Goal: Task Accomplishment & Management: Manage account settings

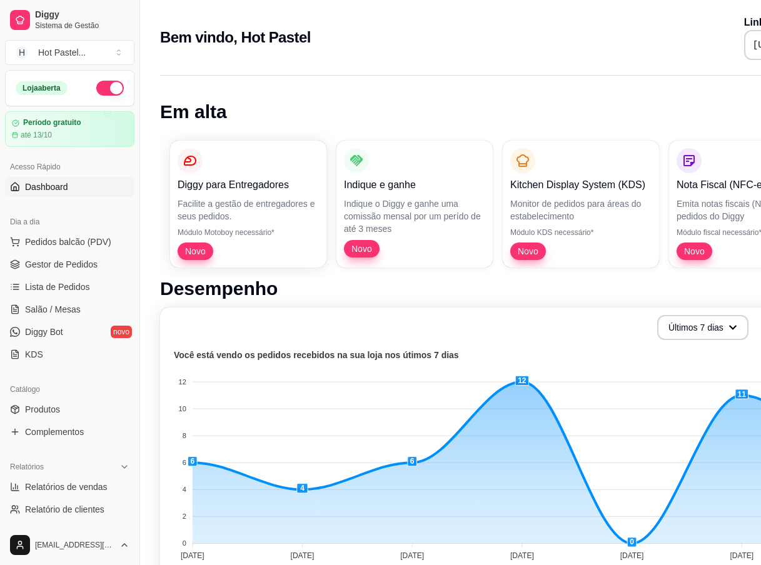
drag, startPoint x: 0, startPoint y: 0, endPoint x: 520, endPoint y: 16, distance: 520.6
click at [520, 16] on div "Bem vindo, Hot Pastel Link da sua loja https://diggy.menu/hotpastel" at bounding box center [520, 37] width 721 height 45
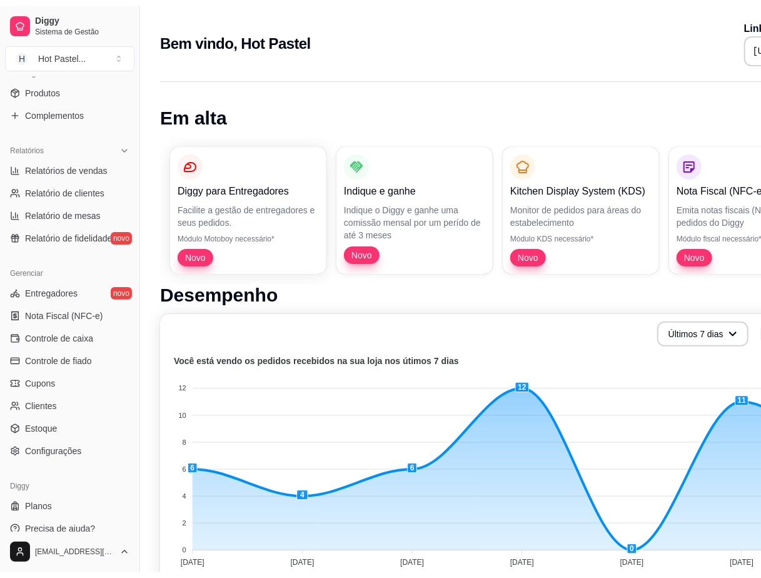
scroll to position [296, 0]
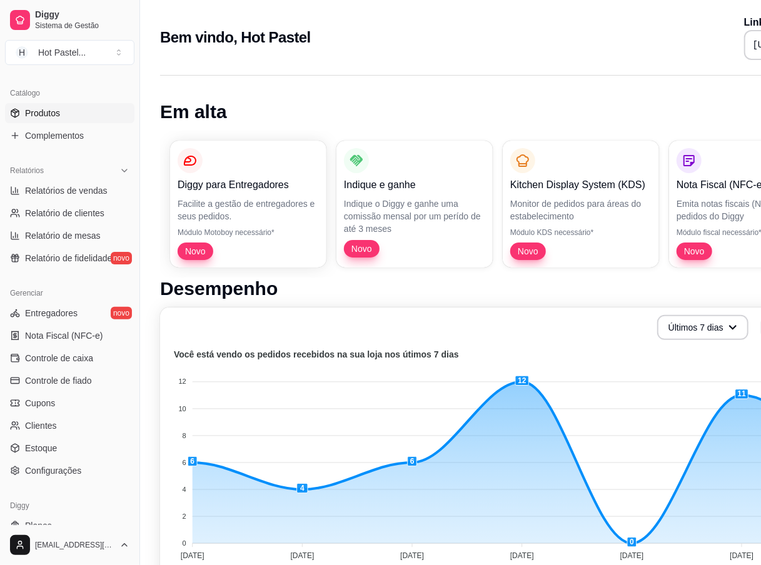
click at [53, 115] on span "Produtos" at bounding box center [42, 113] width 35 height 13
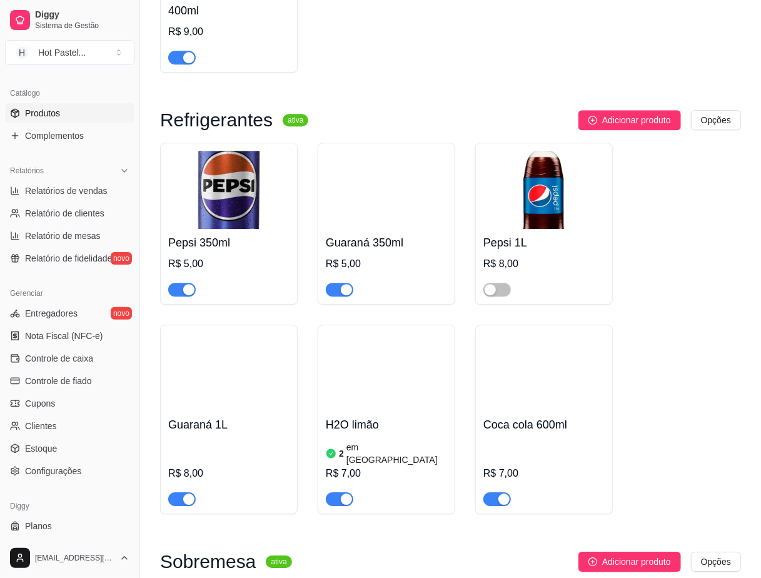
scroll to position [3971, 0]
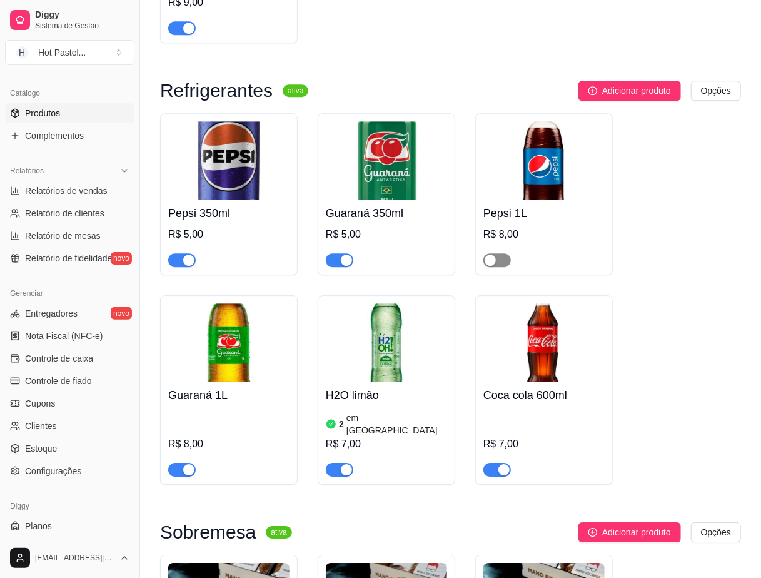
click at [501, 267] on span "button" at bounding box center [497, 260] width 28 height 14
click at [656, 288] on div "Pepsi 350ml R$ 5,00 Guaraná 350ml R$ 5,00 Pepsi 1L R$ 8,00 Guaraná 1L R$ 8,00 H…" at bounding box center [450, 299] width 581 height 372
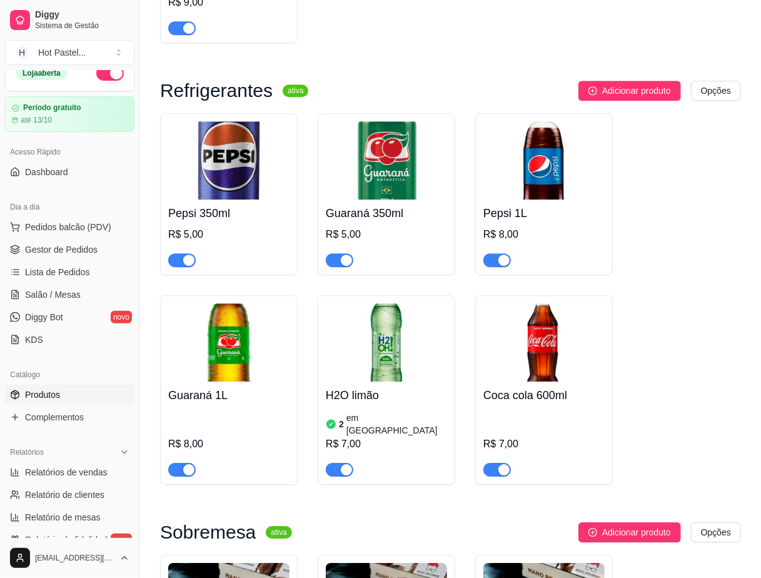
scroll to position [11, 0]
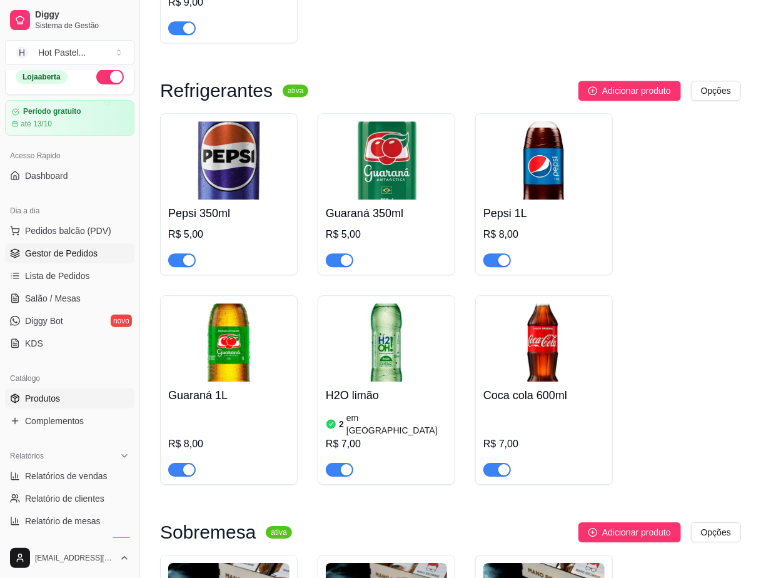
click at [46, 251] on span "Gestor de Pedidos" at bounding box center [61, 253] width 73 height 13
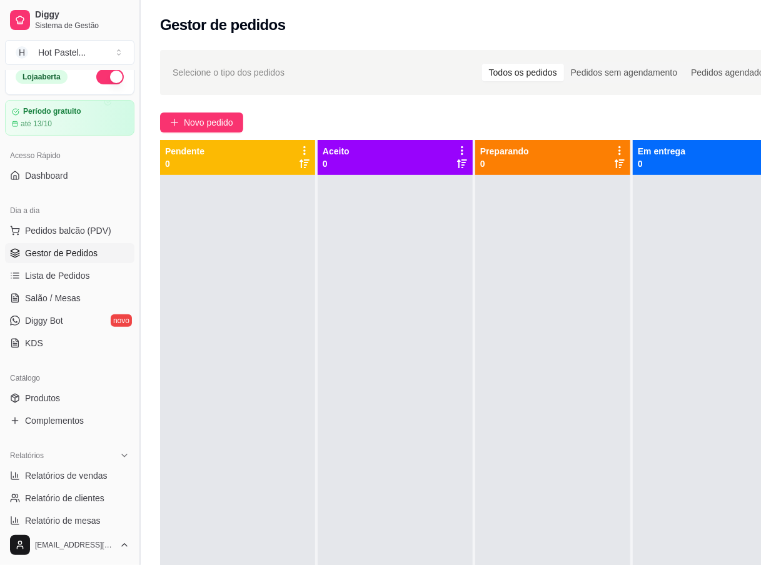
click at [141, 18] on button "Toggle Sidebar" at bounding box center [139, 282] width 10 height 565
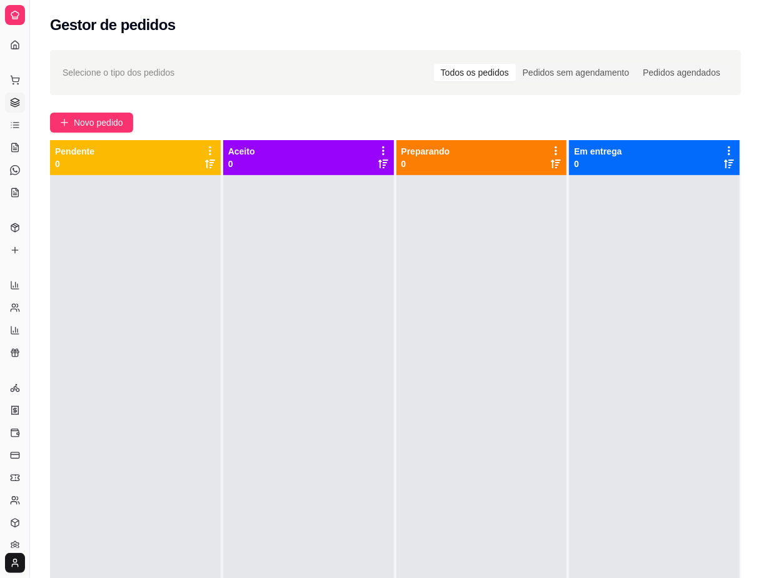
click at [326, 58] on div "Selecione o tipo dos pedidos Todos os pedidos Pedidos sem agendamento Pedidos a…" at bounding box center [395, 72] width 691 height 45
click at [113, 120] on span "Novo pedido" at bounding box center [98, 123] width 49 height 14
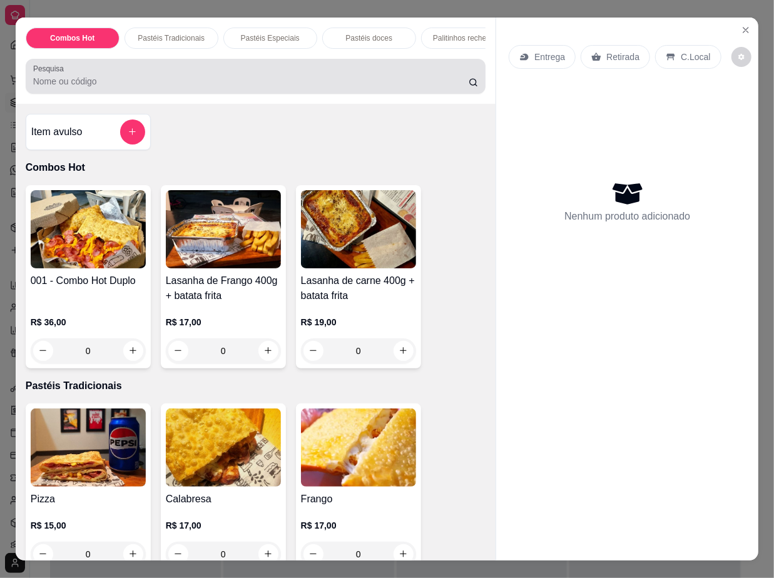
click at [128, 88] on input "Pesquisa" at bounding box center [250, 81] width 435 height 13
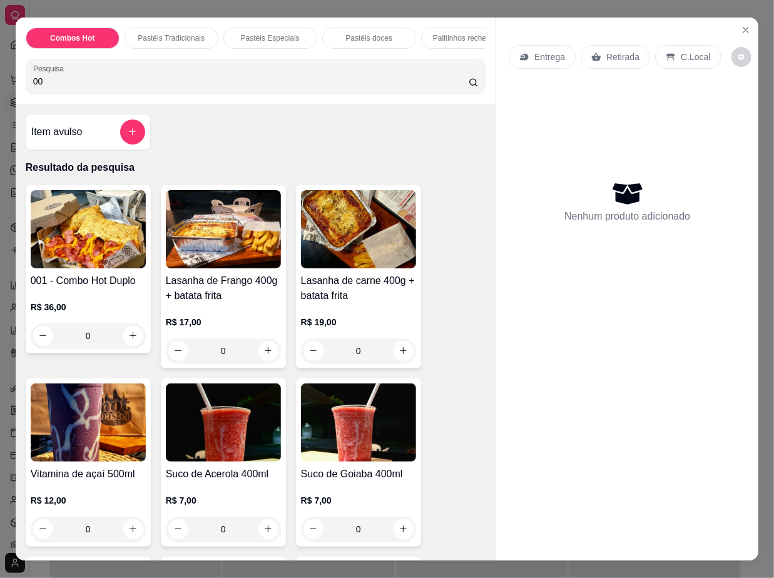
type input "0"
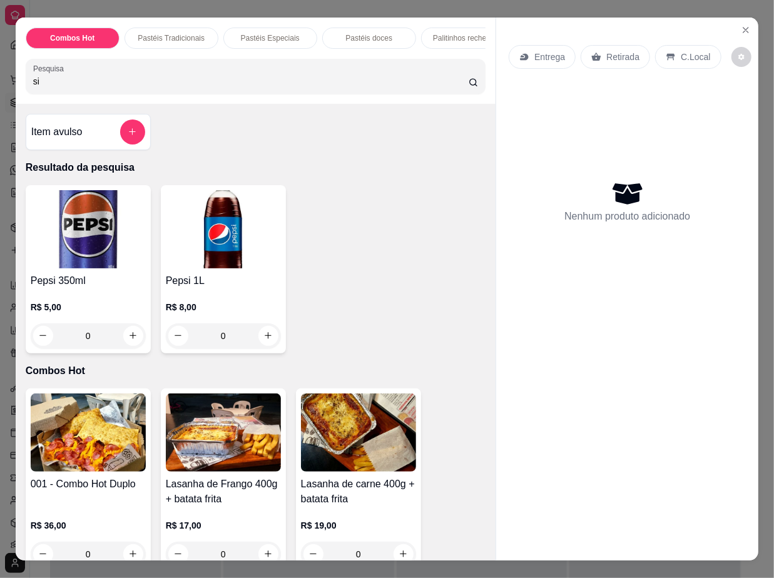
type input "s"
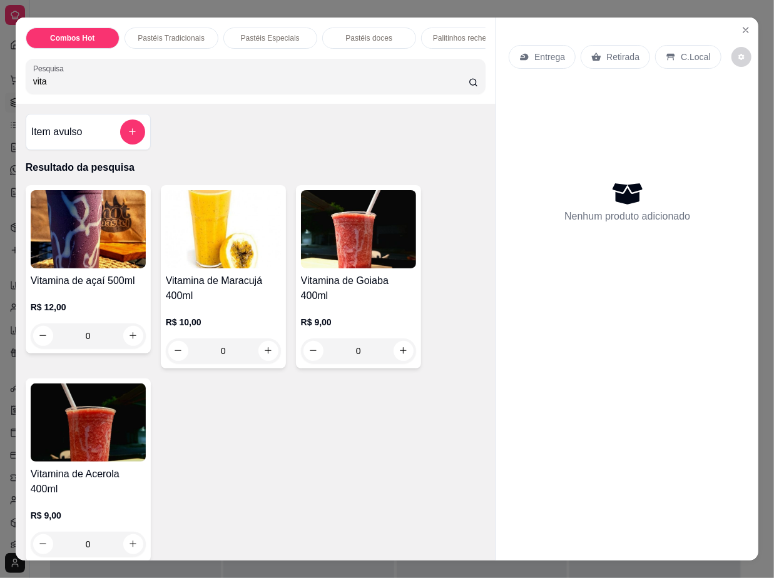
type input "vita"
click at [109, 313] on p "R$ 12,00" at bounding box center [88, 307] width 115 height 13
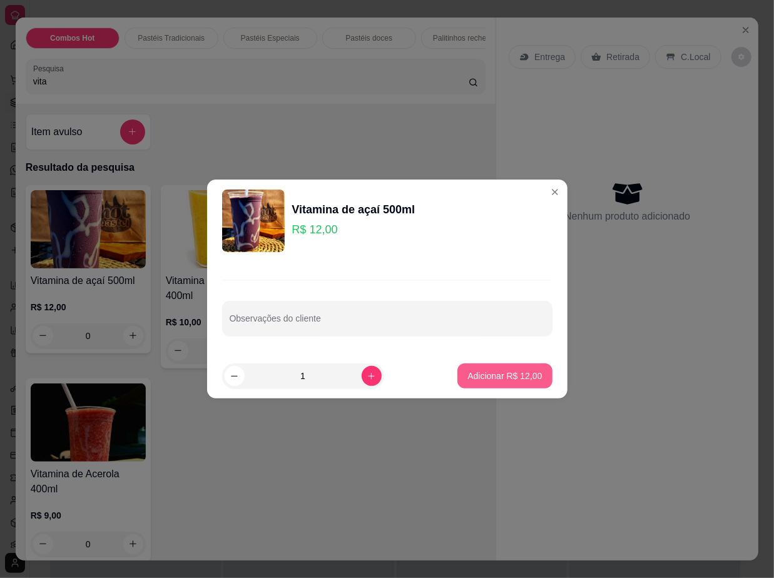
click at [479, 383] on button "Adicionar R$ 12,00" at bounding box center [504, 375] width 94 height 25
type input "1"
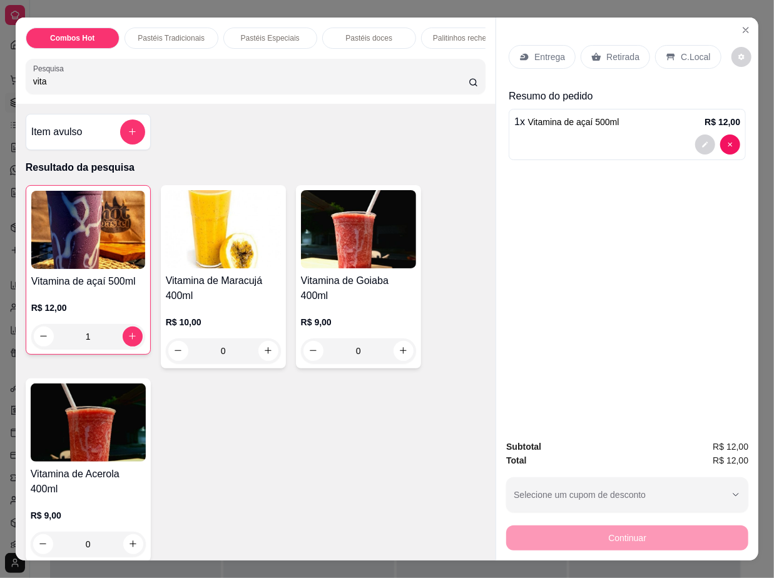
click at [634, 48] on div "Retirada" at bounding box center [614, 57] width 69 height 24
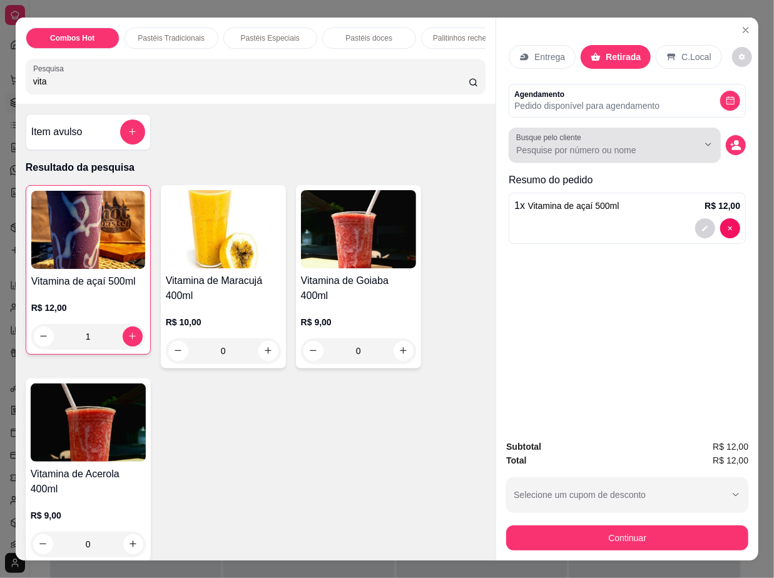
click at [658, 136] on div at bounding box center [614, 145] width 197 height 25
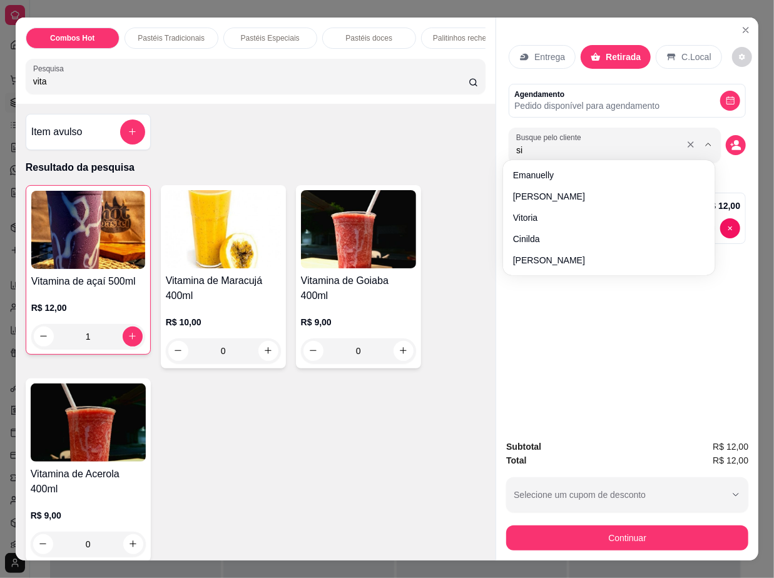
type input "sid"
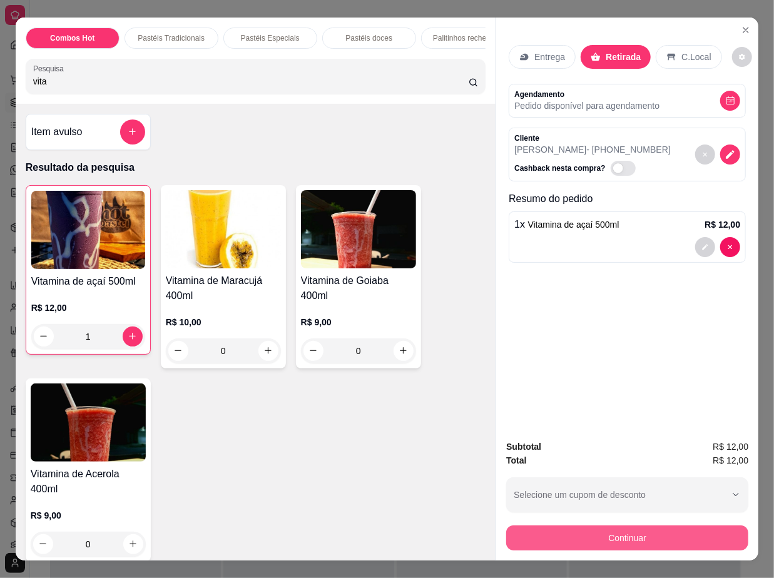
click at [651, 525] on button "Continuar" at bounding box center [627, 537] width 242 height 25
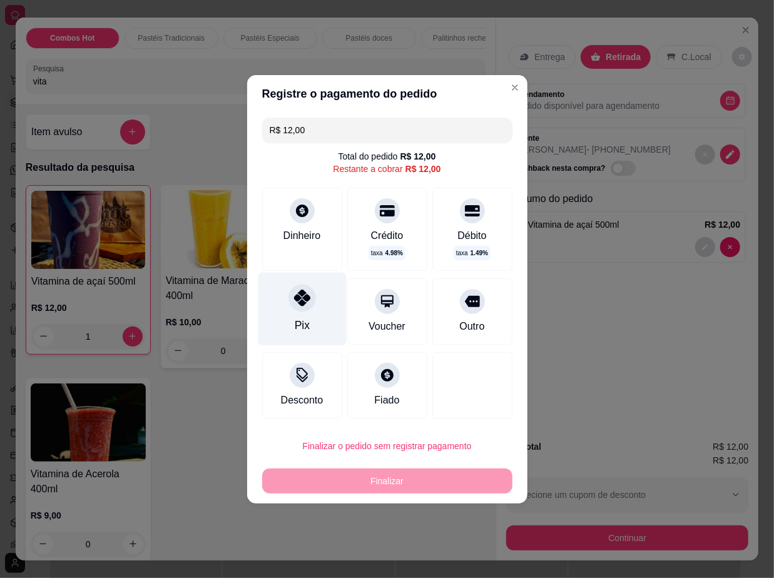
click at [301, 306] on div at bounding box center [302, 298] width 28 height 28
type input "R$ 0,00"
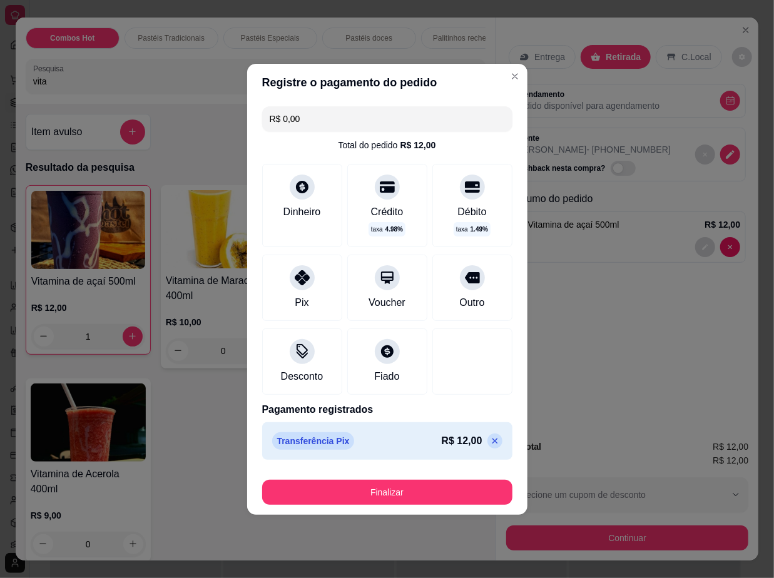
click at [422, 507] on footer "Finalizar" at bounding box center [387, 490] width 280 height 50
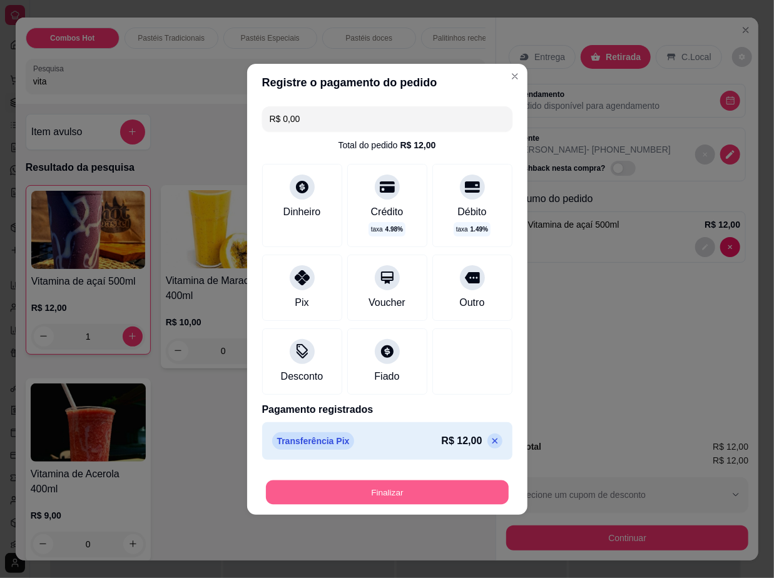
click at [410, 488] on button "Finalizar" at bounding box center [387, 492] width 243 height 24
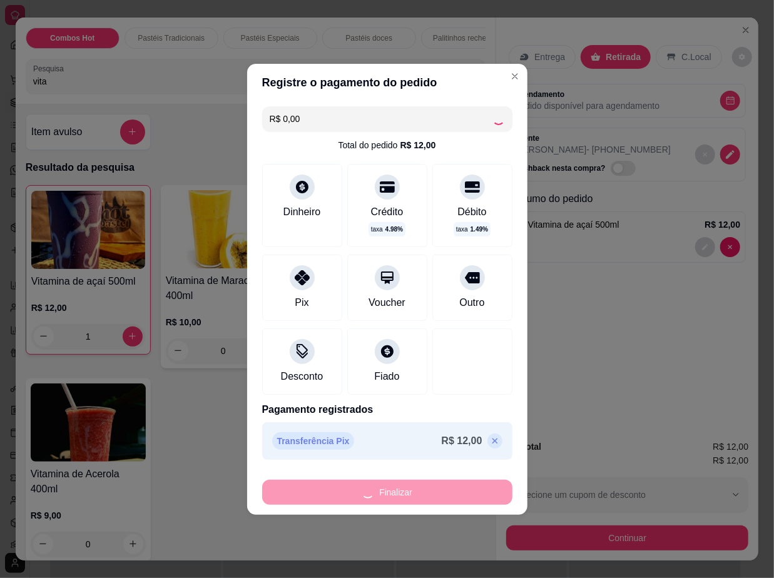
type input "0"
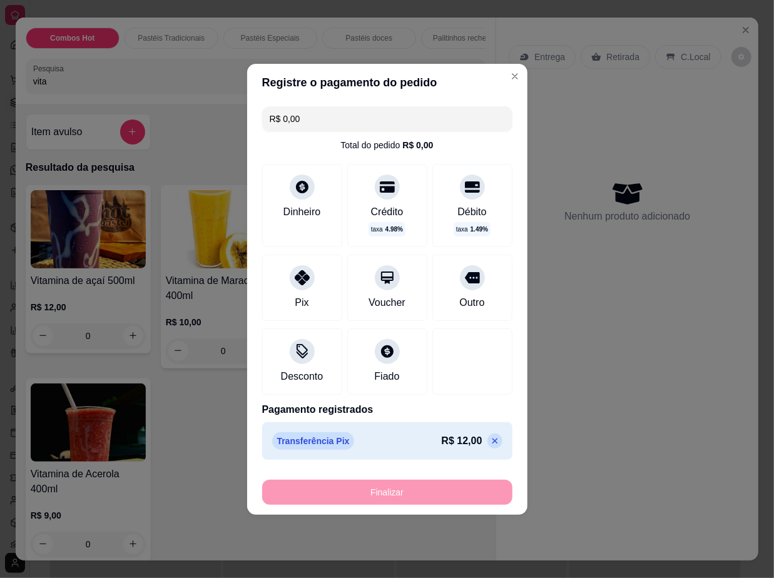
type input "-R$ 12,00"
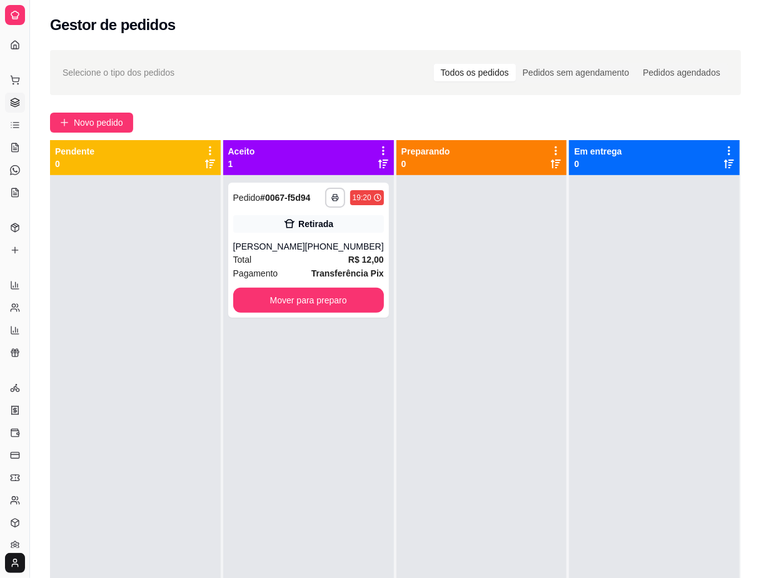
click at [522, 472] on div at bounding box center [482, 464] width 171 height 578
click at [100, 116] on span "Novo pedido" at bounding box center [98, 123] width 49 height 14
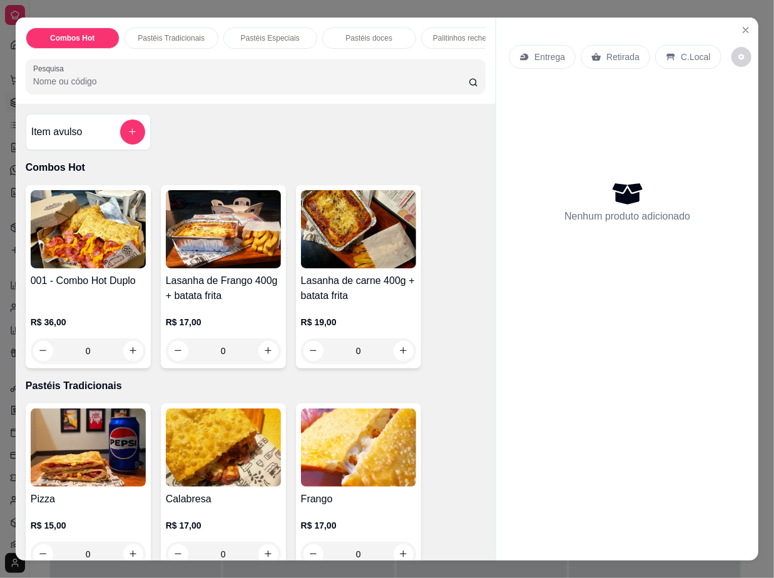
click at [308, 88] on input "Pesquisa" at bounding box center [250, 81] width 435 height 13
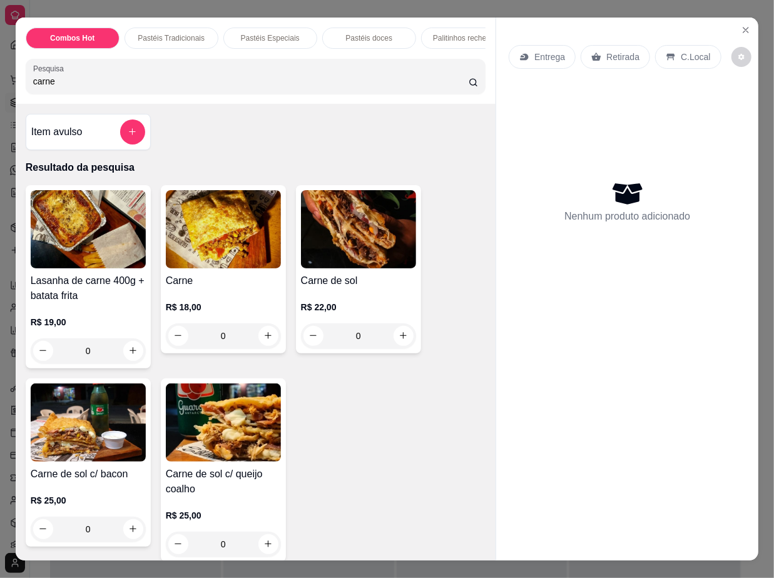
type input "carne"
click at [392, 338] on div "0" at bounding box center [358, 335] width 115 height 25
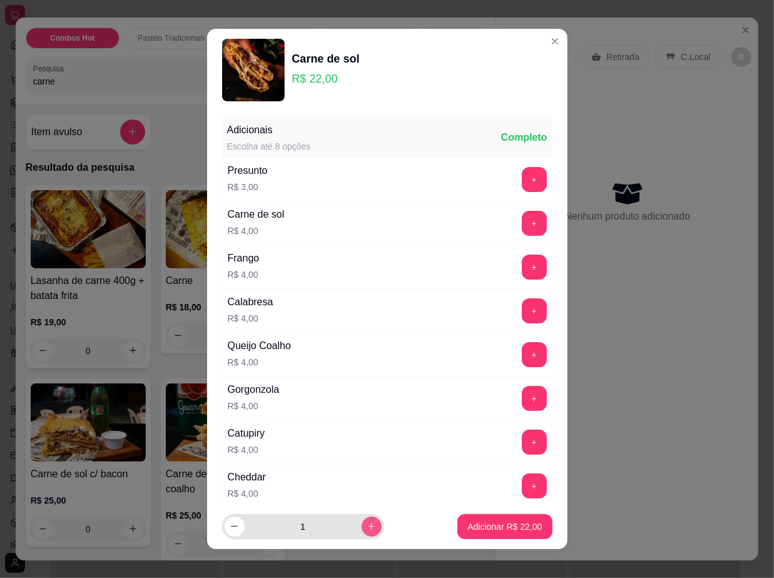
click at [365, 527] on button "increase-product-quantity" at bounding box center [372, 527] width 20 height 20
type input "2"
click at [516, 522] on p "Adicionar R$ 44,00" at bounding box center [504, 526] width 74 height 13
type input "2"
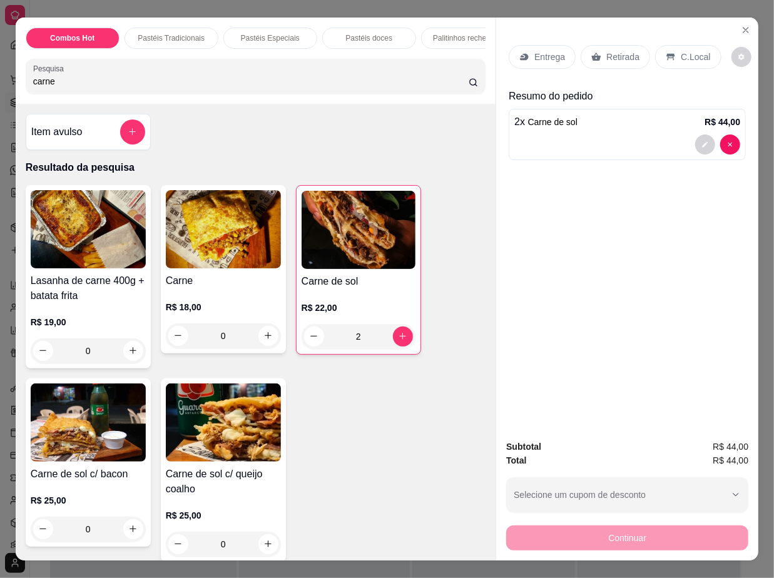
drag, startPoint x: 228, startPoint y: 86, endPoint x: -43, endPoint y: 94, distance: 270.3
click at [0, 94] on html "**********" at bounding box center [387, 289] width 774 height 578
click at [263, 339] on div "0" at bounding box center [223, 335] width 115 height 25
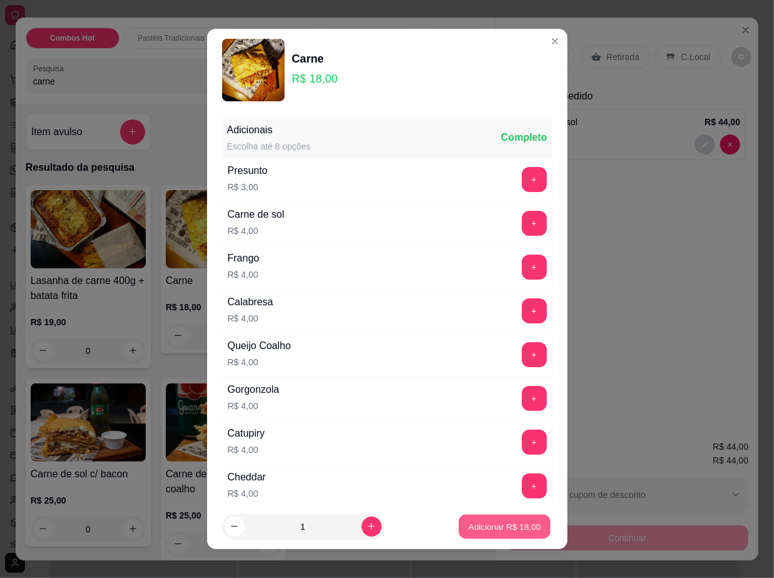
click at [489, 523] on p "Adicionar R$ 18,00" at bounding box center [504, 526] width 73 height 12
type input "1"
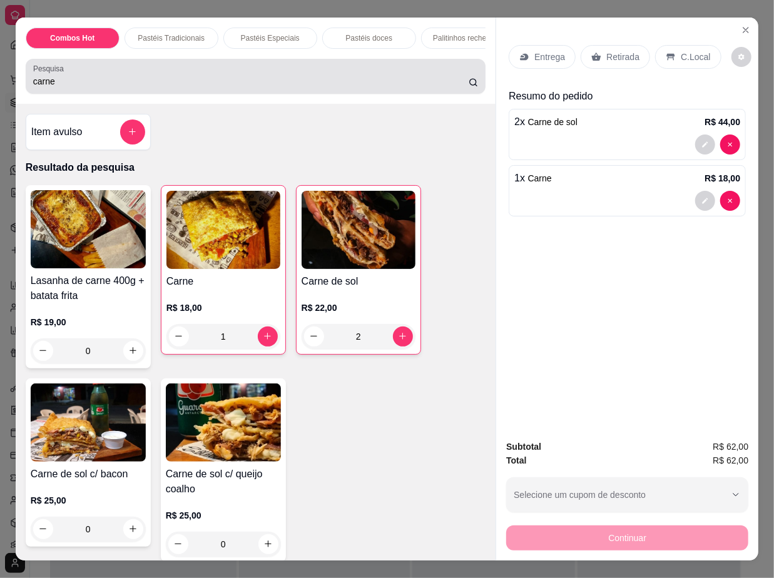
click at [206, 78] on div "carne" at bounding box center [255, 76] width 445 height 25
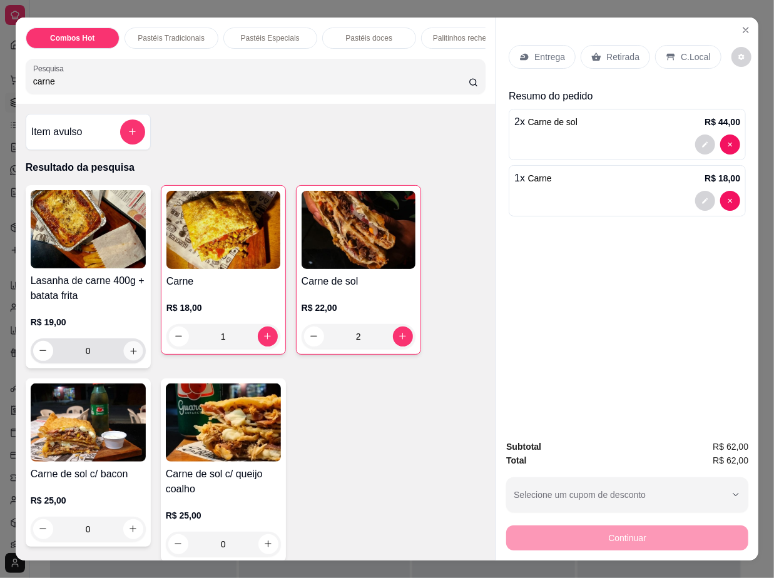
click at [128, 355] on icon "increase-product-quantity" at bounding box center [132, 350] width 9 height 9
type input "1"
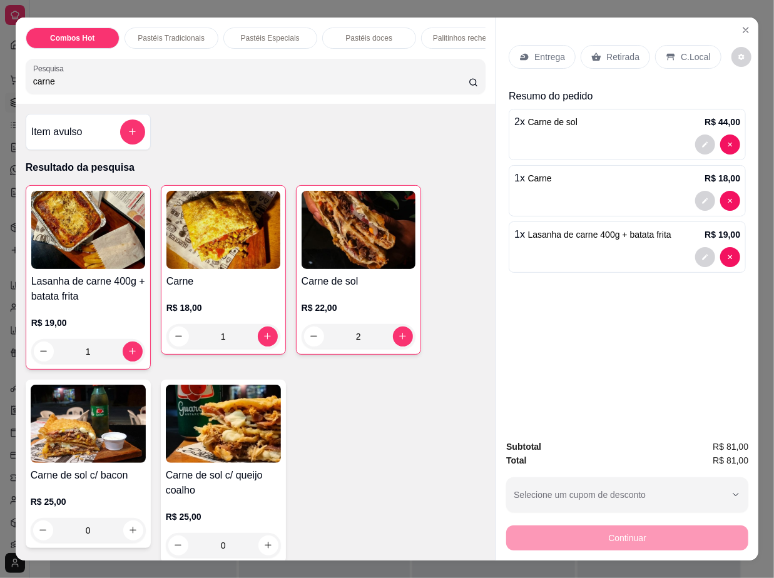
click at [595, 360] on div "Entrega Retirada C.Local Resumo do pedido 2 x Carne de sol R$ 44,00 1 x Carne R…" at bounding box center [627, 224] width 262 height 413
click at [606, 51] on p "Retirada" at bounding box center [622, 57] width 33 height 13
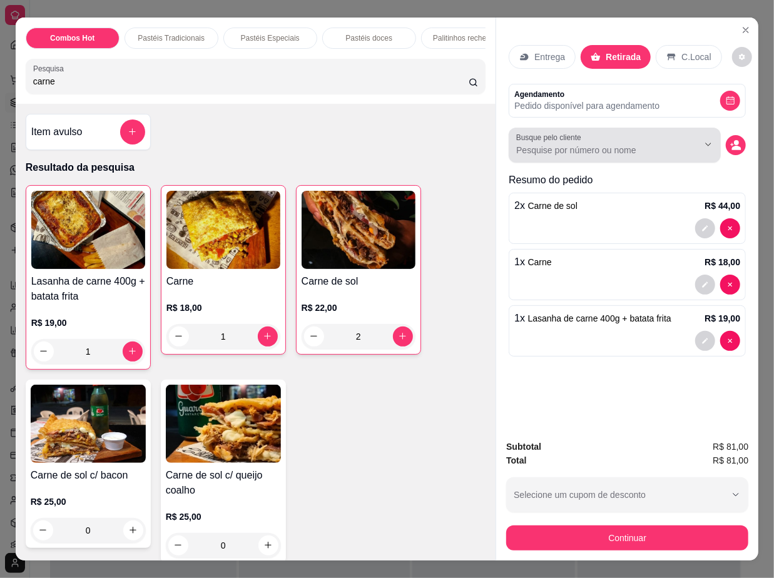
click at [546, 144] on input "Busque pelo cliente" at bounding box center [597, 150] width 162 height 13
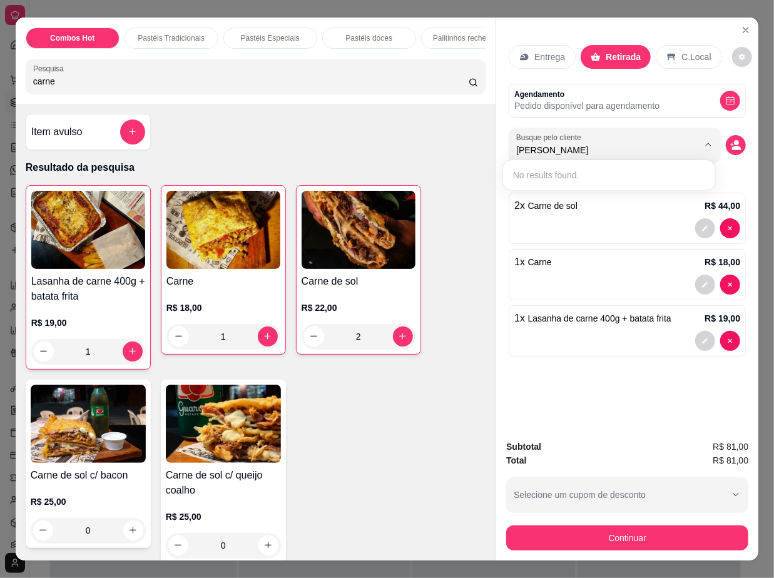
type input "isaac"
click at [733, 140] on icon "decrease-product-quantity" at bounding box center [735, 144] width 11 height 11
click at [732, 146] on icon "decrease-product-quantity" at bounding box center [736, 148] width 9 height 4
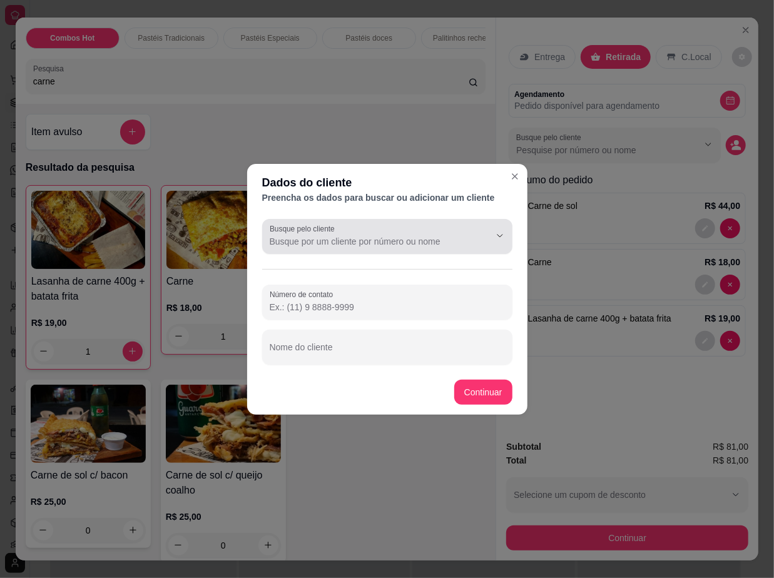
click at [393, 241] on input "Busque pelo cliente" at bounding box center [370, 241] width 200 height 13
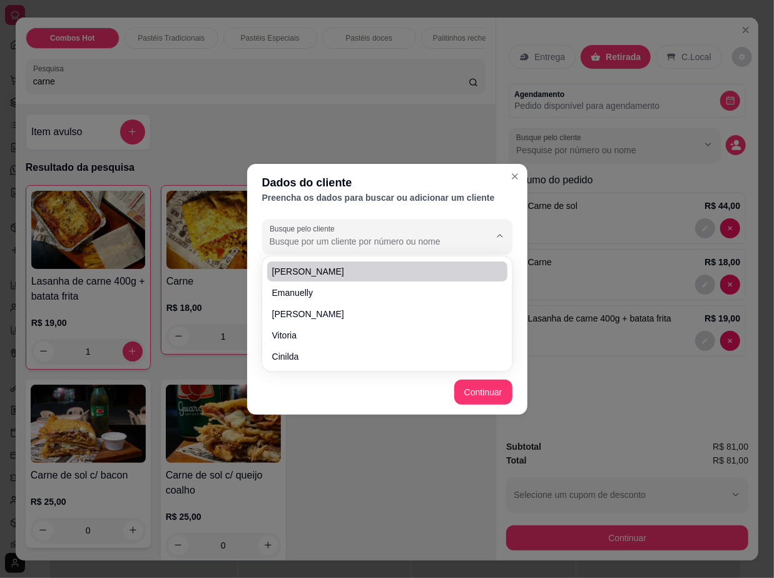
click at [318, 210] on header "Dados do cliente Preencha os dados para buscar ou adicionar um cliente" at bounding box center [387, 189] width 280 height 50
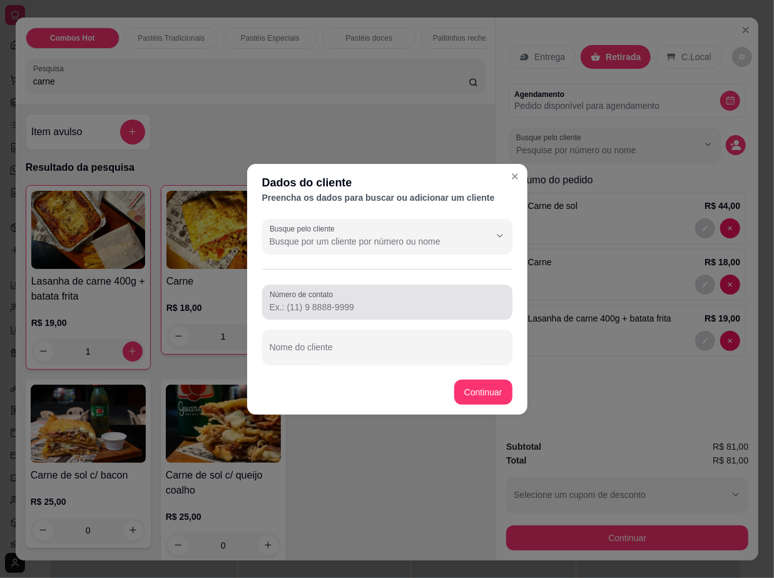
click at [305, 298] on label "Número de contato" at bounding box center [304, 294] width 68 height 11
click at [305, 301] on input "Número de contato" at bounding box center [387, 307] width 235 height 13
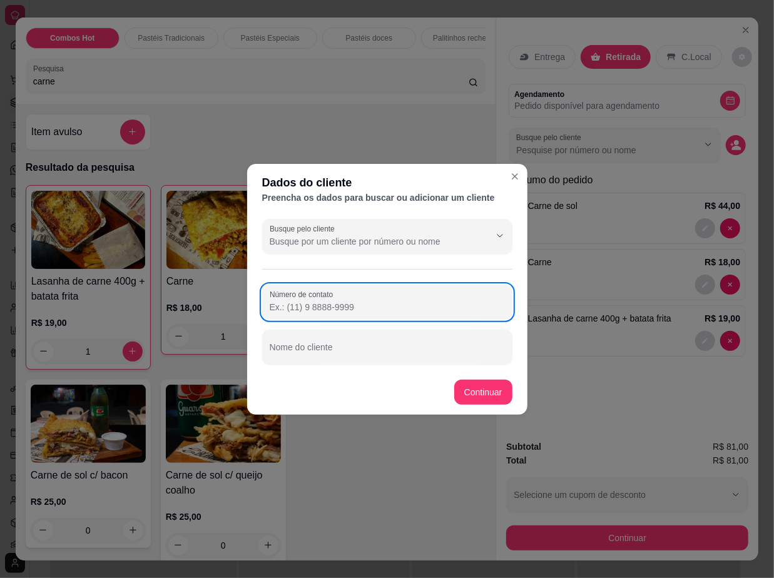
paste input "[PHONE_NUMBER]"
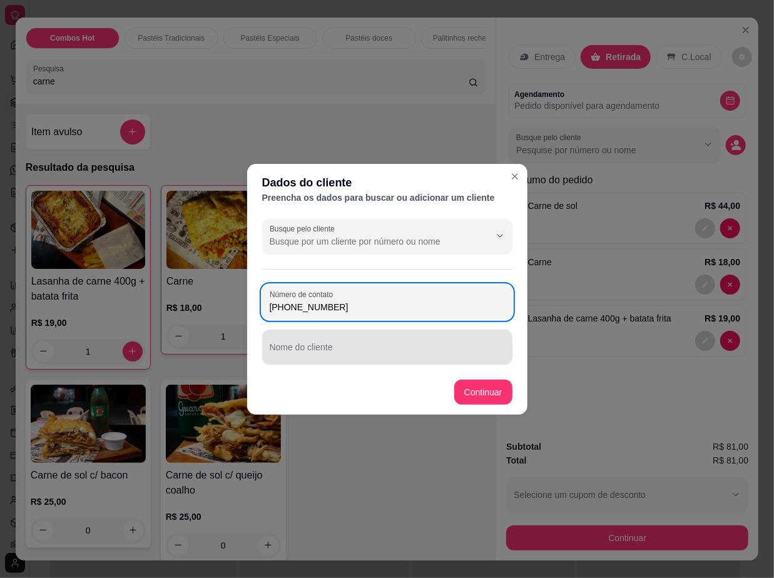
type input "[PHONE_NUMBER]"
click at [306, 343] on div at bounding box center [387, 347] width 235 height 25
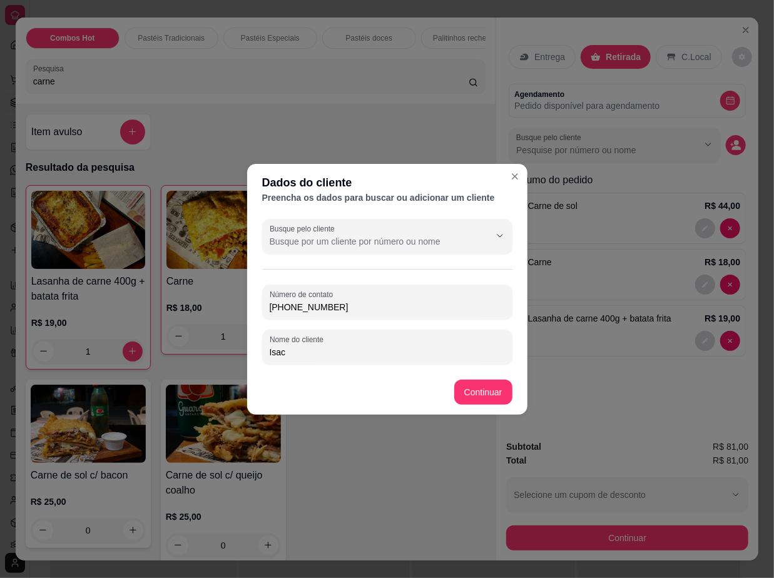
type input "Isac"
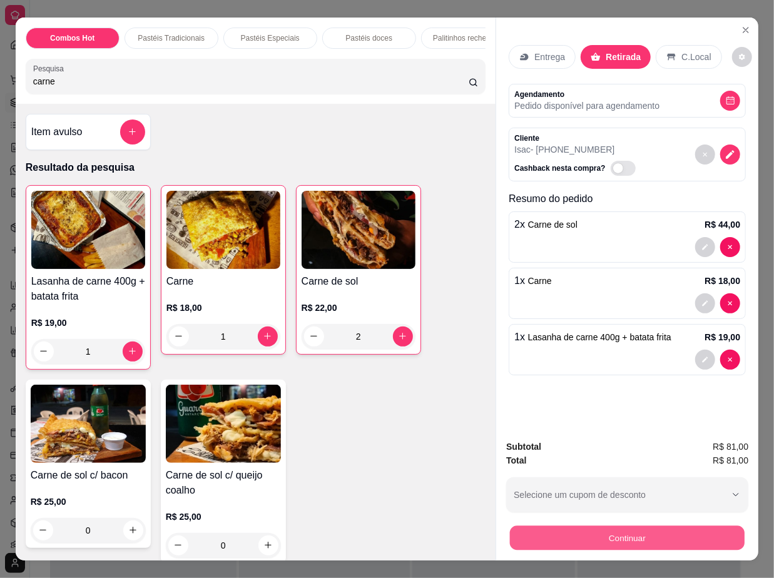
click at [605, 529] on button "Continuar" at bounding box center [627, 538] width 235 height 24
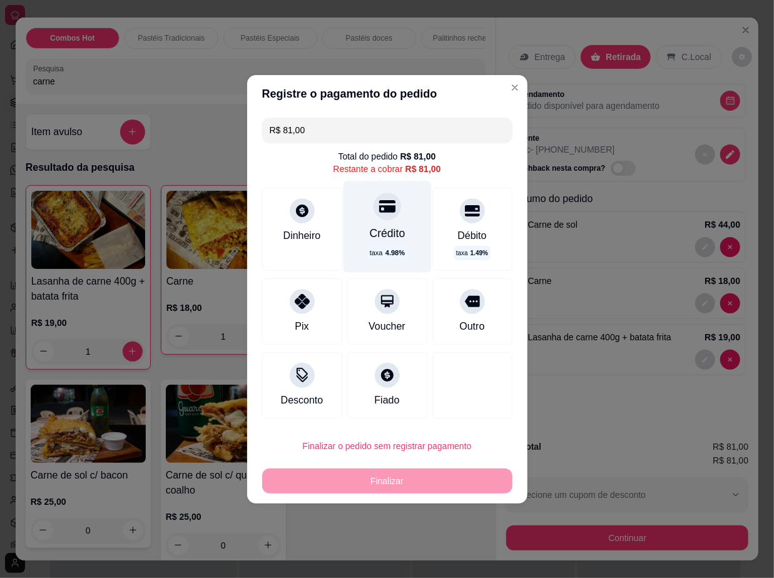
click at [383, 220] on div "Crédito taxa 4.98 %" at bounding box center [387, 226] width 88 height 91
type input "R$ 0,00"
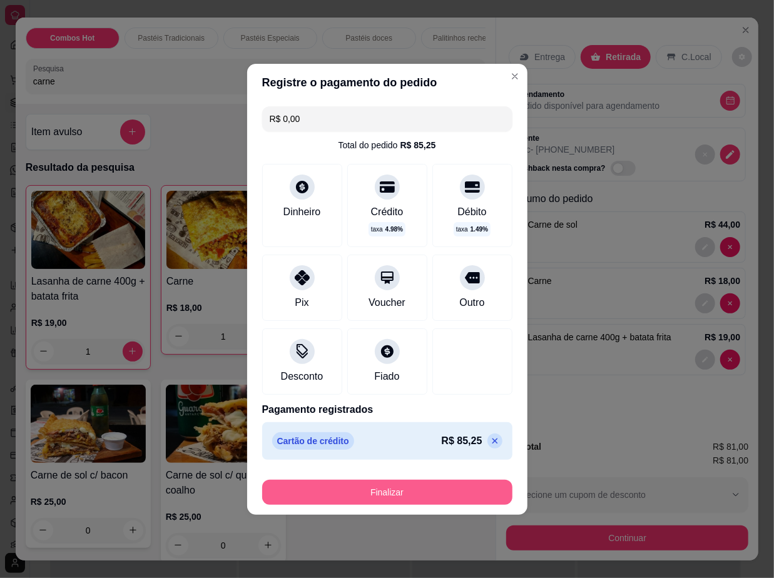
click at [443, 496] on button "Finalizar" at bounding box center [387, 492] width 250 height 25
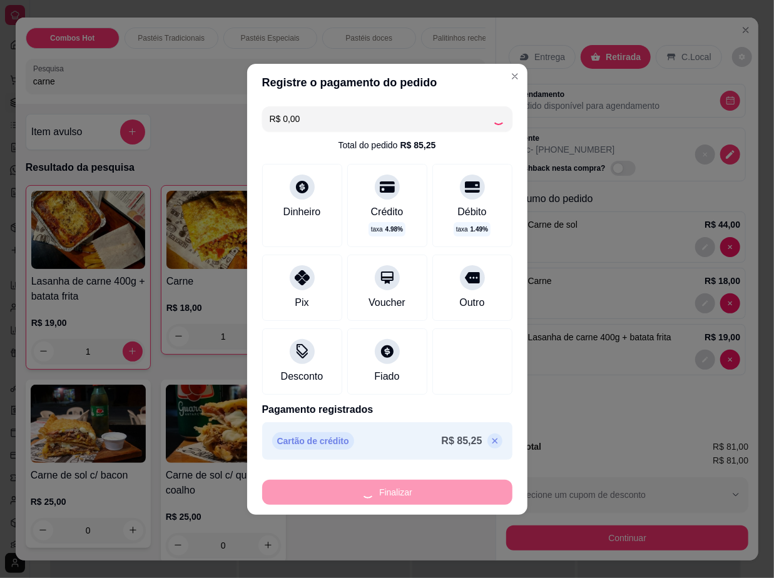
type input "0"
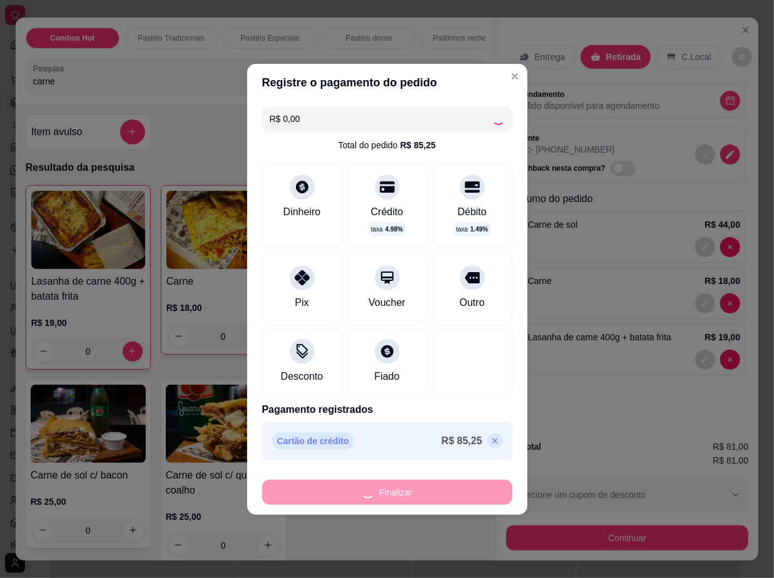
type input "0"
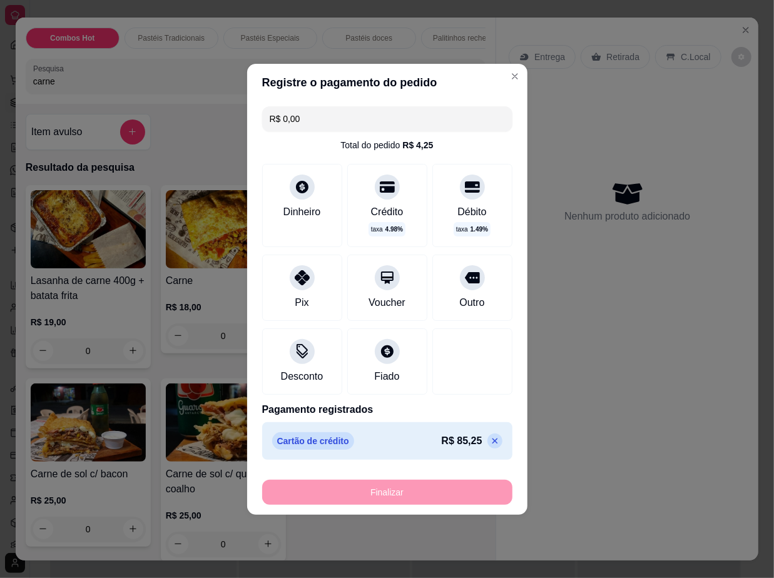
type input "-R$ 81,00"
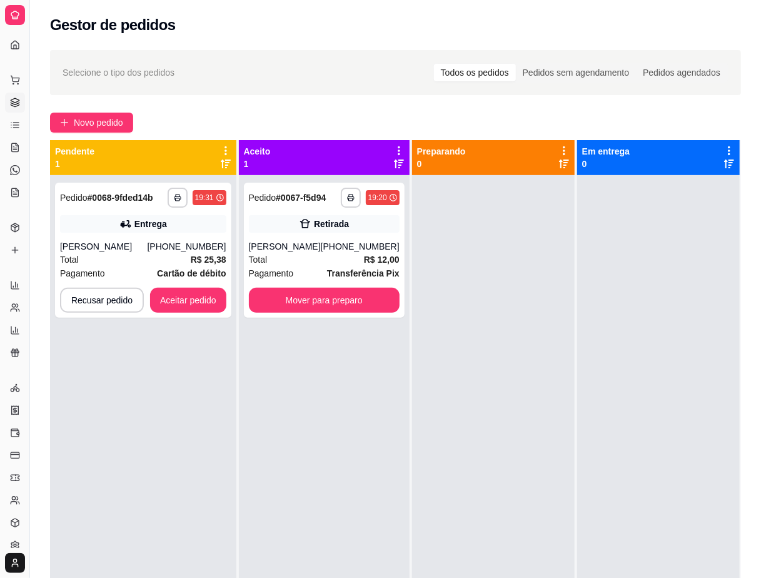
click at [618, 435] on div at bounding box center [658, 464] width 163 height 578
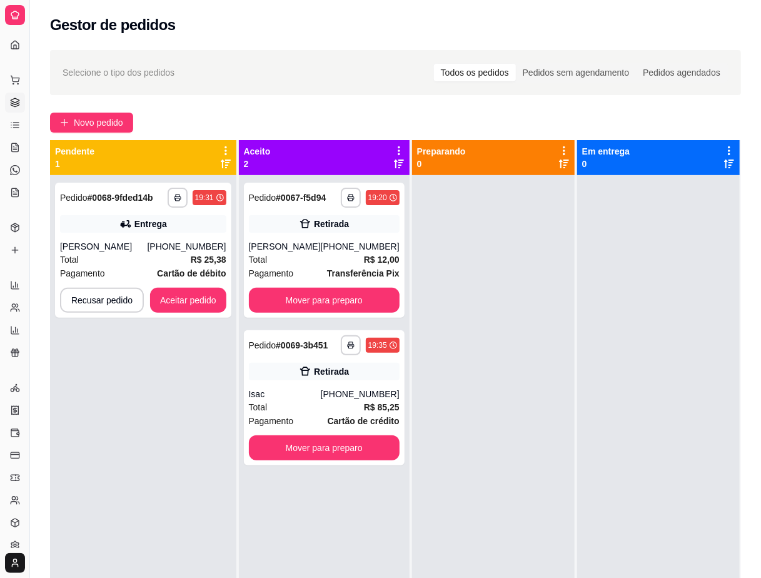
click at [577, 389] on div at bounding box center [658, 464] width 163 height 578
click at [204, 305] on button "Aceitar pedido" at bounding box center [188, 300] width 74 height 24
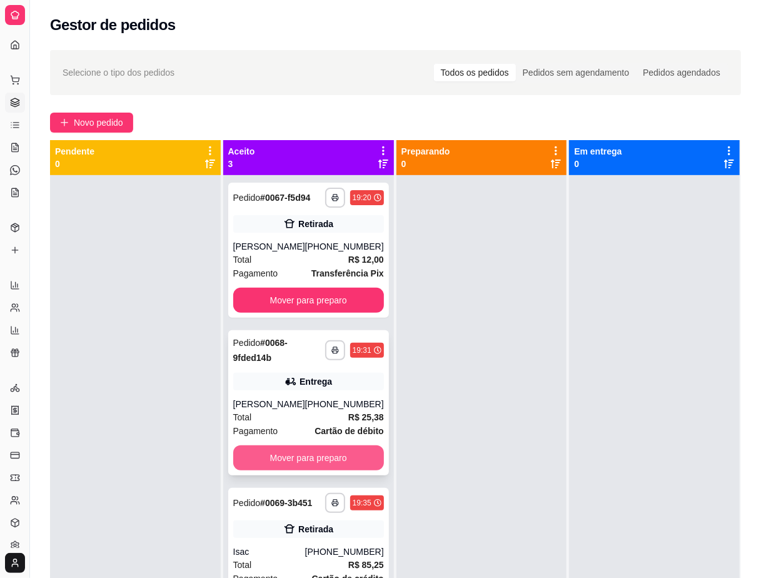
click at [274, 451] on button "Mover para preparo" at bounding box center [308, 457] width 151 height 25
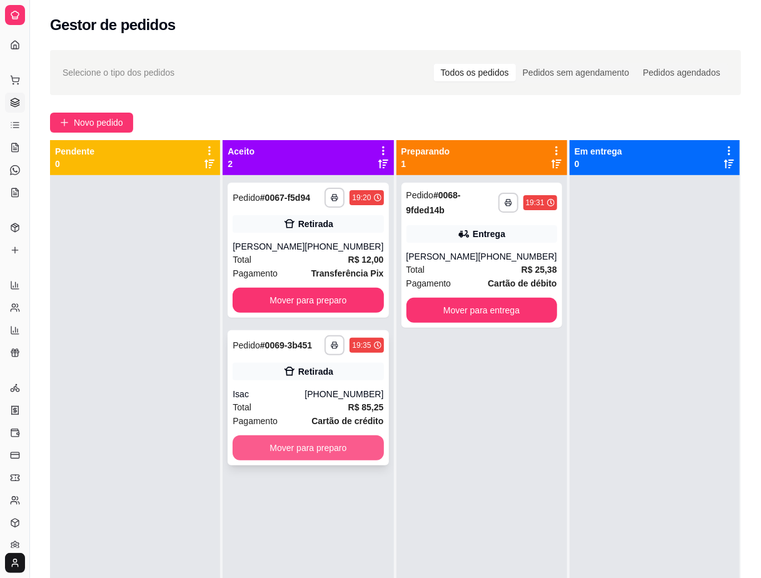
click at [330, 438] on button "Mover para preparo" at bounding box center [308, 447] width 151 height 25
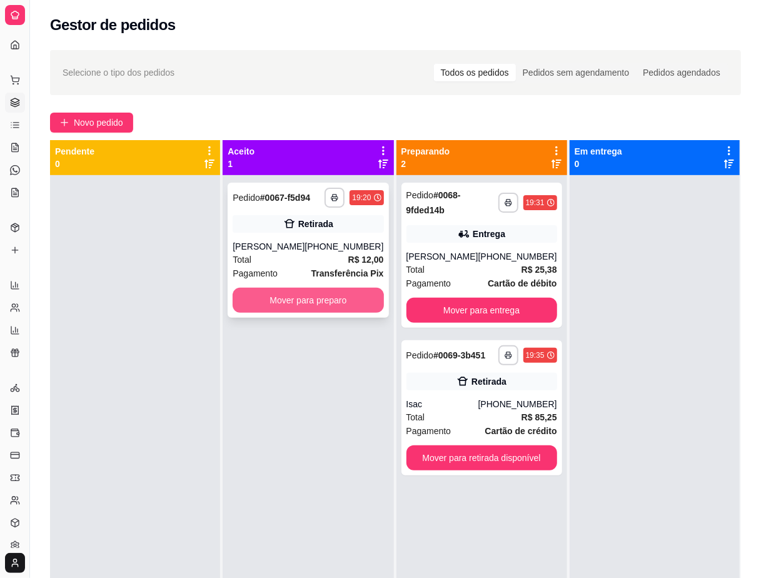
click at [323, 301] on button "Mover para preparo" at bounding box center [308, 300] width 151 height 25
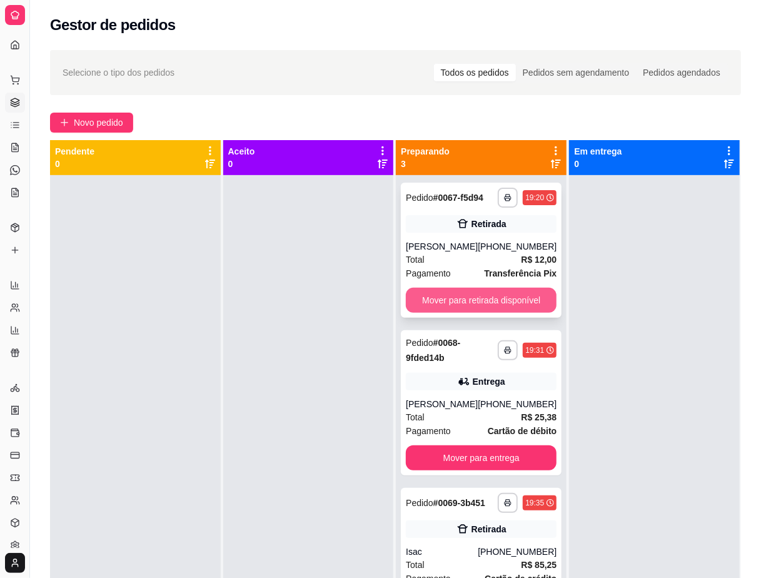
click at [487, 308] on button "Mover para retirada disponível" at bounding box center [481, 300] width 151 height 25
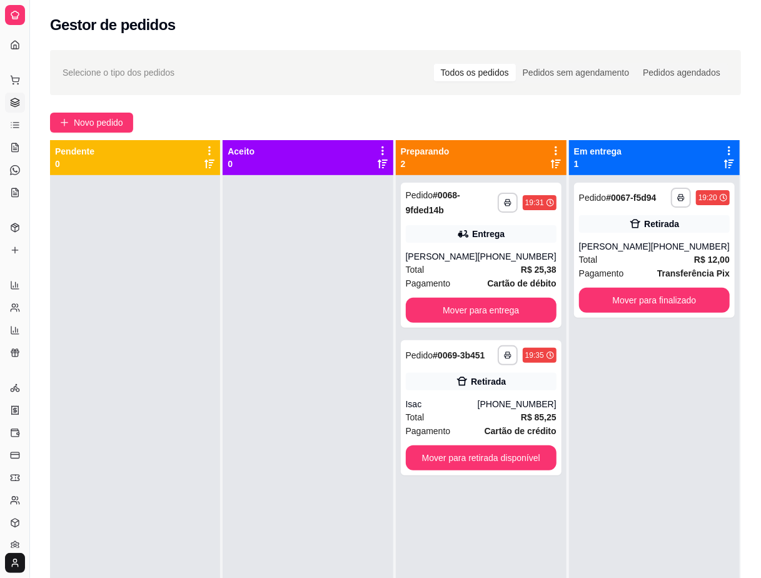
click at [684, 443] on div "**********" at bounding box center [654, 464] width 171 height 578
click at [684, 444] on div "**********" at bounding box center [654, 464] width 171 height 578
click at [493, 271] on div "Total R$ 25,38" at bounding box center [481, 270] width 151 height 14
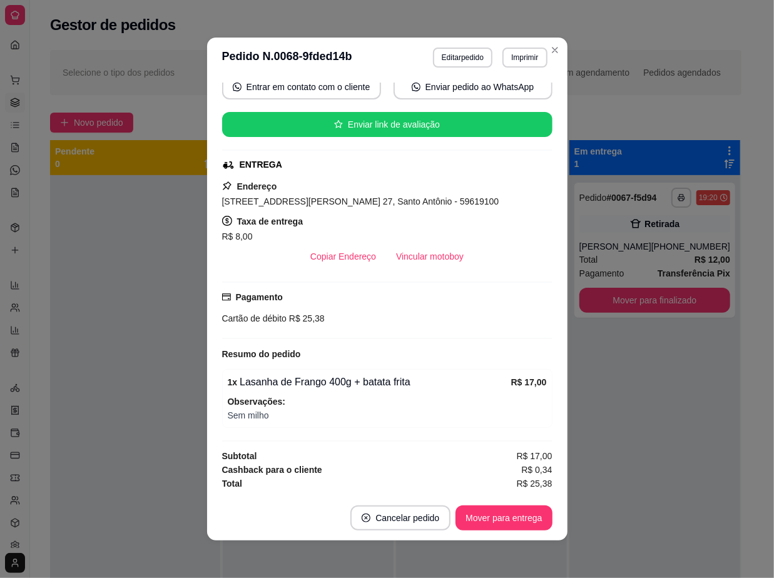
scroll to position [131, 0]
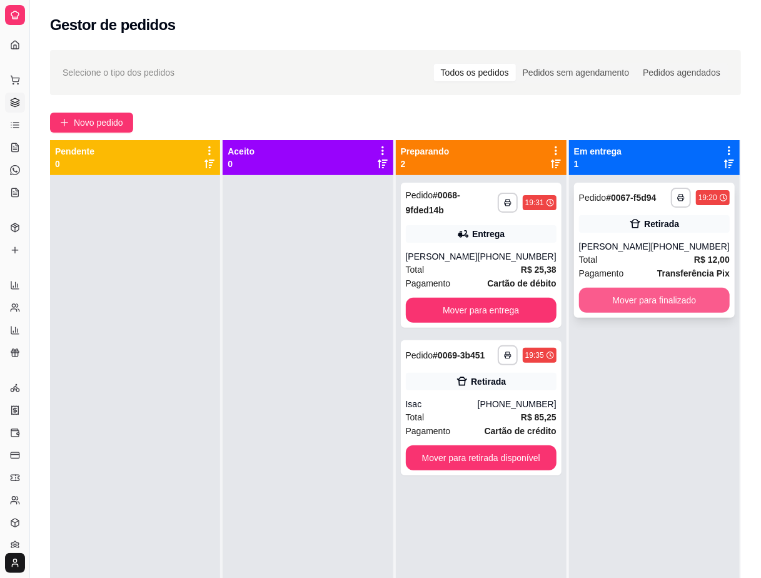
click at [635, 300] on button "Mover para finalizado" at bounding box center [654, 300] width 151 height 25
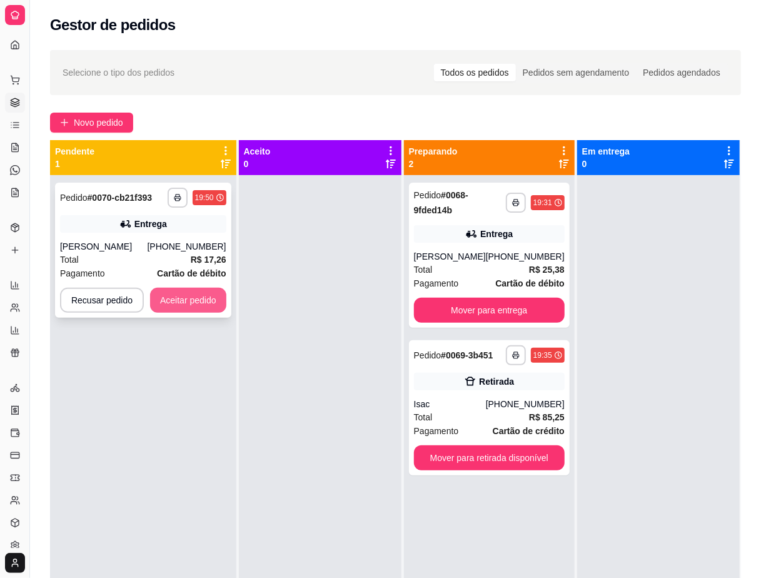
click at [219, 306] on div "**********" at bounding box center [143, 250] width 176 height 135
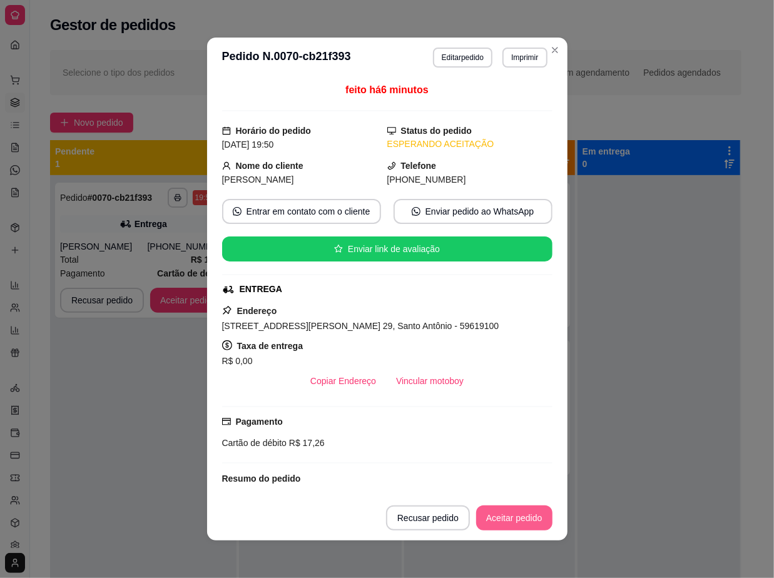
click at [518, 512] on button "Aceitar pedido" at bounding box center [514, 517] width 76 height 25
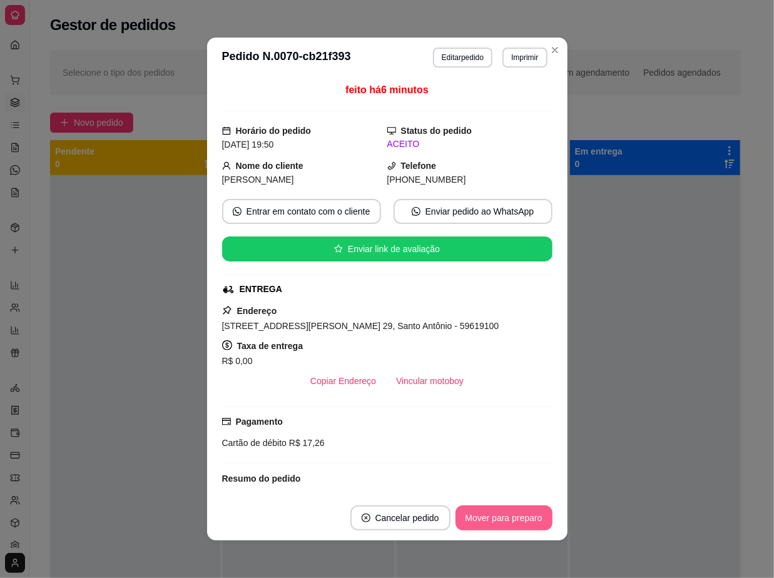
click at [518, 512] on button "Mover para preparo" at bounding box center [503, 517] width 97 height 25
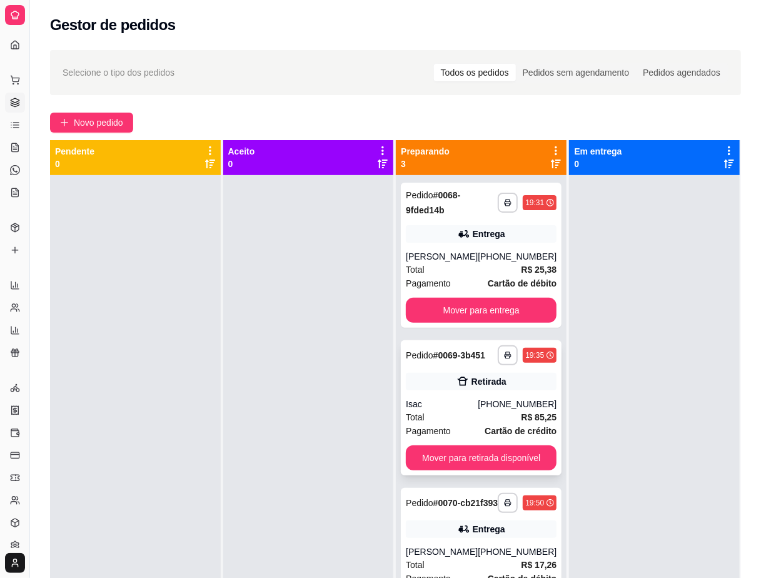
click at [522, 418] on strong "R$ 85,25" at bounding box center [540, 417] width 36 height 10
click at [564, 33] on div "Gestor de pedidos" at bounding box center [395, 25] width 691 height 20
click at [473, 535] on div "Entrega" at bounding box center [489, 529] width 33 height 13
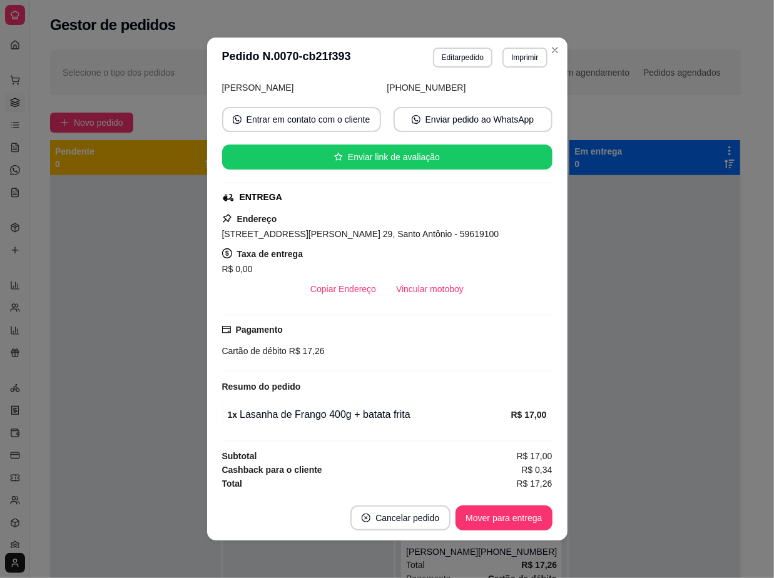
scroll to position [0, 0]
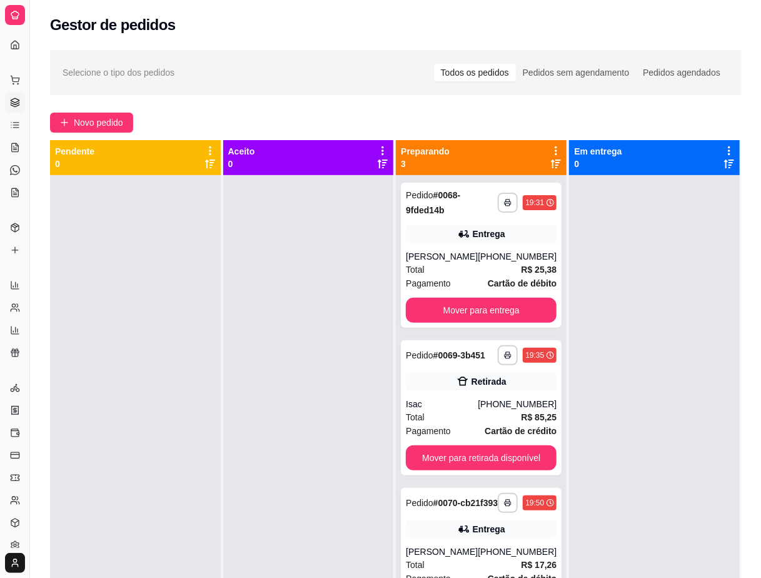
click at [615, 368] on div at bounding box center [654, 464] width 171 height 578
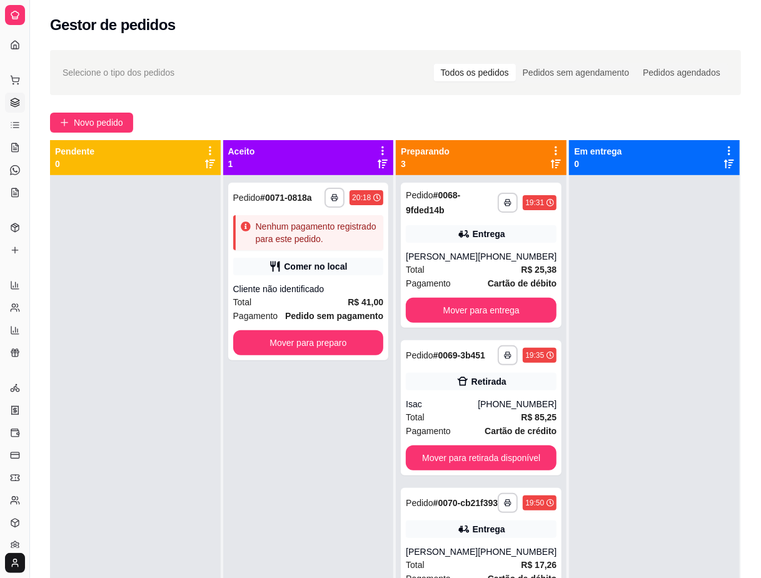
click at [377, 63] on div "Selecione o tipo dos pedidos Todos os pedidos Pedidos sem agendamento Pedidos a…" at bounding box center [396, 73] width 666 height 20
click at [313, 296] on div "Total R$ 41,00" at bounding box center [308, 302] width 151 height 14
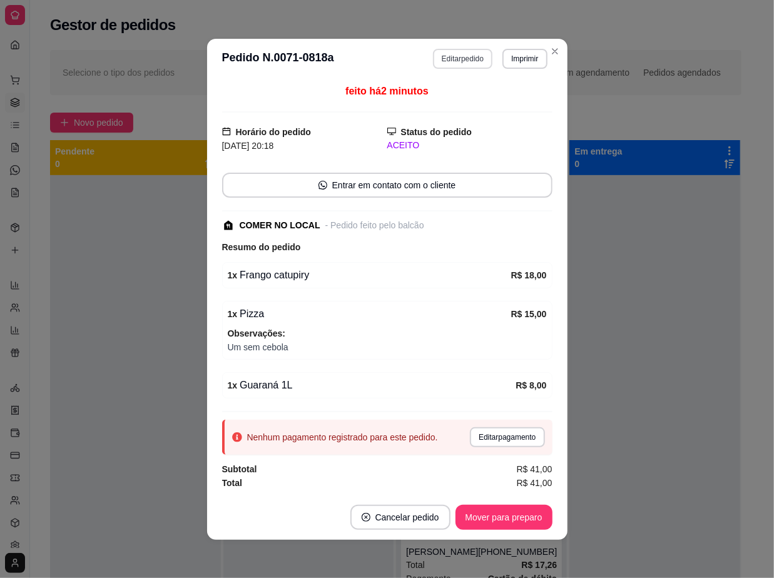
click at [461, 58] on button "Editar pedido" at bounding box center [462, 59] width 59 height 20
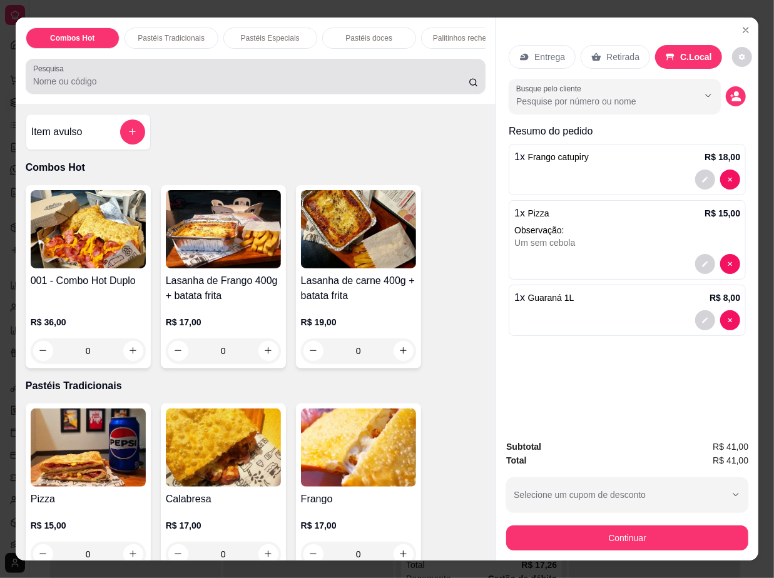
click at [176, 88] on input "Pesquisa" at bounding box center [250, 81] width 435 height 13
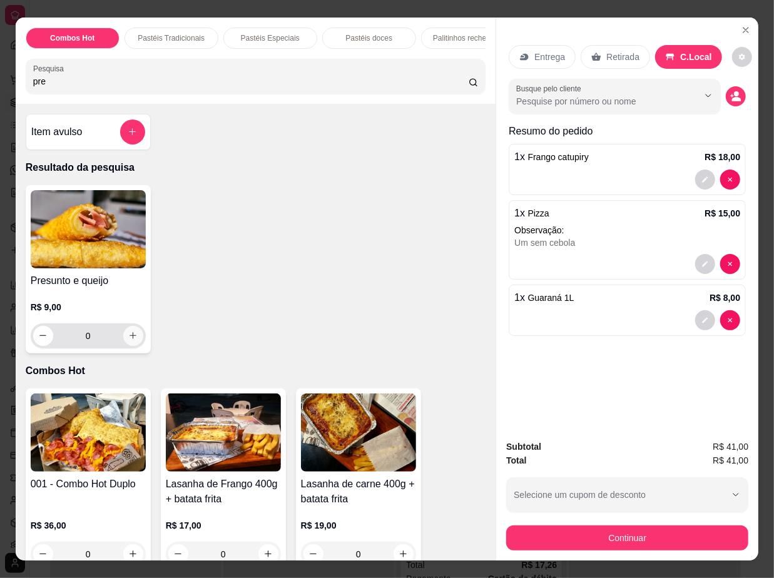
type input "pre"
click at [123, 333] on button "increase-product-quantity" at bounding box center [133, 336] width 20 height 20
type input "1"
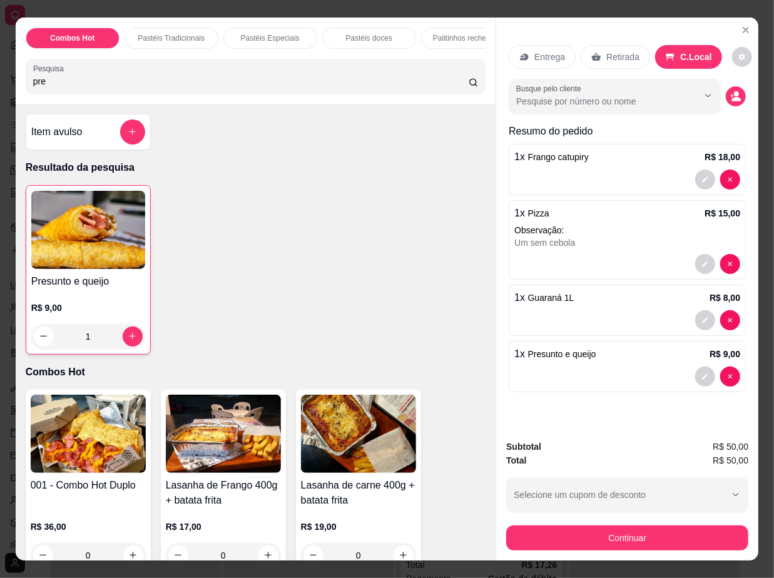
click at [552, 352] on span "Presunto e queijo" at bounding box center [562, 354] width 68 height 10
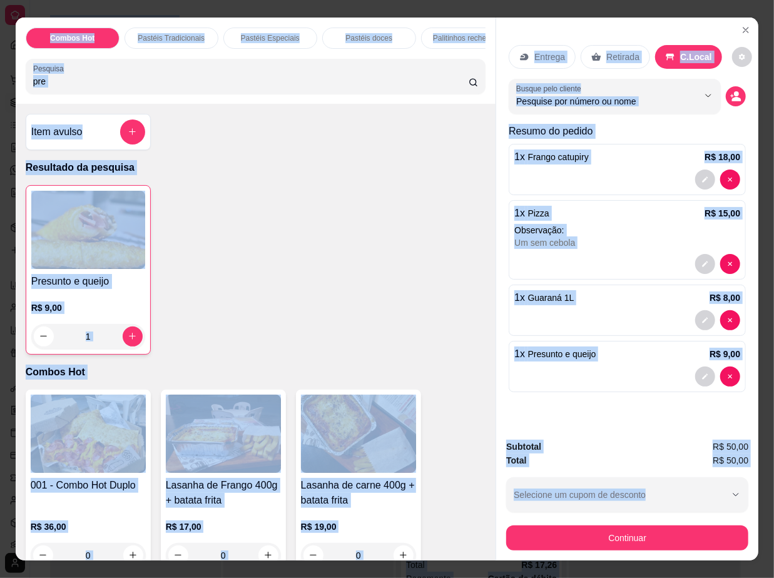
click at [552, 352] on div "Observações do cliente" at bounding box center [386, 307] width 367 height 93
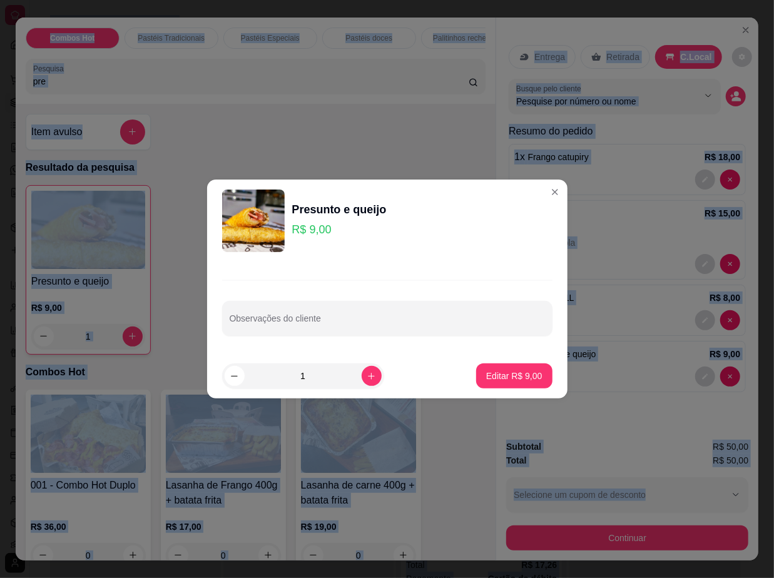
drag, startPoint x: 552, startPoint y: 352, endPoint x: 468, endPoint y: 328, distance: 87.1
click at [468, 328] on input "Observações do cliente" at bounding box center [387, 323] width 315 height 13
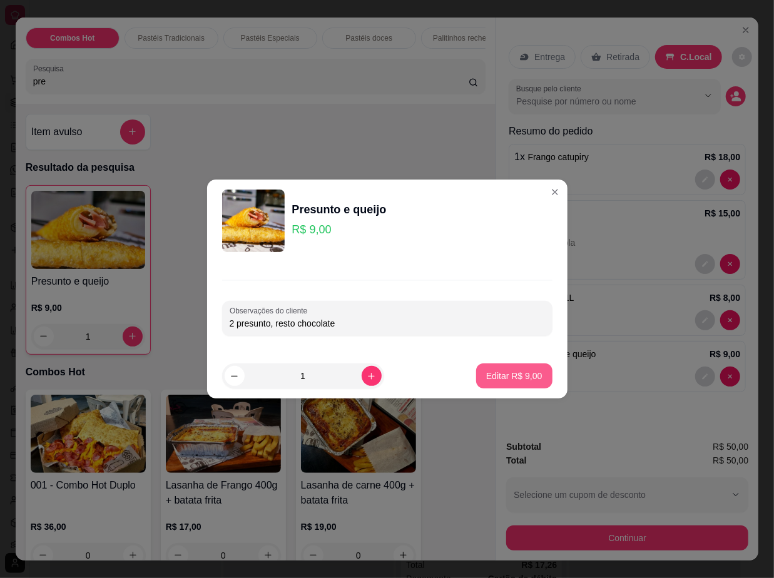
type input "2 presunto, resto chocolate"
click at [505, 377] on p "Editar R$ 9,00" at bounding box center [514, 376] width 54 height 12
type input "0"
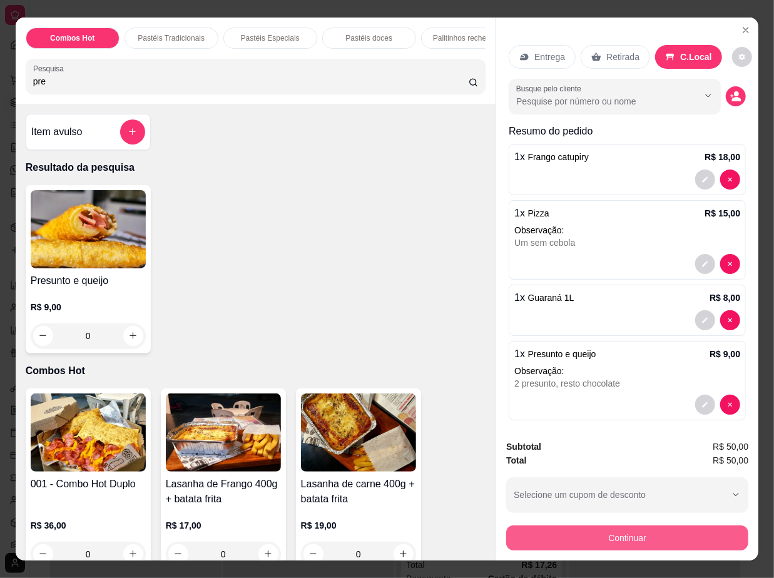
click at [658, 538] on button "Continuar" at bounding box center [627, 537] width 242 height 25
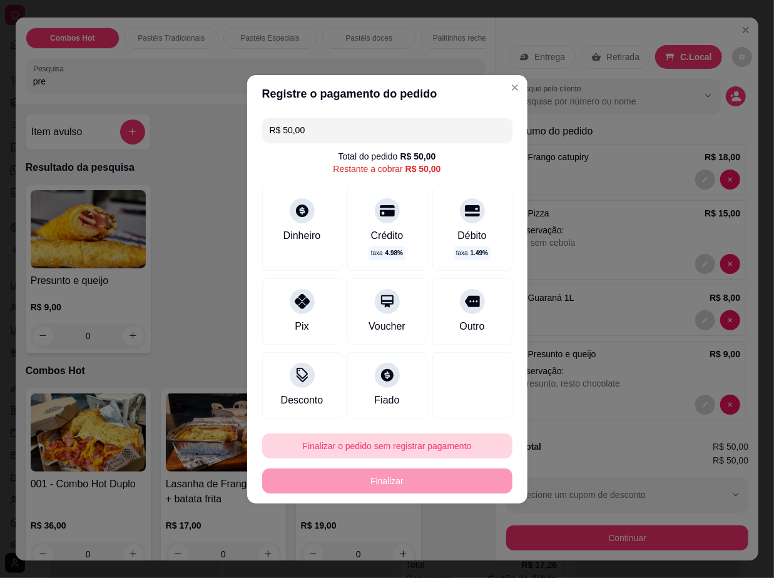
click at [449, 443] on button "Finalizar o pedido sem registrar pagamento" at bounding box center [387, 445] width 250 height 25
click at [453, 419] on button "Confirmar" at bounding box center [460, 411] width 46 height 19
type input "0"
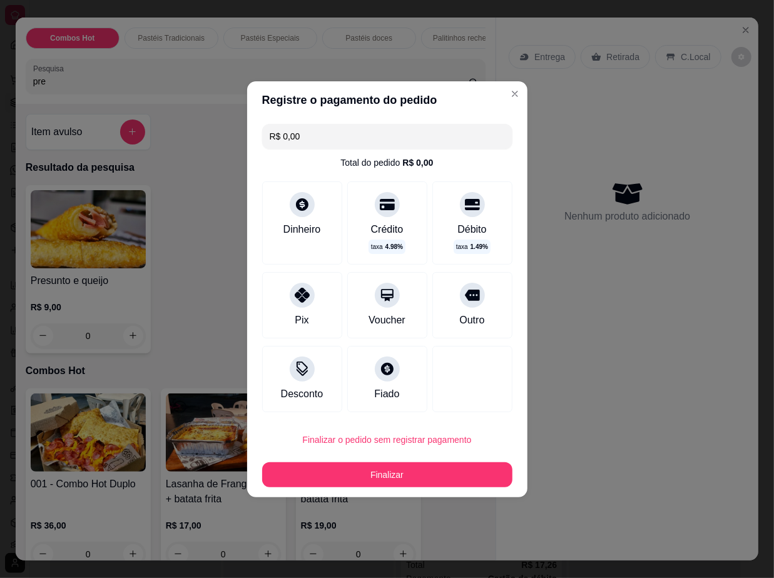
type input "R$ 0,00"
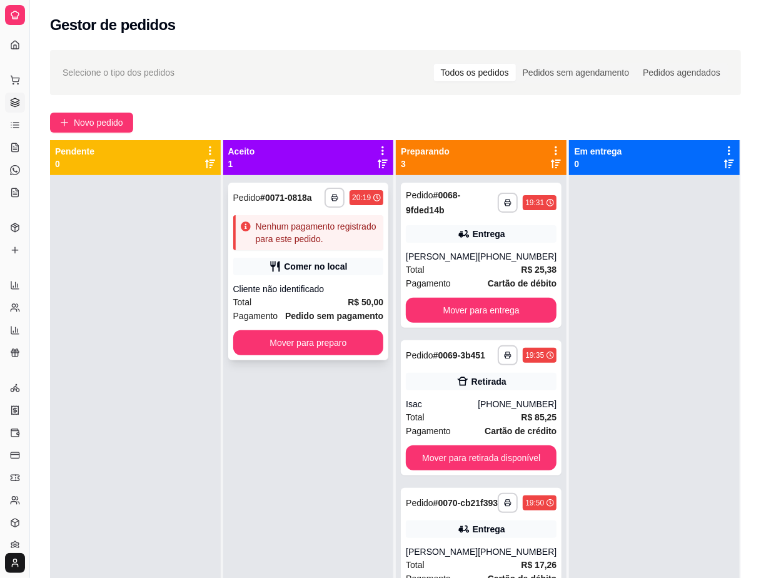
click at [341, 273] on div "Comer no local" at bounding box center [308, 267] width 151 height 18
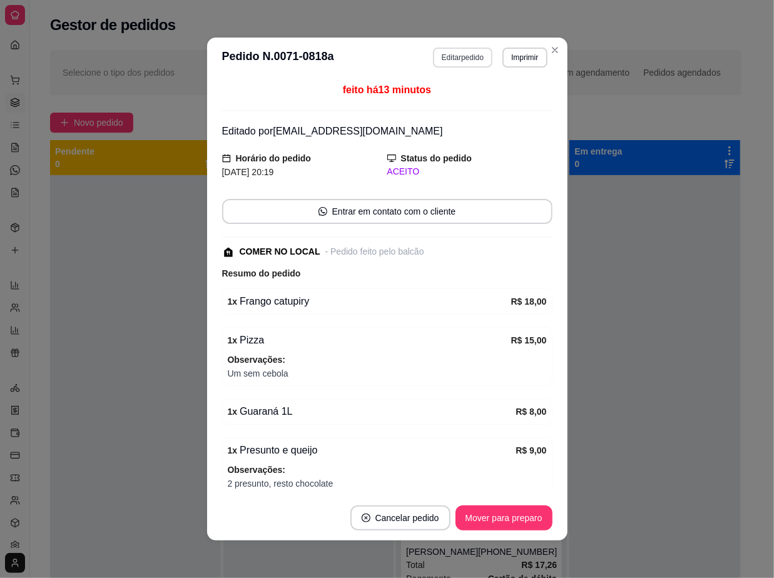
click at [453, 65] on button "Editar pedido" at bounding box center [462, 58] width 59 height 20
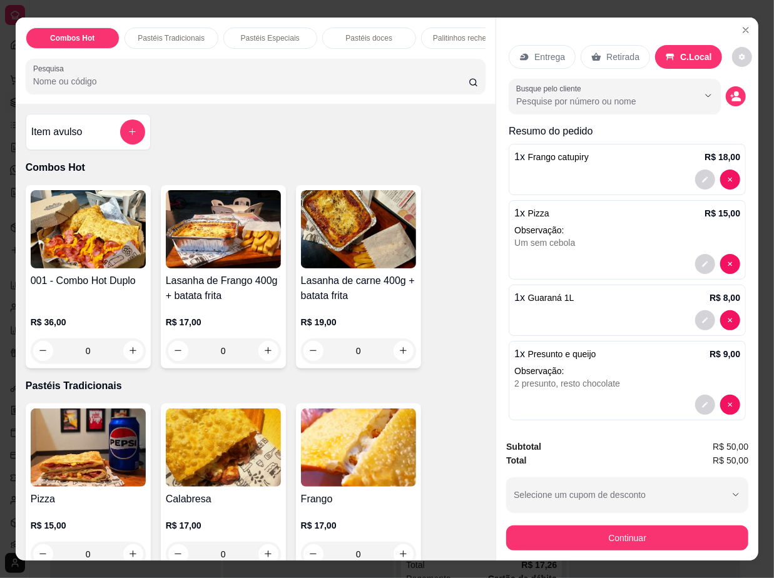
scroll to position [29, 0]
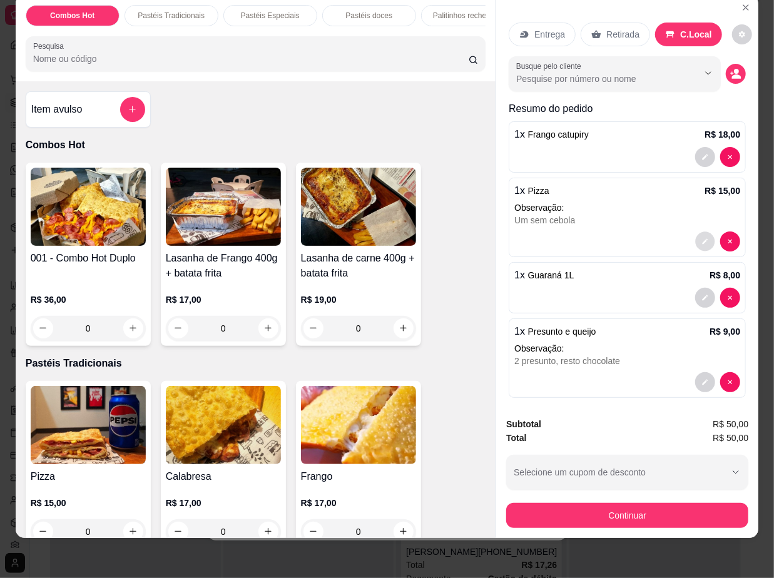
click at [696, 236] on button "decrease-product-quantity" at bounding box center [705, 240] width 19 height 19
click at [120, 432] on img at bounding box center [88, 425] width 115 height 78
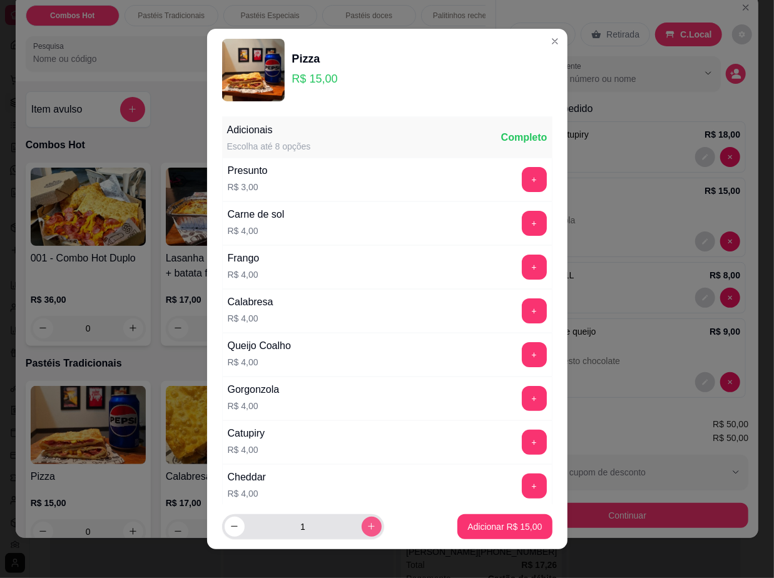
click at [362, 532] on button "increase-product-quantity" at bounding box center [372, 527] width 20 height 20
type input "2"
click at [471, 525] on p "Adicionar R$ 30,00" at bounding box center [504, 526] width 74 height 13
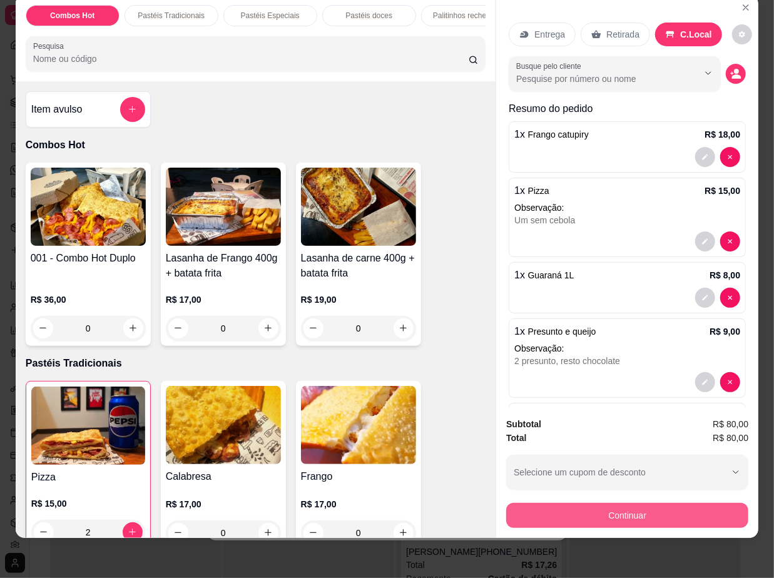
click at [680, 503] on button "Continuar" at bounding box center [627, 515] width 242 height 25
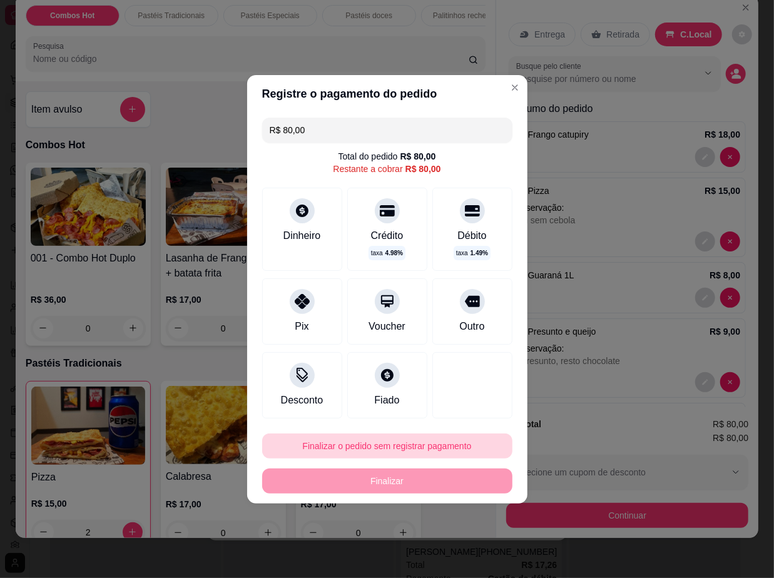
click at [439, 447] on button "Finalizar o pedido sem registrar pagamento" at bounding box center [387, 445] width 250 height 25
click at [458, 405] on button "Confirmar" at bounding box center [460, 410] width 44 height 19
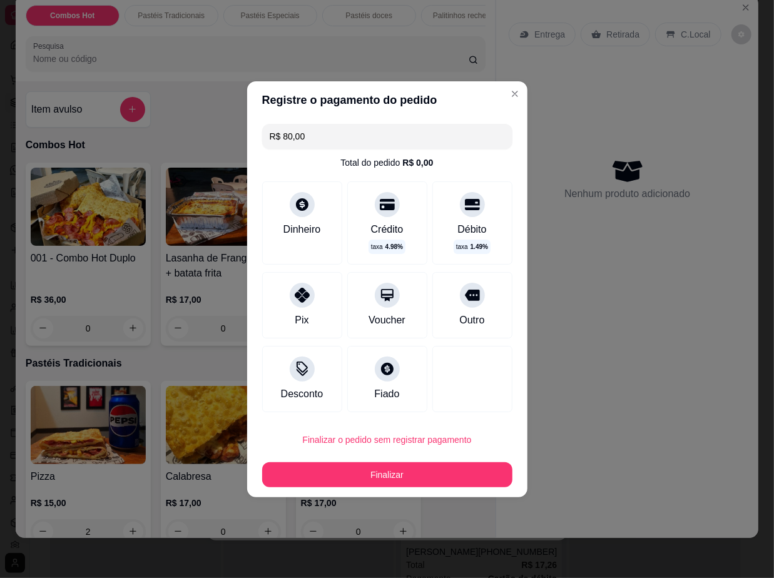
type input "0"
type input "R$ 0,00"
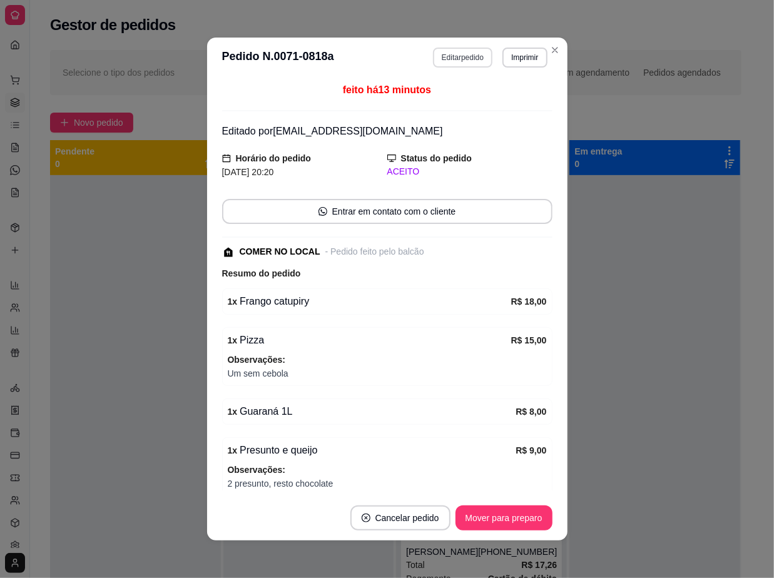
click at [482, 55] on button "Editar pedido" at bounding box center [462, 58] width 59 height 20
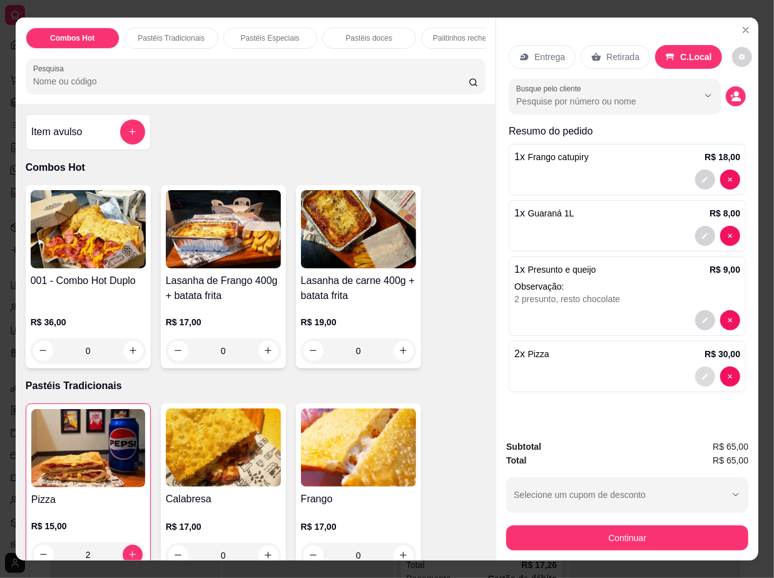
click at [701, 373] on icon "decrease-product-quantity" at bounding box center [705, 377] width 8 height 8
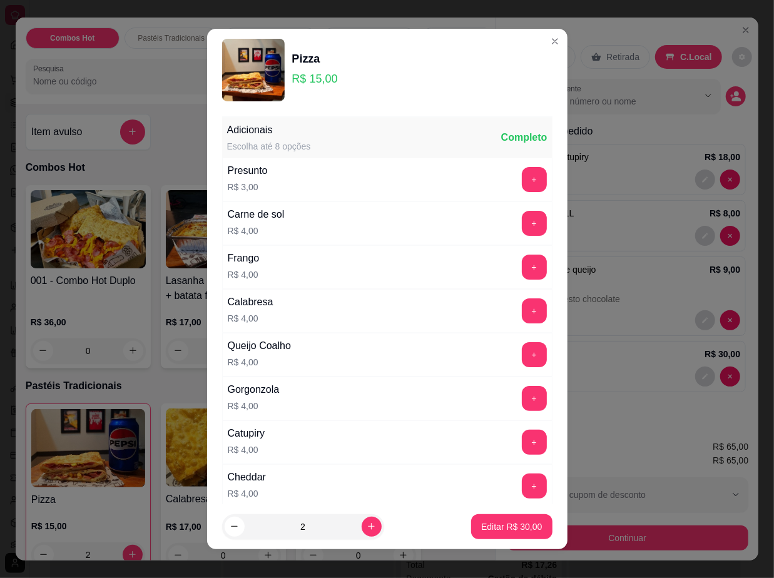
scroll to position [146, 0]
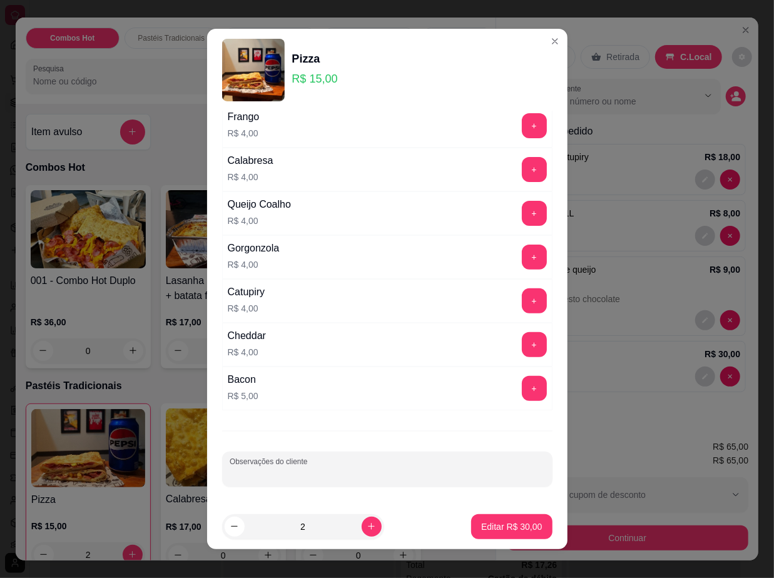
click at [403, 480] on input "Observações do cliente" at bounding box center [387, 474] width 315 height 13
type input "um sem cebola"
click at [485, 528] on p "Editar R$ 30,00" at bounding box center [511, 526] width 61 height 13
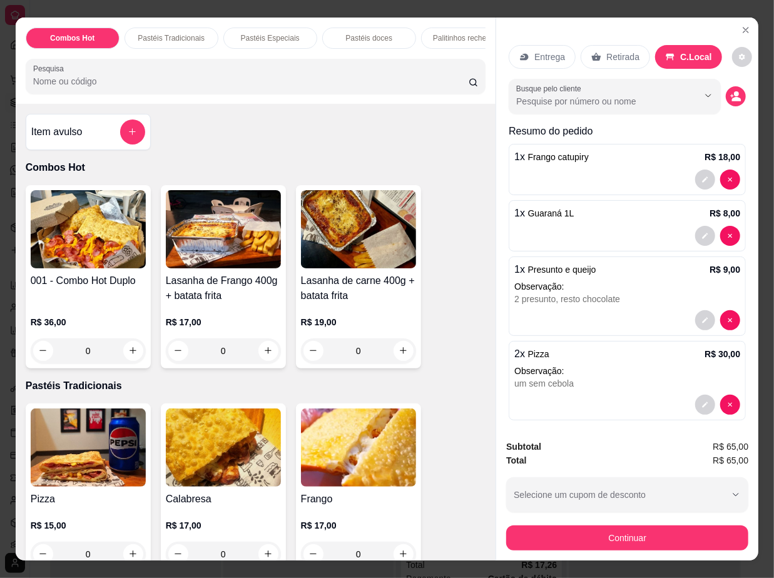
type input "0"
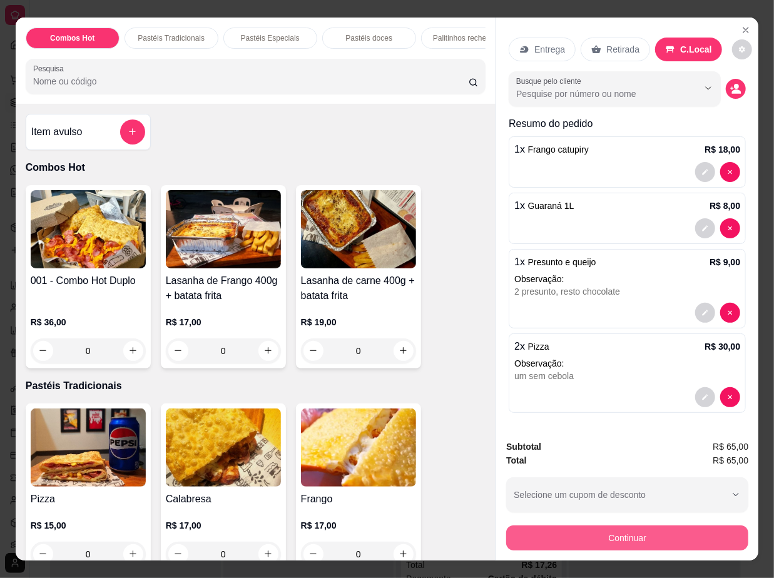
click at [697, 531] on button "Continuar" at bounding box center [627, 537] width 242 height 25
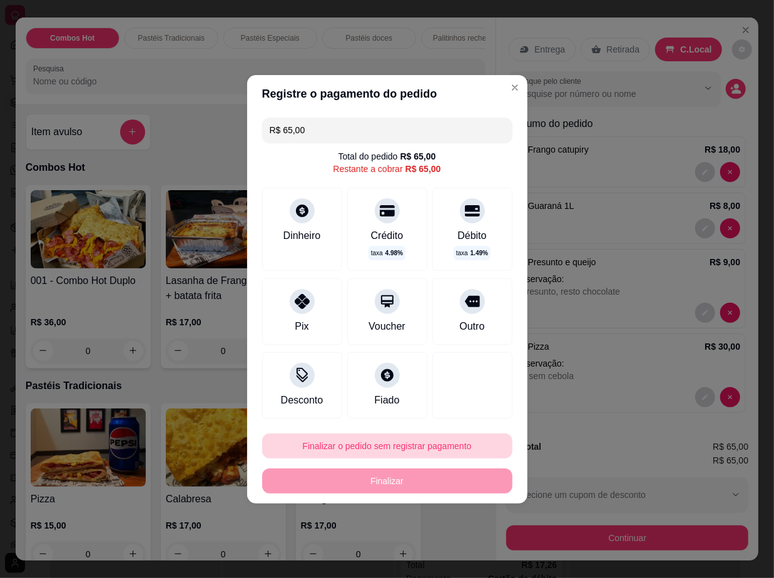
click at [420, 438] on button "Finalizar o pedido sem registrar pagamento" at bounding box center [387, 445] width 250 height 25
click at [473, 413] on button "Confirmar" at bounding box center [461, 410] width 46 height 19
type input "0"
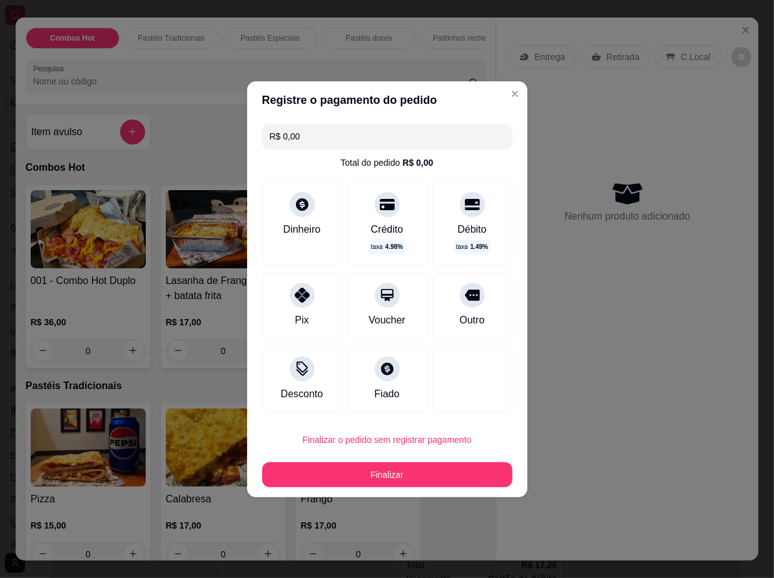
type input "R$ 0,00"
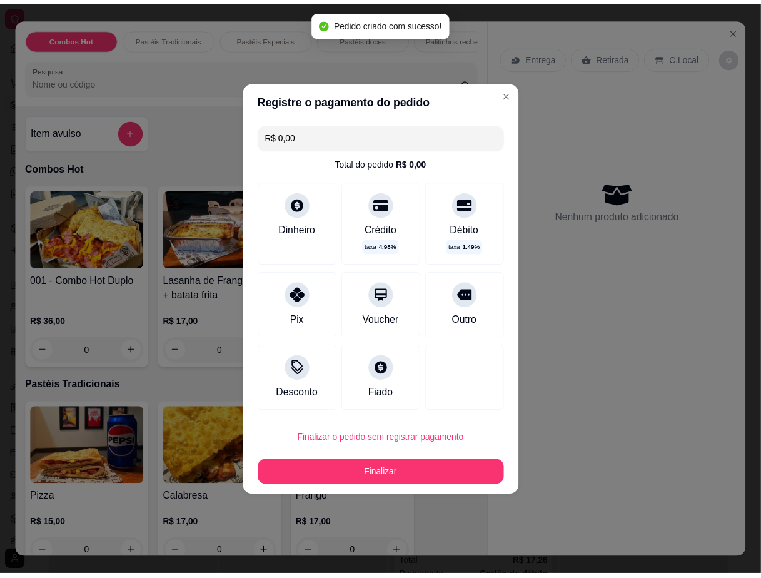
scroll to position [0, 0]
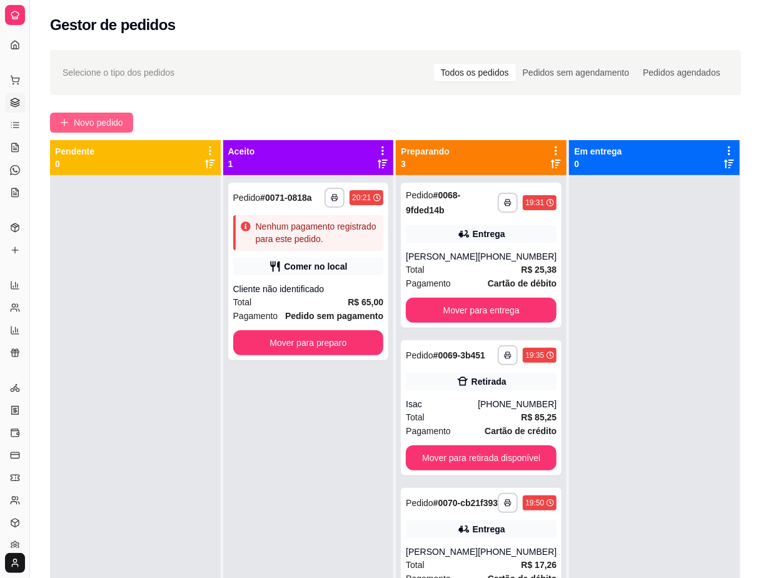
click at [96, 125] on span "Novo pedido" at bounding box center [98, 123] width 49 height 14
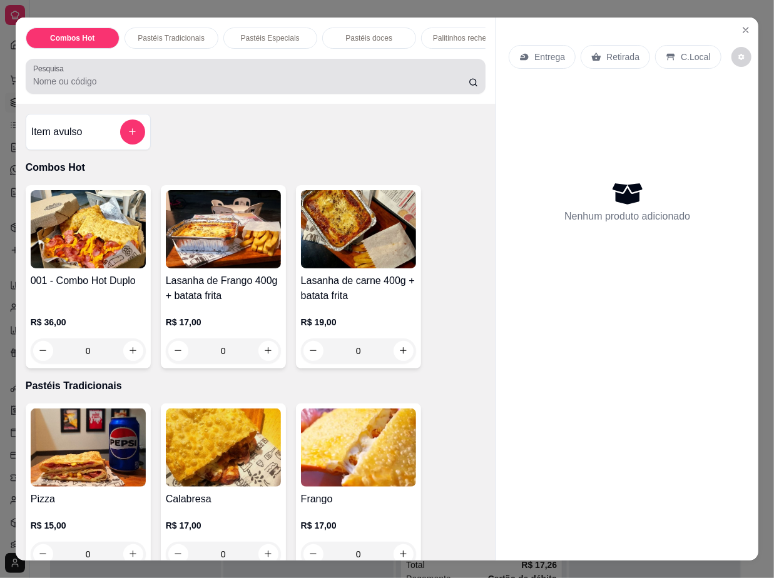
click at [331, 94] on div "Pesquisa" at bounding box center [256, 76] width 460 height 35
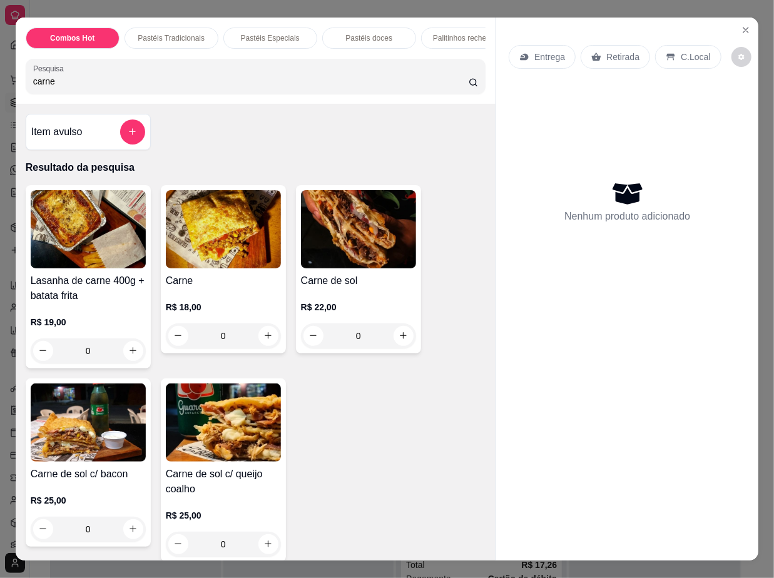
type input "carne"
click at [399, 346] on div "0" at bounding box center [358, 335] width 115 height 25
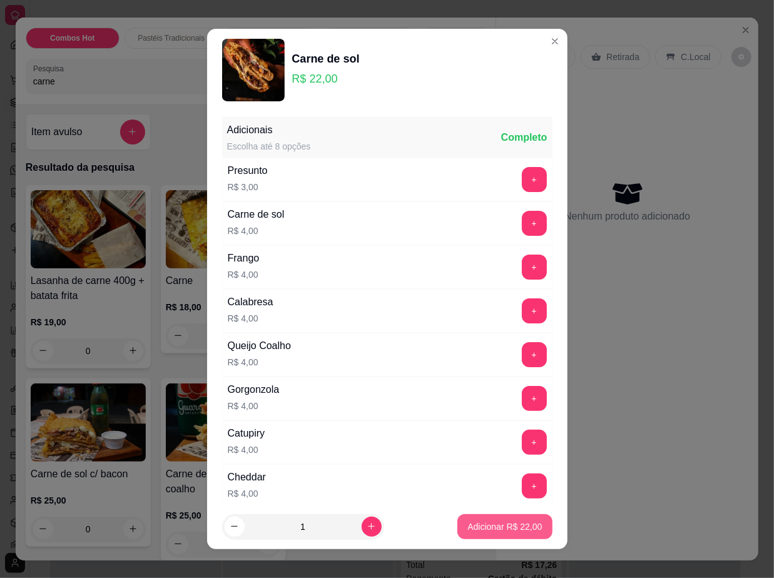
click at [498, 529] on p "Adicionar R$ 22,00" at bounding box center [504, 526] width 74 height 13
type input "1"
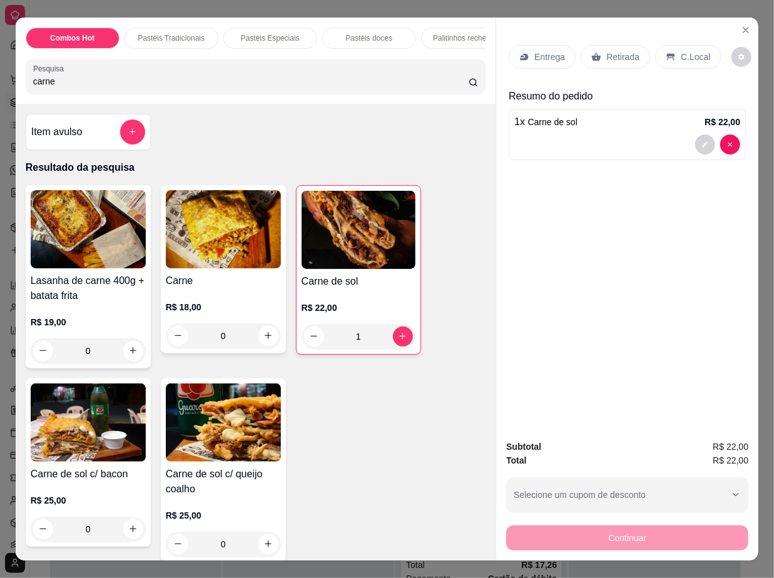
click at [630, 51] on p "Retirada" at bounding box center [622, 57] width 33 height 13
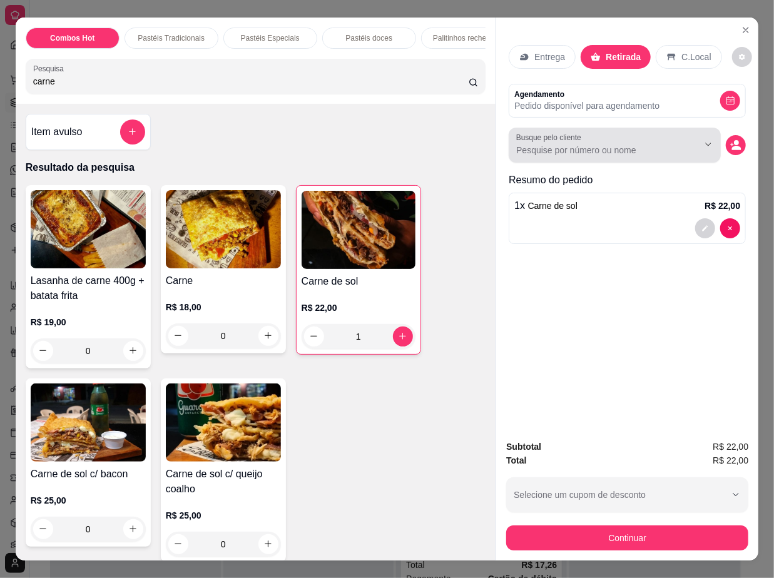
click at [635, 146] on input "Busque pelo cliente" at bounding box center [597, 150] width 162 height 13
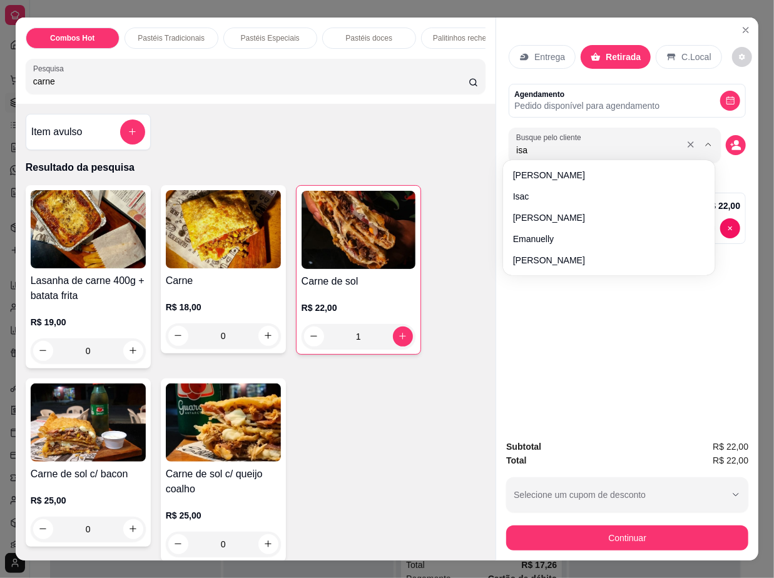
type input "isac"
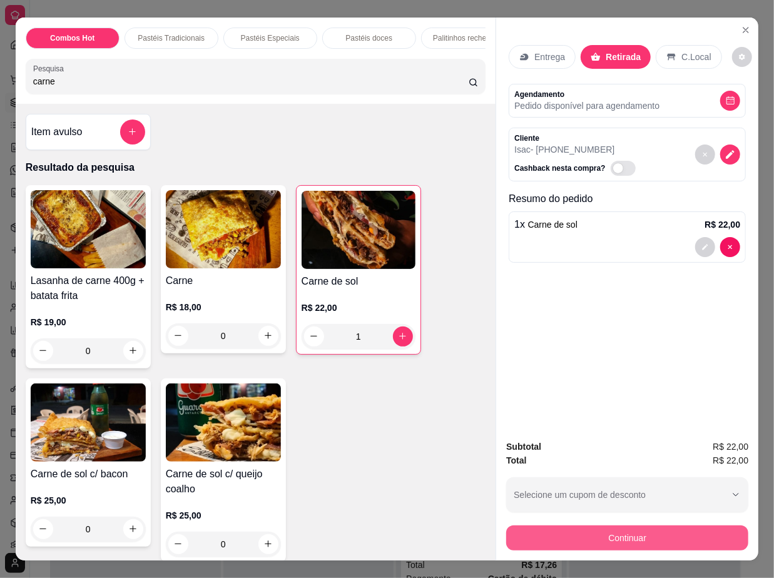
click at [679, 522] on div "Continuar" at bounding box center [627, 536] width 242 height 28
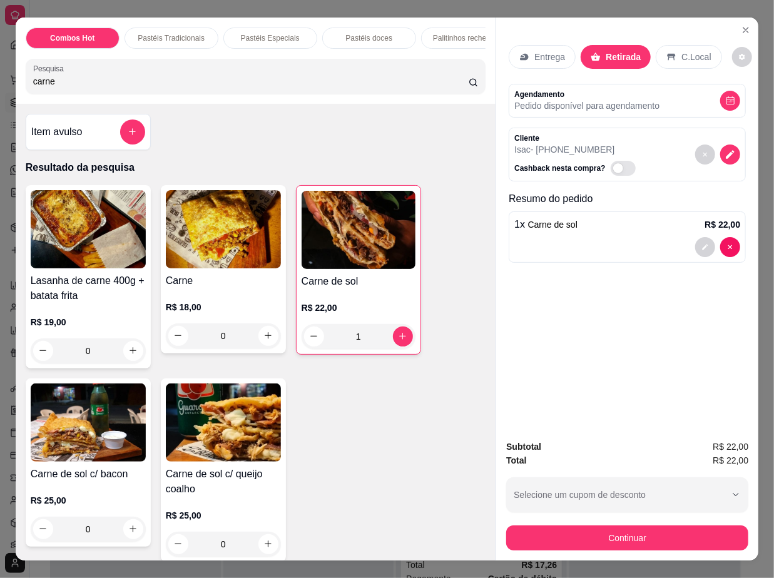
click at [679, 522] on div "Continuar" at bounding box center [627, 536] width 242 height 28
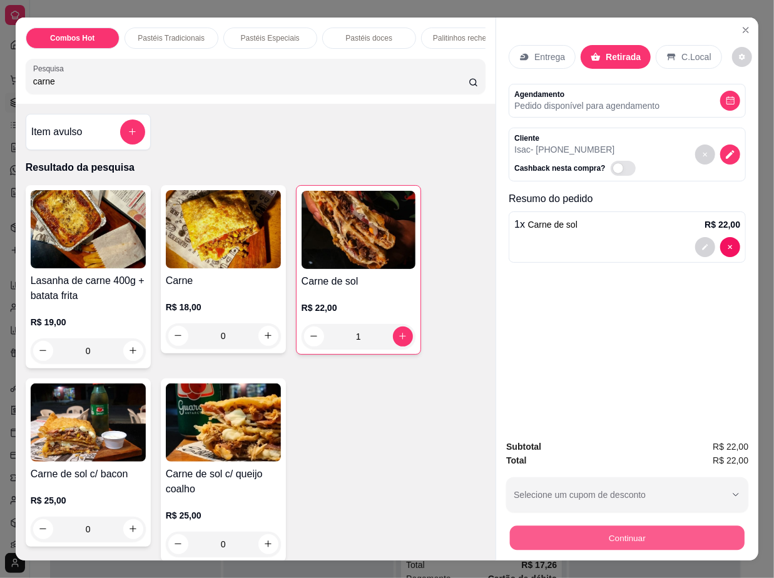
click at [679, 522] on div "Continuar" at bounding box center [627, 536] width 242 height 28
click at [654, 534] on button "Continuar" at bounding box center [627, 537] width 242 height 25
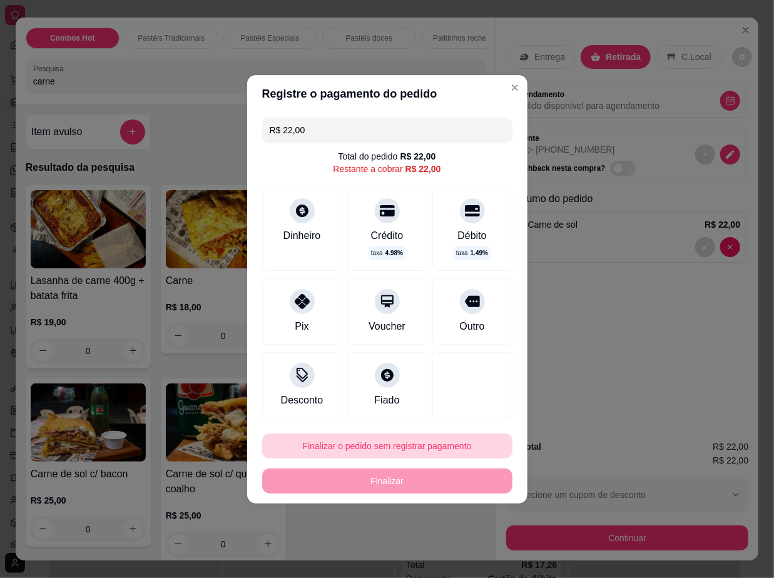
click at [443, 448] on button "Finalizar o pedido sem registrar pagamento" at bounding box center [387, 445] width 250 height 25
click at [451, 409] on button "Confirmar" at bounding box center [463, 410] width 46 height 19
type input "0"
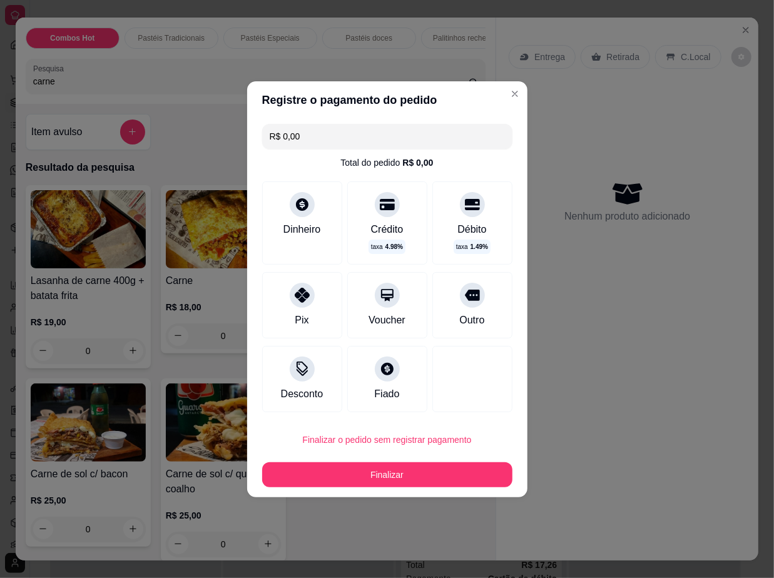
type input "R$ 0,00"
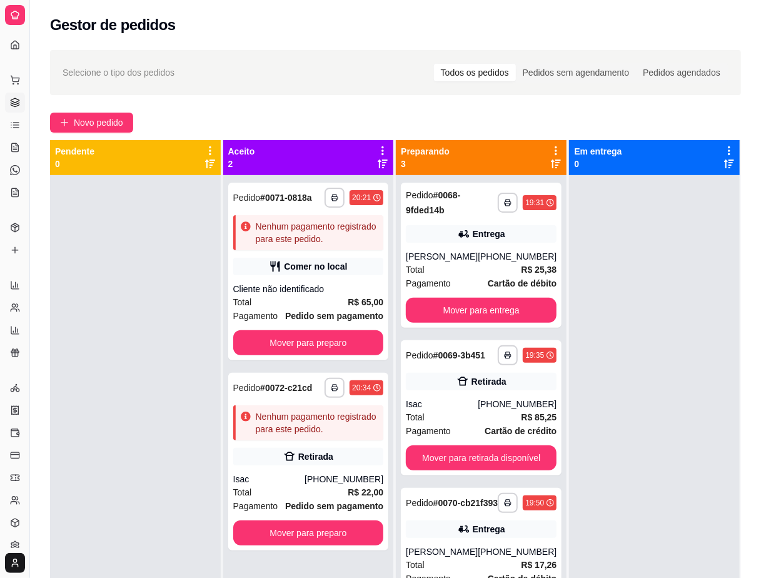
click at [613, 256] on div "**********" at bounding box center [395, 429] width 691 height 578
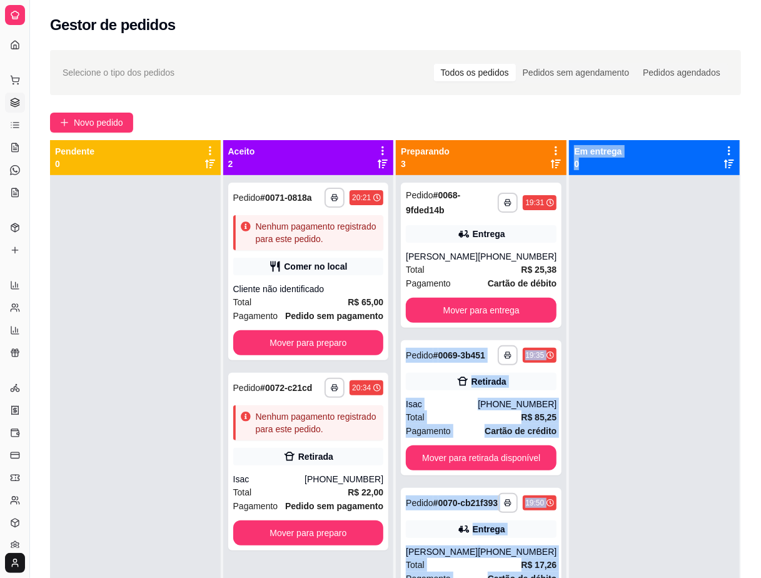
drag, startPoint x: 613, startPoint y: 256, endPoint x: 621, endPoint y: 333, distance: 77.4
click at [621, 333] on div at bounding box center [654, 464] width 171 height 578
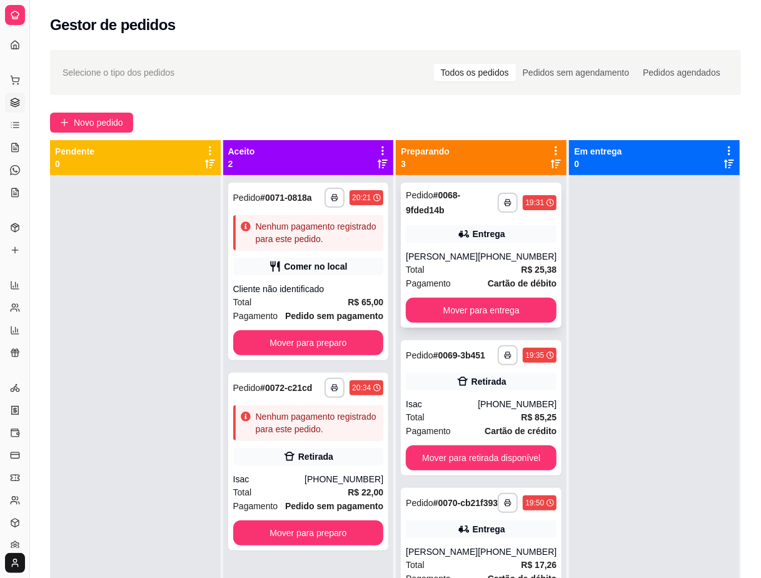
click at [536, 263] on div "[PHONE_NUMBER]" at bounding box center [517, 256] width 79 height 13
click at [495, 264] on div "Total R$ 25,38" at bounding box center [481, 270] width 151 height 14
click at [590, 395] on div at bounding box center [654, 464] width 171 height 578
click at [667, 281] on div at bounding box center [654, 464] width 171 height 578
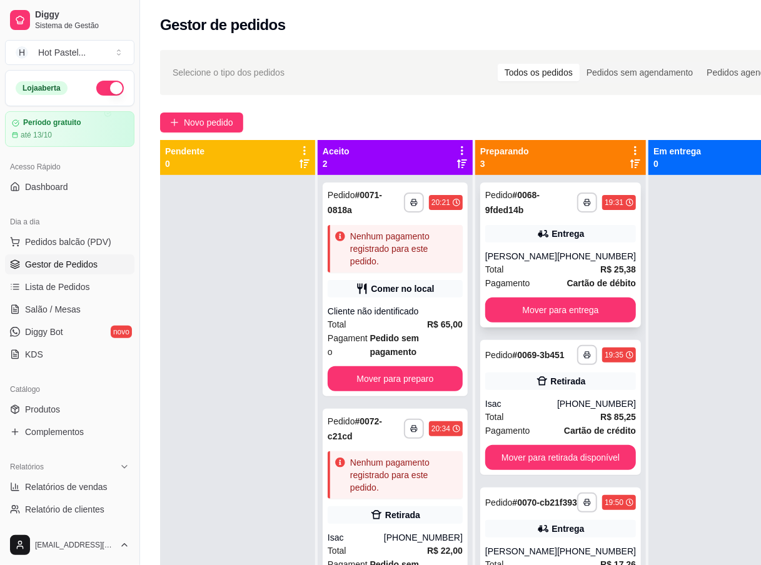
click at [589, 258] on div "[PHONE_NUMBER]" at bounding box center [596, 256] width 79 height 13
click at [609, 45] on div "**********" at bounding box center [482, 382] width 685 height 678
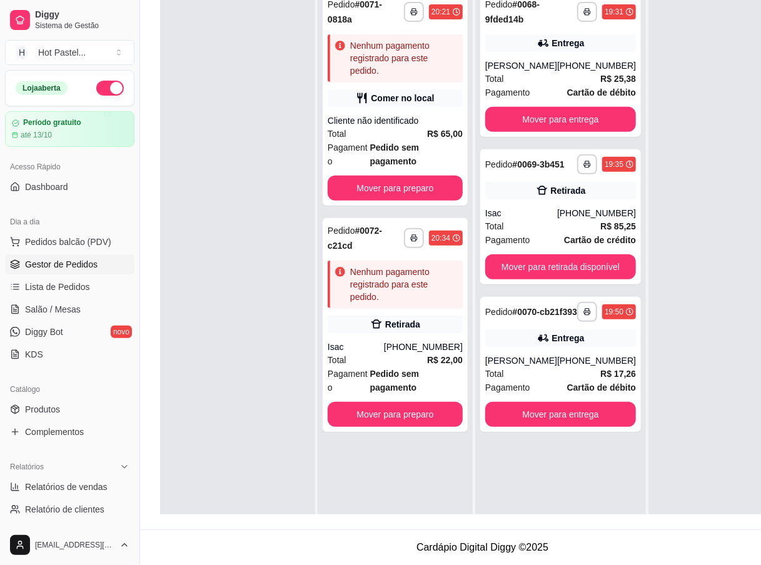
scroll to position [170, 0]
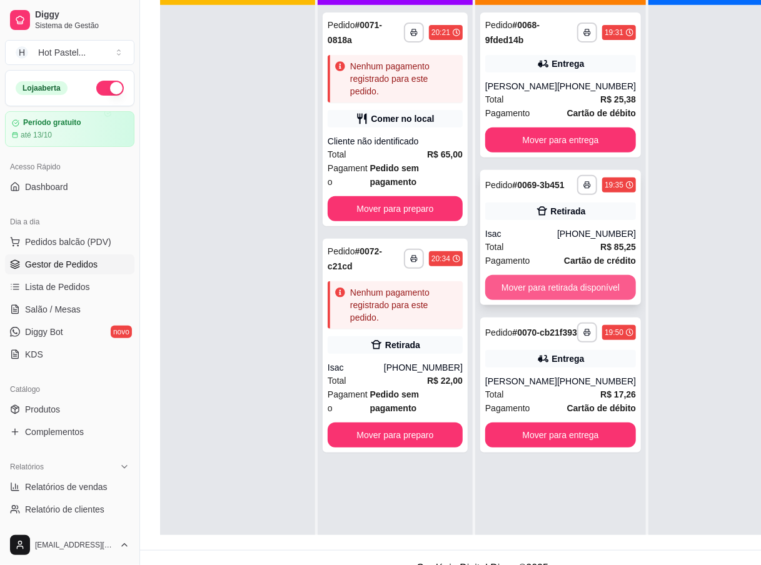
click at [619, 300] on button "Mover para retirada disponível" at bounding box center [560, 287] width 151 height 25
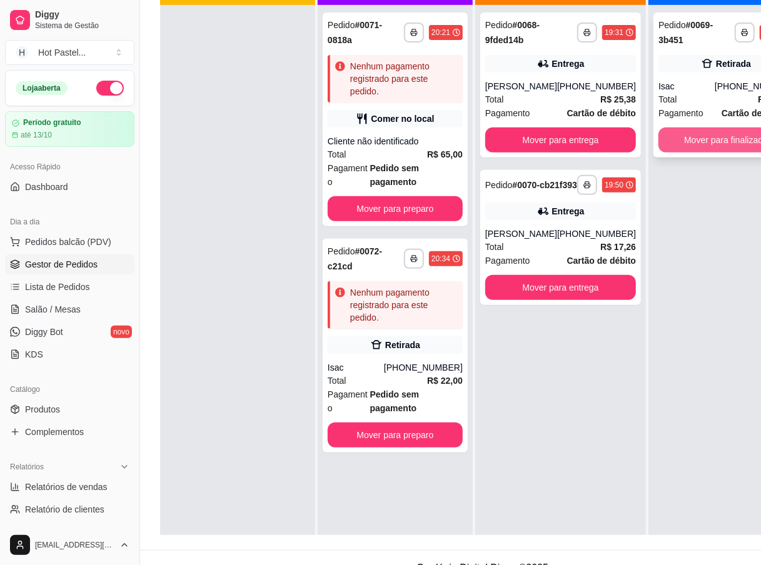
click at [721, 140] on button "Mover para finalizado" at bounding box center [726, 140] width 135 height 25
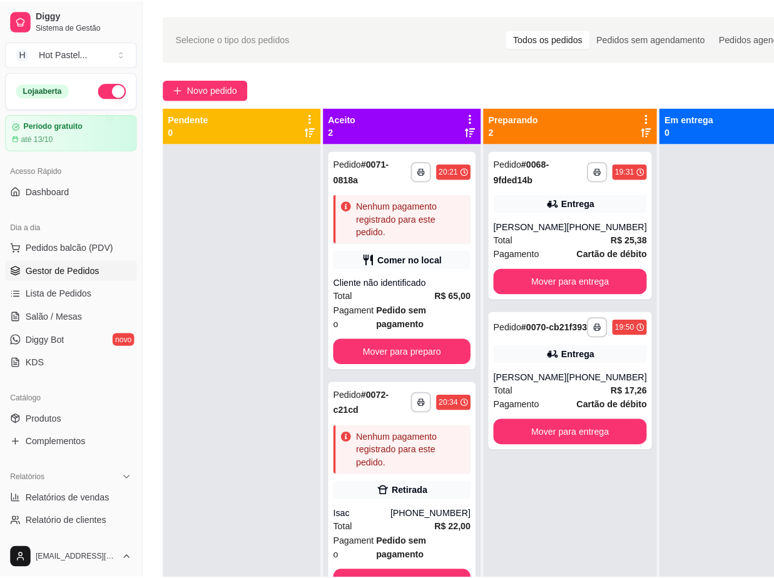
scroll to position [28, 0]
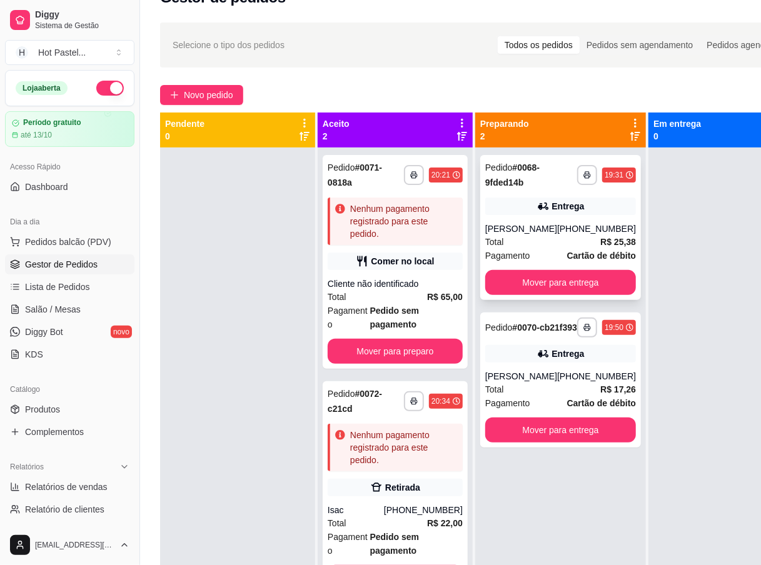
click at [614, 246] on strong "R$ 25,38" at bounding box center [618, 242] width 36 height 10
click at [726, 408] on div at bounding box center [726, 430] width 155 height 565
click at [589, 379] on div "**********" at bounding box center [560, 380] width 161 height 135
click at [526, 410] on span "Pagamento" at bounding box center [507, 404] width 45 height 14
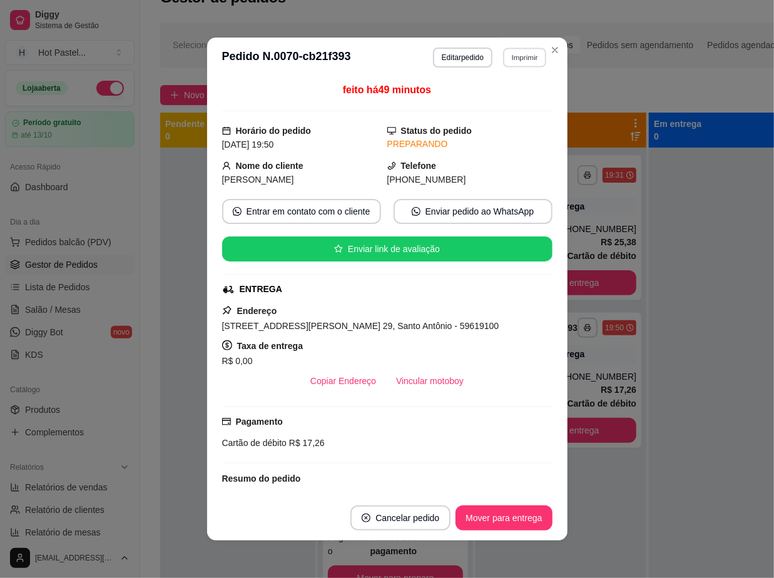
click at [508, 59] on button "Imprimir" at bounding box center [524, 57] width 43 height 19
click at [508, 109] on button "IMPRESSORA" at bounding box center [497, 100] width 88 height 19
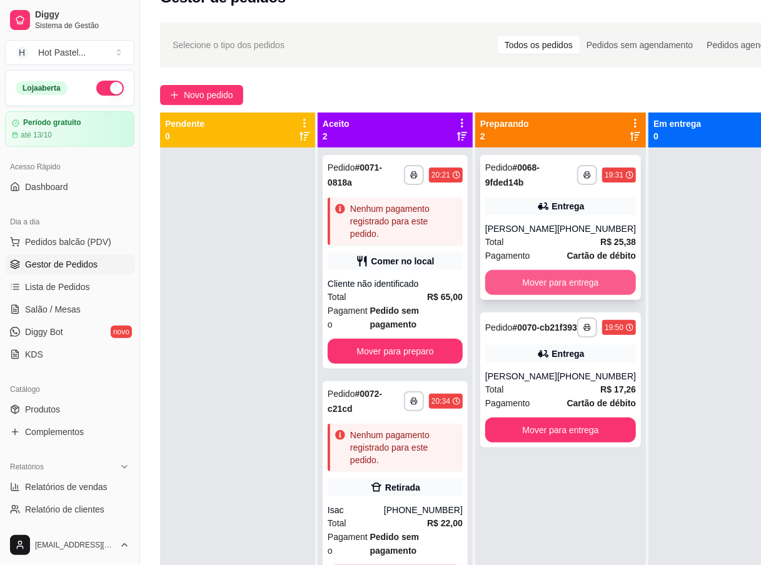
click at [594, 279] on button "Mover para entrega" at bounding box center [560, 282] width 151 height 25
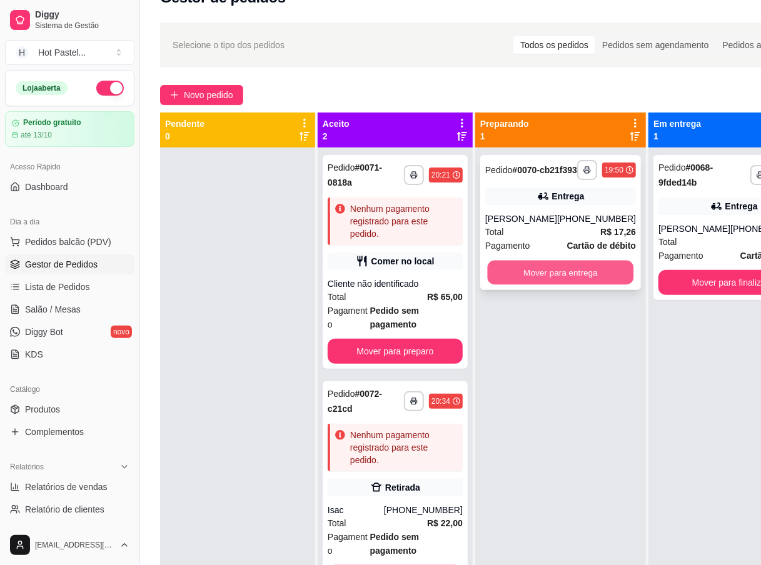
click at [589, 281] on button "Mover para entrega" at bounding box center [561, 273] width 146 height 24
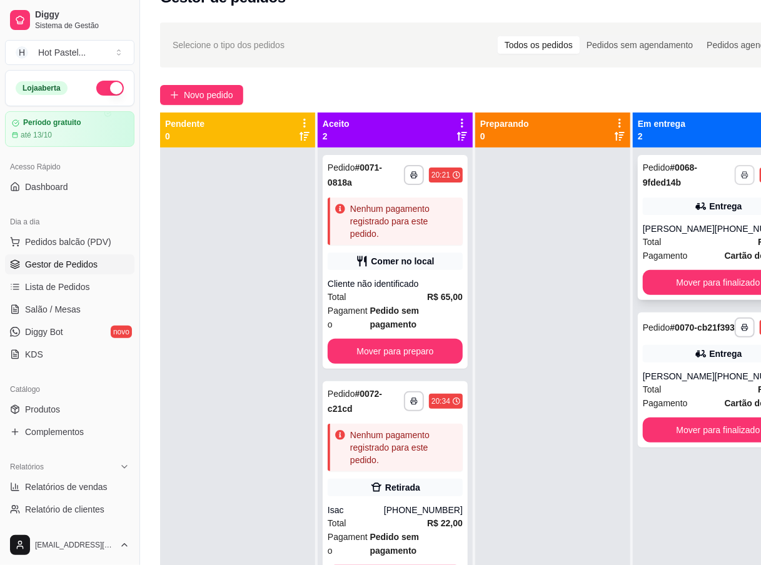
click at [735, 178] on button "button" at bounding box center [745, 175] width 20 height 20
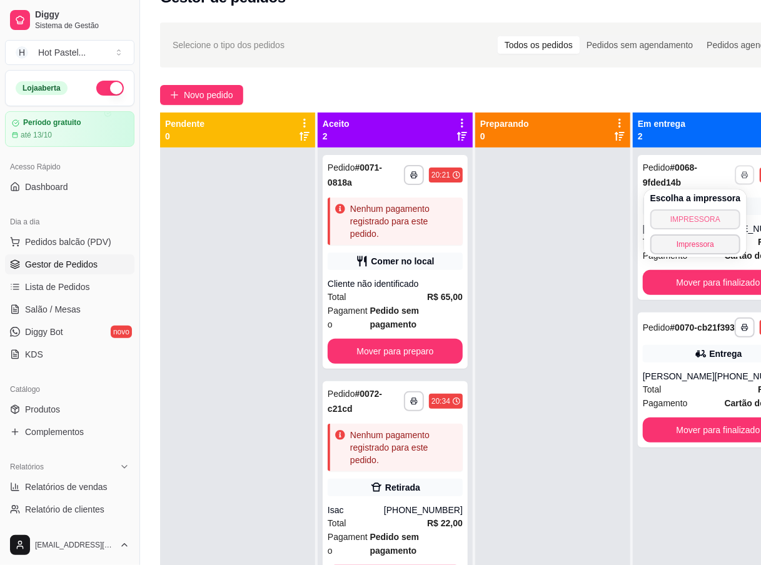
click at [699, 220] on button "IMPRESSORA" at bounding box center [695, 220] width 91 height 20
click at [138, 53] on button "Toggle Sidebar" at bounding box center [139, 282] width 10 height 565
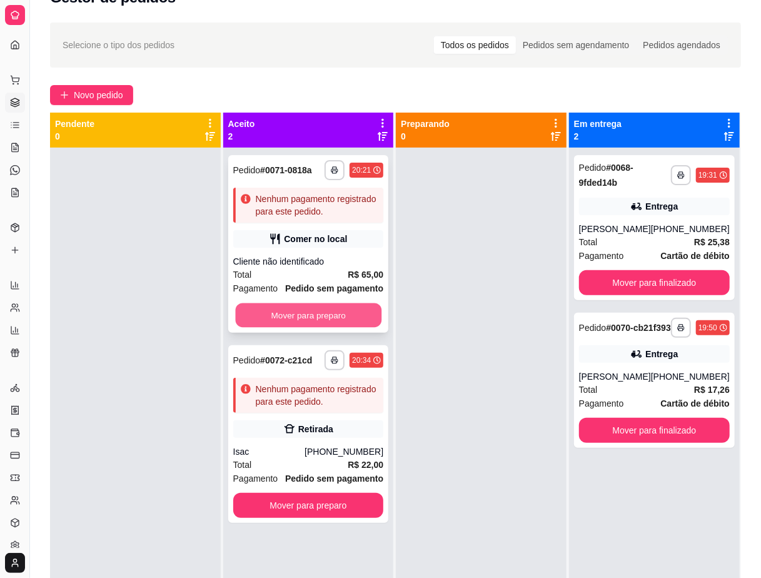
click at [303, 316] on button "Mover para preparo" at bounding box center [308, 315] width 146 height 24
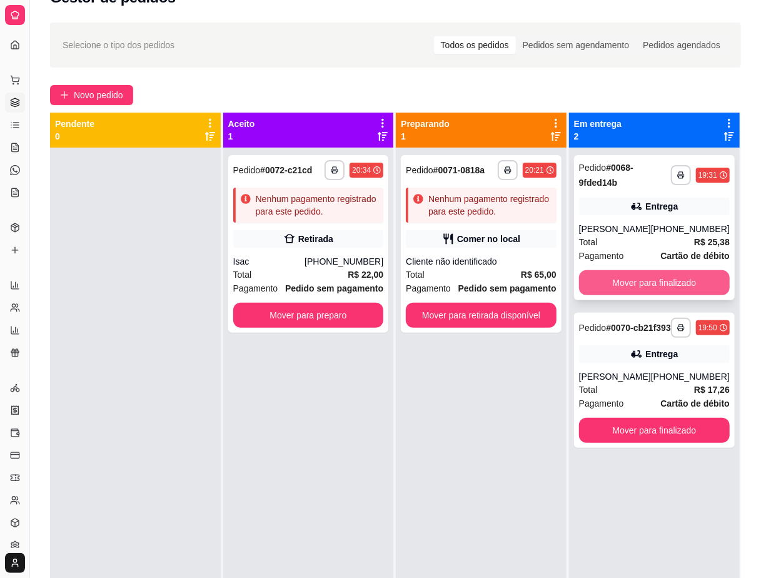
click at [641, 283] on button "Mover para finalizado" at bounding box center [654, 282] width 151 height 25
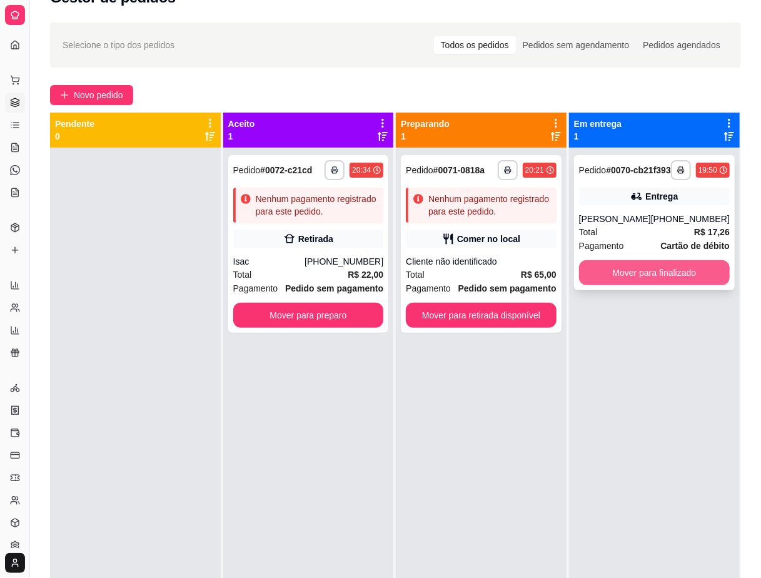
click at [654, 281] on button "Mover para finalizado" at bounding box center [654, 272] width 151 height 25
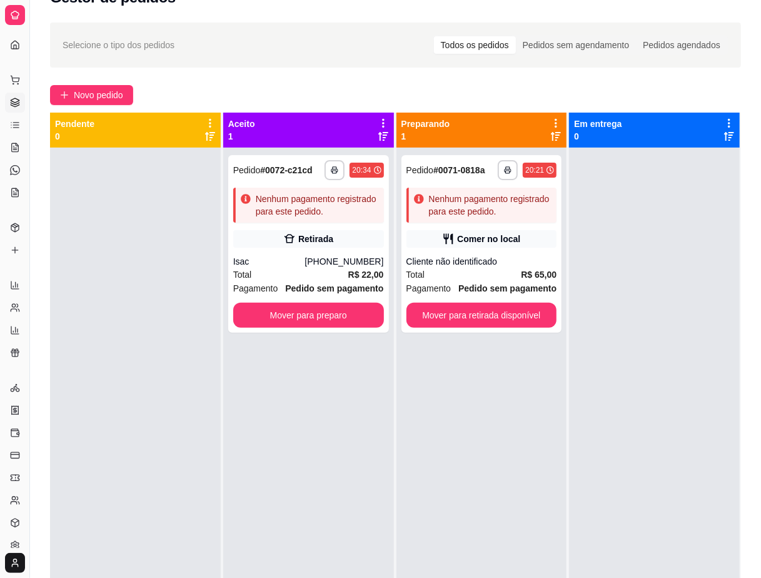
click at [254, 83] on div "**********" at bounding box center [395, 360] width 731 height 690
click at [84, 88] on button "Novo pedido" at bounding box center [91, 95] width 83 height 20
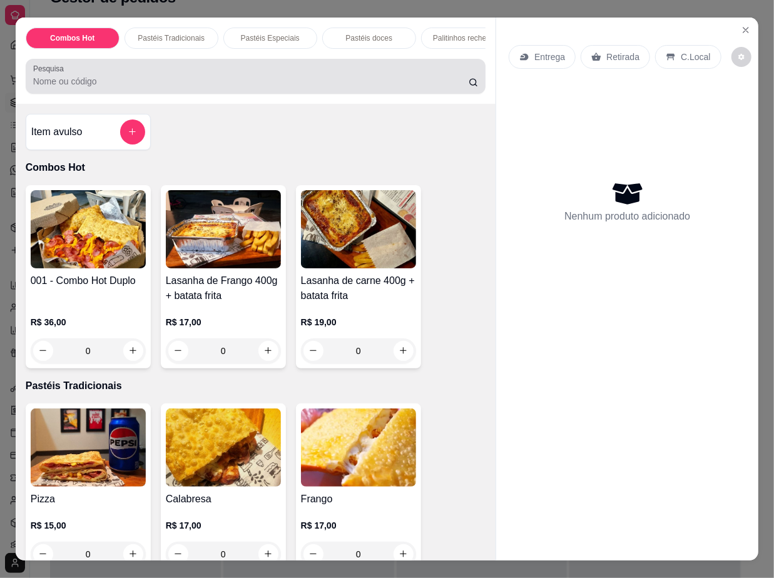
click at [138, 83] on input "Pesquisa" at bounding box center [250, 81] width 435 height 13
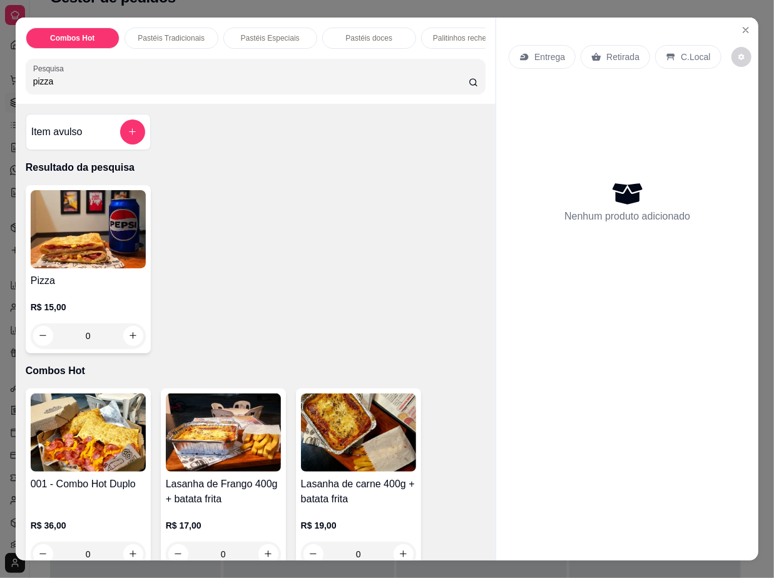
type input "pizza"
click at [81, 264] on img at bounding box center [88, 229] width 115 height 78
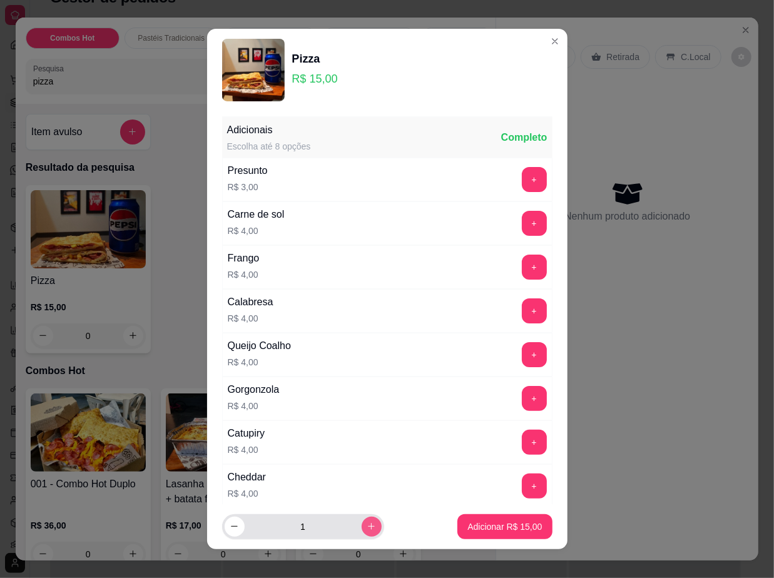
click at [367, 530] on icon "increase-product-quantity" at bounding box center [371, 526] width 9 height 9
click at [230, 526] on icon "decrease-product-quantity" at bounding box center [234, 526] width 9 height 9
type input "1"
click at [500, 524] on p "Adicionar R$ 15,00" at bounding box center [504, 526] width 74 height 13
type input "1"
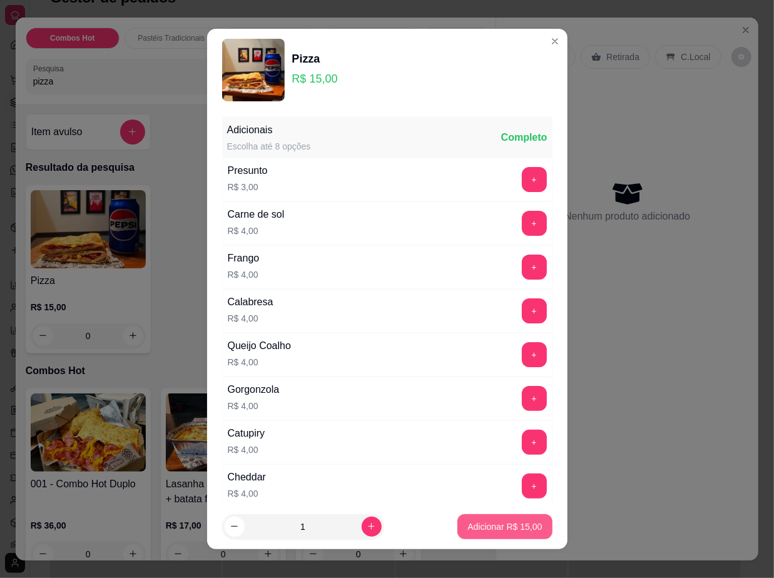
type input "1"
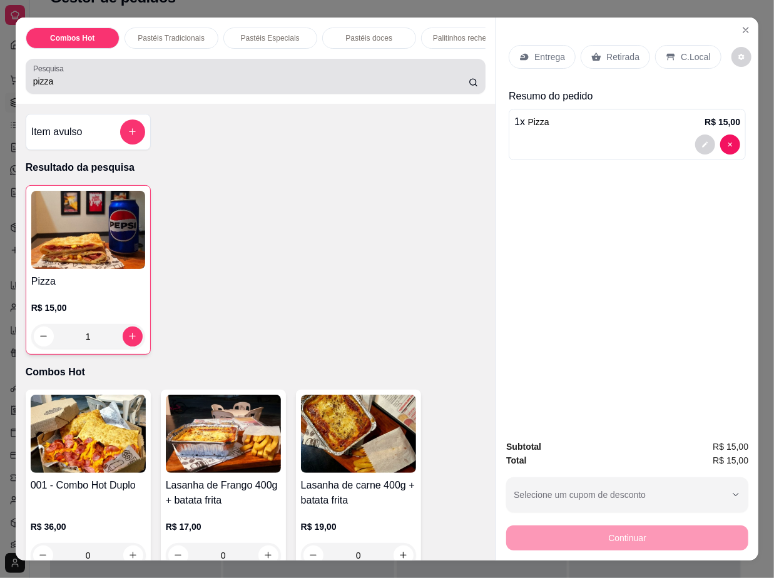
click at [299, 88] on input "pizza" at bounding box center [250, 81] width 435 height 13
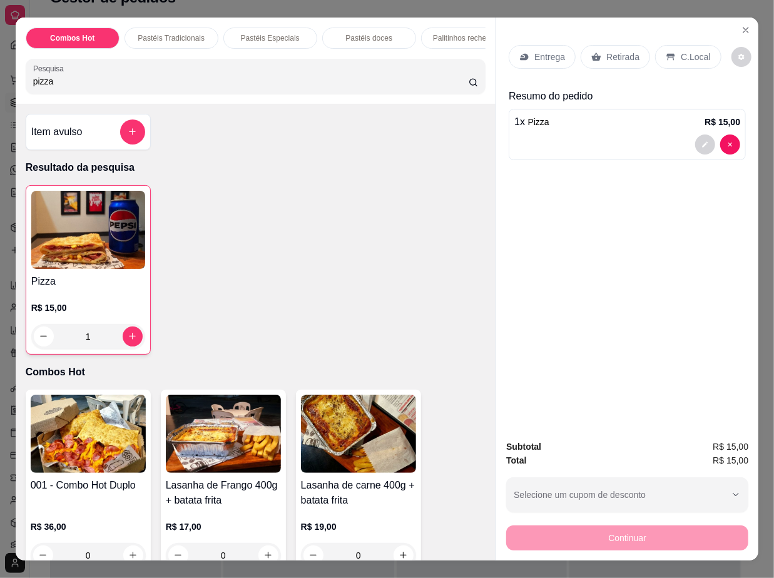
click at [299, 88] on input "pizza" at bounding box center [250, 81] width 435 height 13
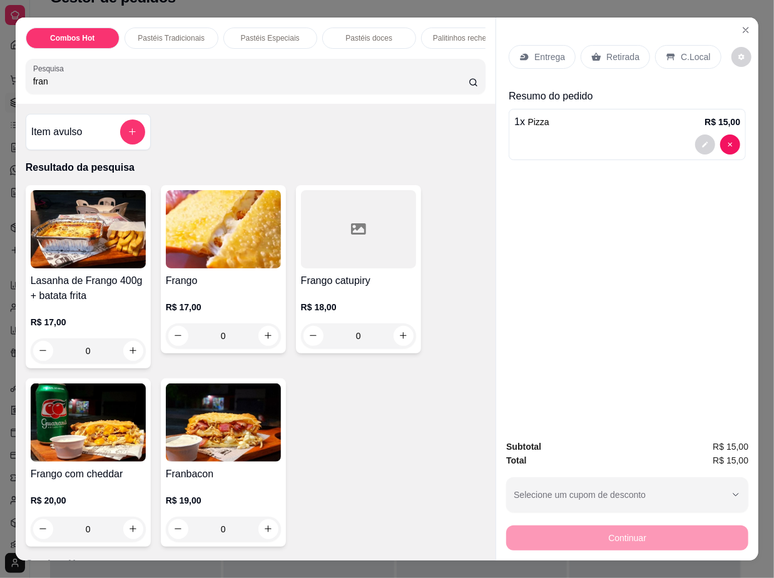
type input "fran"
click at [340, 253] on div at bounding box center [358, 229] width 115 height 78
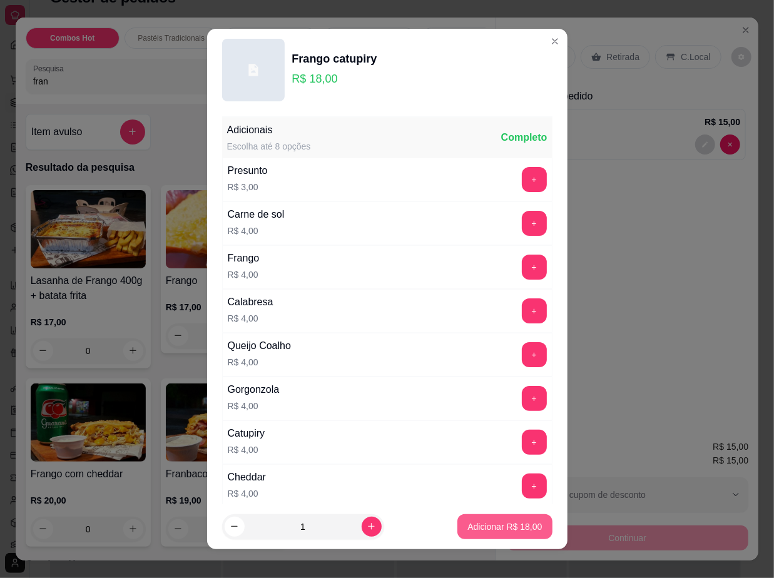
click at [467, 528] on p "Adicionar R$ 18,00" at bounding box center [504, 526] width 74 height 13
type input "1"
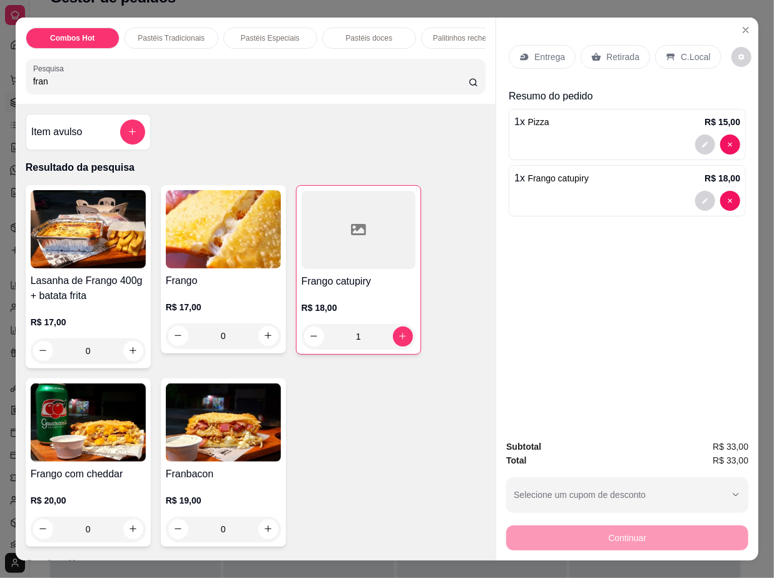
click at [634, 56] on div "Retirada" at bounding box center [614, 57] width 69 height 24
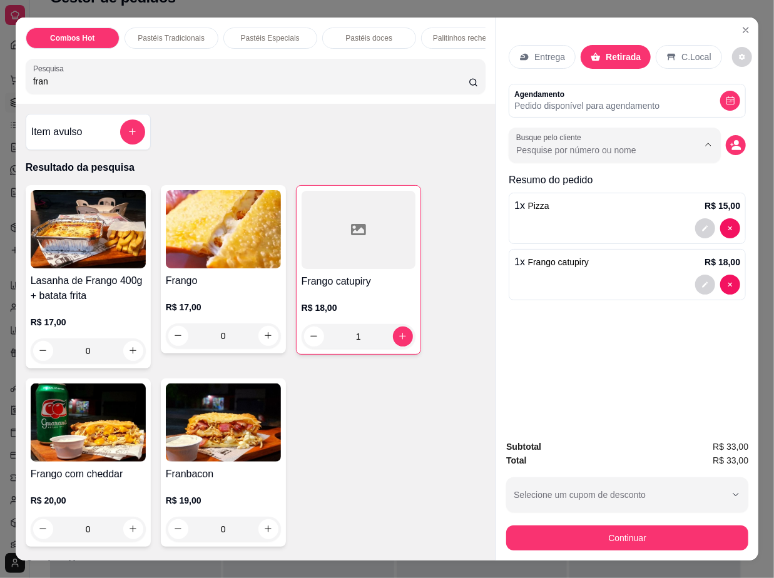
click at [589, 144] on input "Busque pelo cliente" at bounding box center [597, 150] width 162 height 13
type input "r"
type input "j"
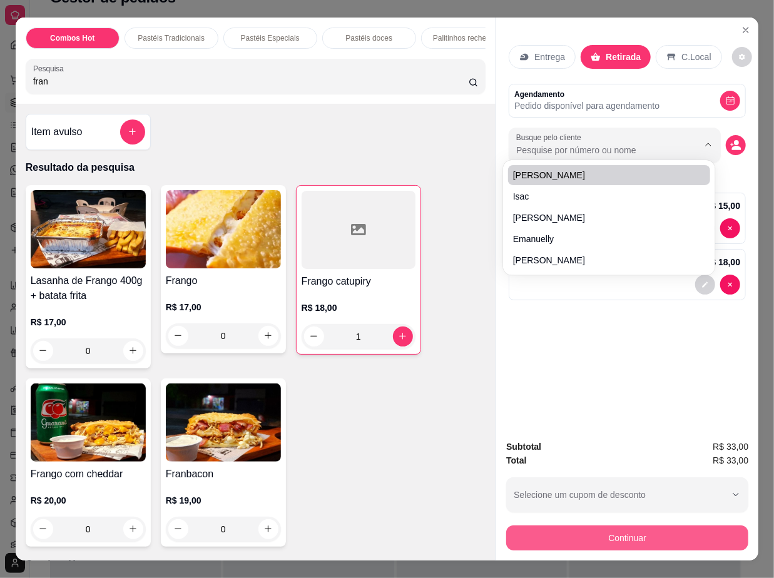
click at [638, 532] on button "Continuar" at bounding box center [627, 537] width 242 height 25
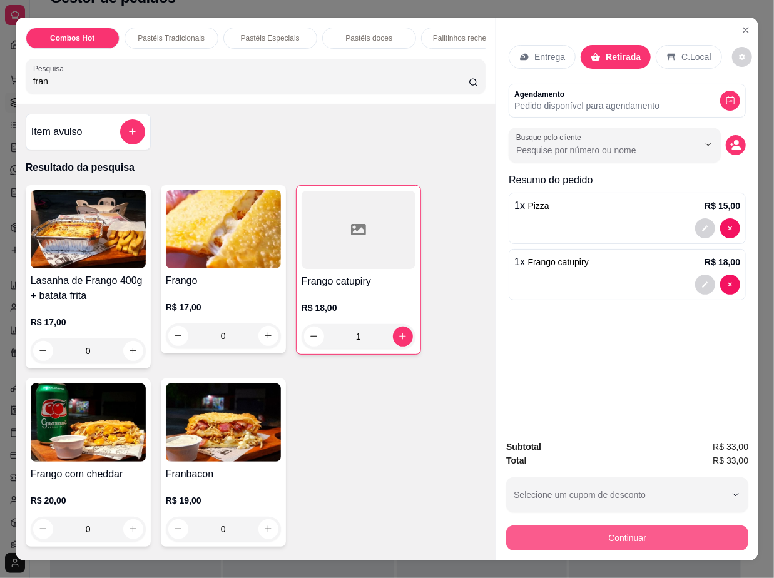
click at [638, 532] on button "Continuar" at bounding box center [627, 537] width 242 height 25
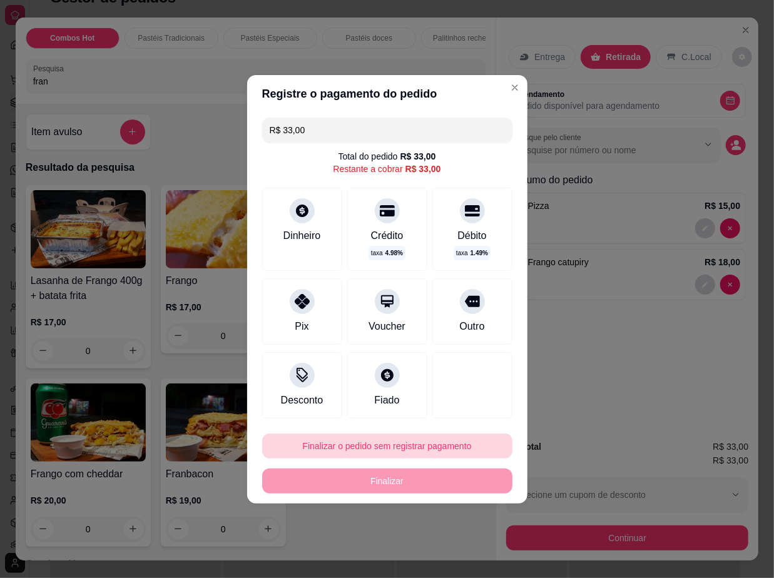
click at [444, 450] on button "Finalizar o pedido sem registrar pagamento" at bounding box center [387, 445] width 250 height 25
click at [463, 405] on button "Confirmar" at bounding box center [460, 410] width 44 height 19
type input "0"
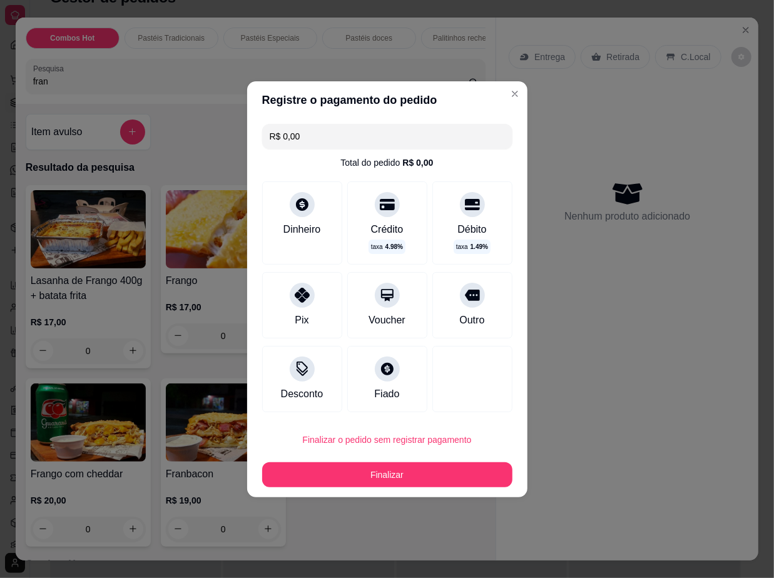
type input "R$ 0,00"
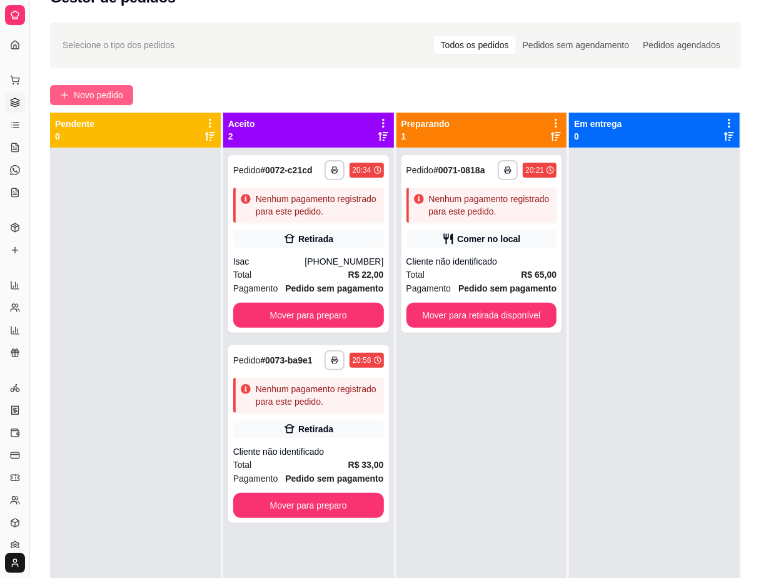
click at [118, 93] on span "Novo pedido" at bounding box center [98, 95] width 49 height 14
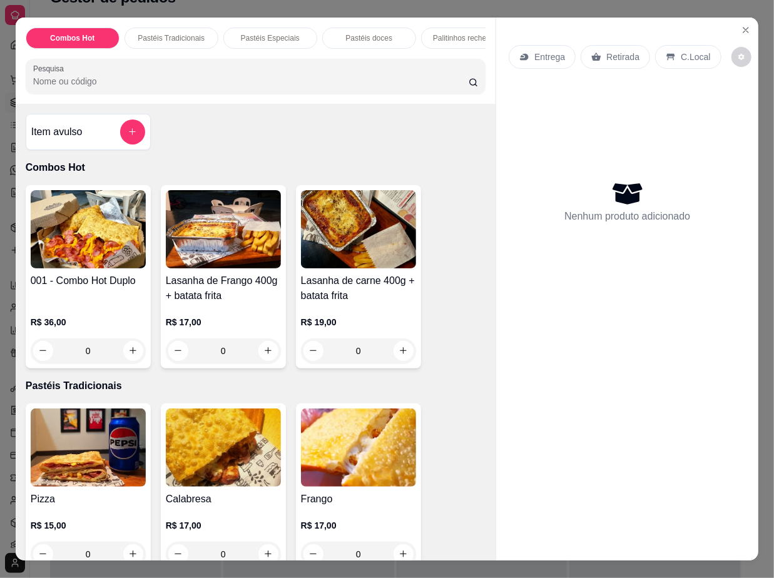
click at [118, 88] on input "Pesquisa" at bounding box center [250, 81] width 435 height 13
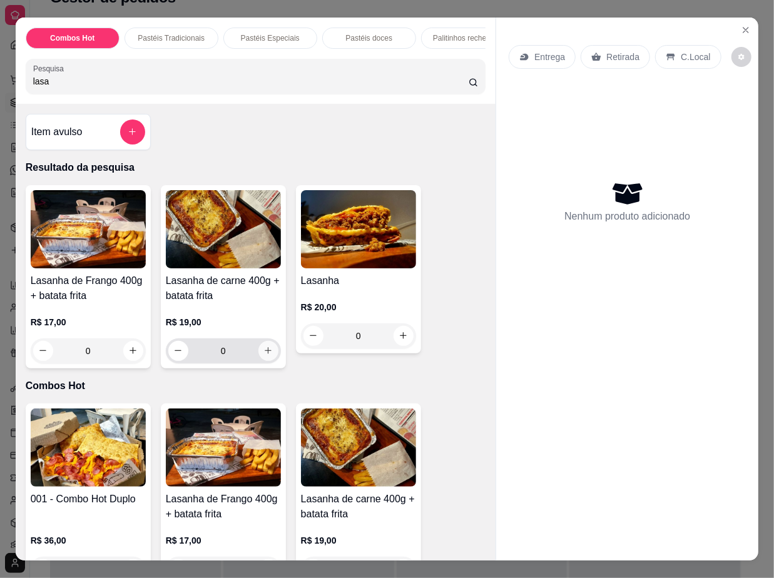
type input "lasa"
click at [263, 354] on icon "increase-product-quantity" at bounding box center [267, 350] width 9 height 9
type input "1"
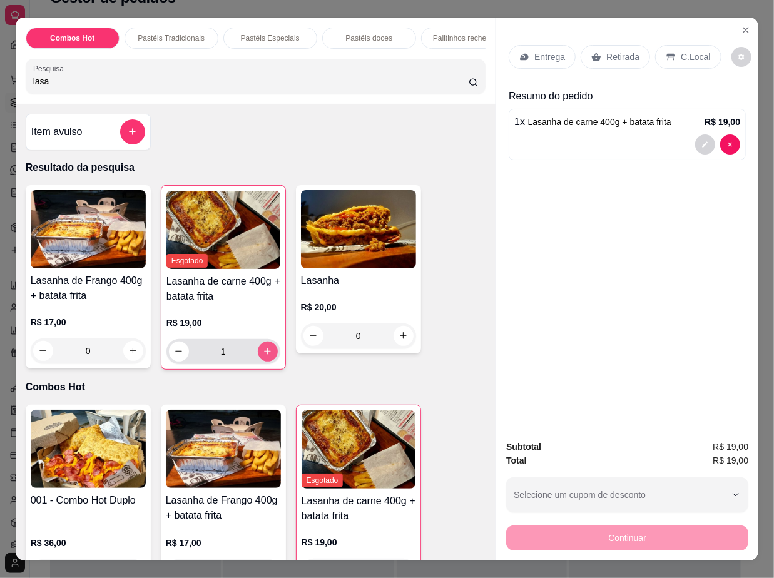
click at [263, 354] on icon "increase-product-quantity" at bounding box center [267, 350] width 9 height 9
click at [269, 361] on button "increase-product-quantity" at bounding box center [267, 350] width 19 height 19
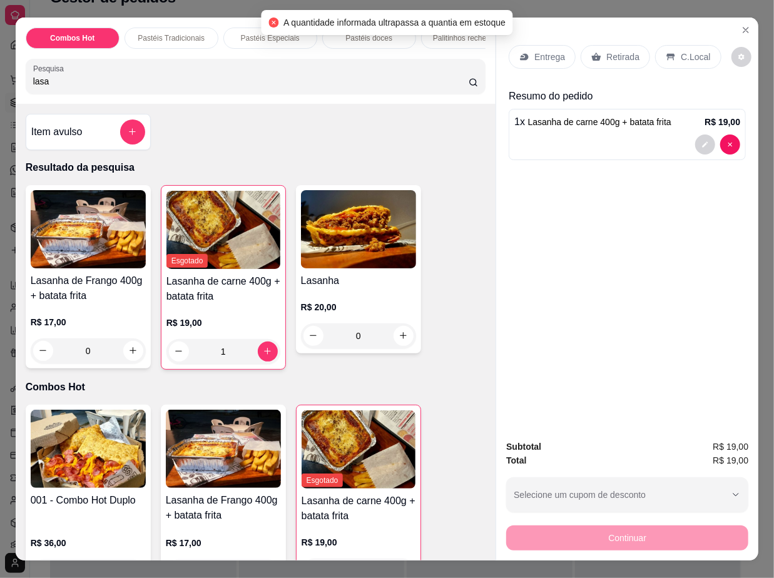
click at [336, 124] on div "Item avulso Resultado da pesquisa Lasanha de Frango 400g + batata frita R$ 17,0…" at bounding box center [256, 332] width 480 height 457
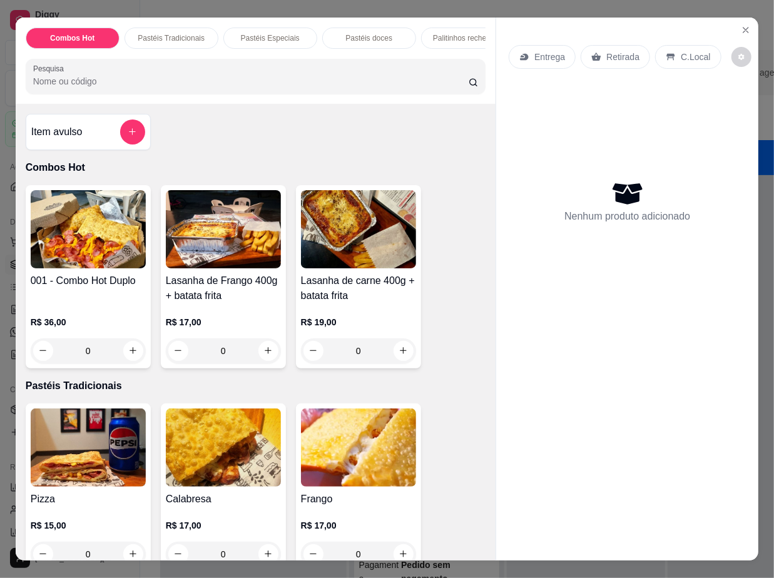
click at [517, 529] on div "Entrega Retirada C.Local Nenhum produto adicionado" at bounding box center [627, 280] width 262 height 524
click at [398, 355] on icon "increase-product-quantity" at bounding box center [402, 350] width 9 height 9
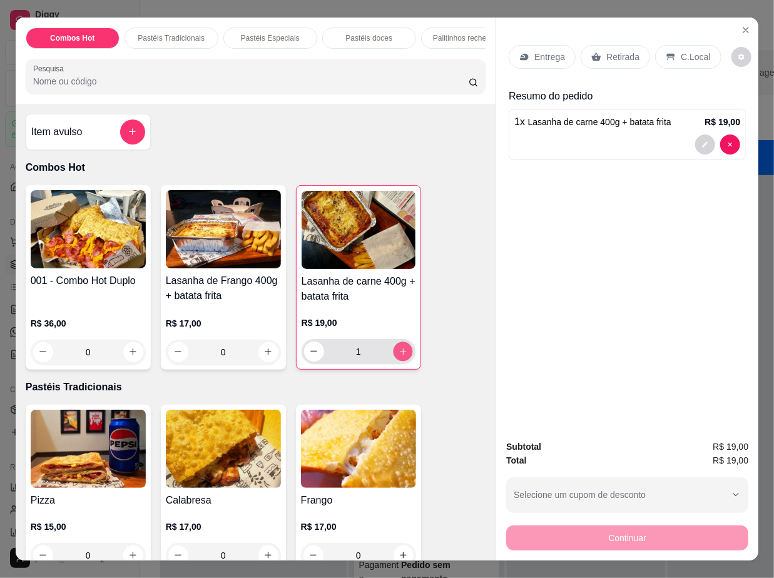
click at [398, 356] on icon "increase-product-quantity" at bounding box center [402, 350] width 9 height 9
type input "2"
click at [274, 88] on input "Pesquisa" at bounding box center [250, 81] width 435 height 13
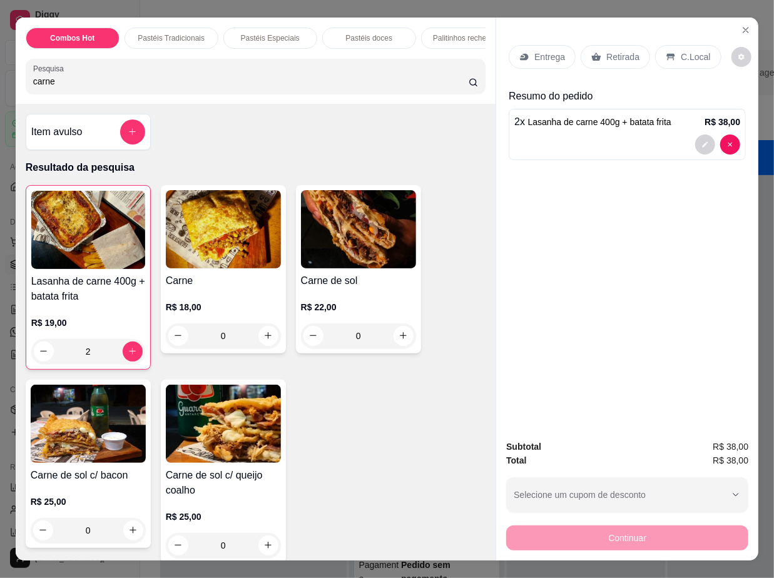
type input "carne"
click at [390, 336] on div "0" at bounding box center [358, 335] width 115 height 25
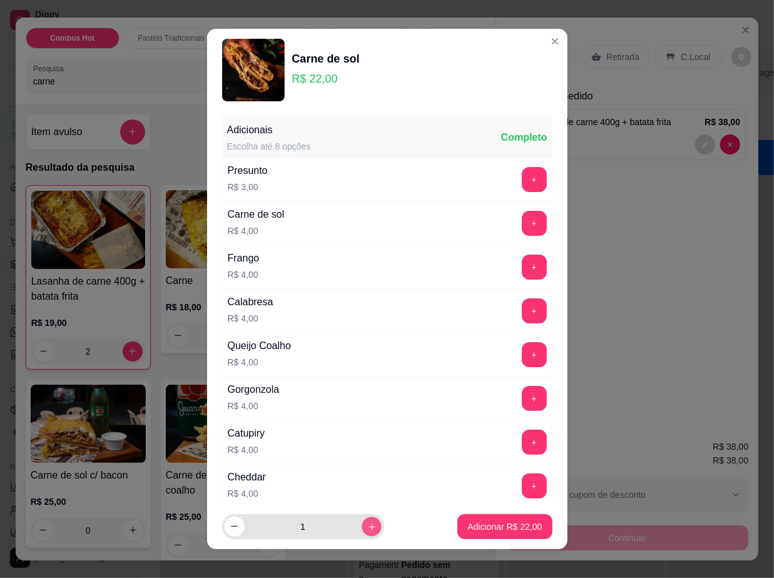
click at [367, 528] on icon "increase-product-quantity" at bounding box center [371, 526] width 9 height 9
type input "2"
click at [457, 529] on button "Adicionar R$ 44,00" at bounding box center [504, 526] width 94 height 25
type input "2"
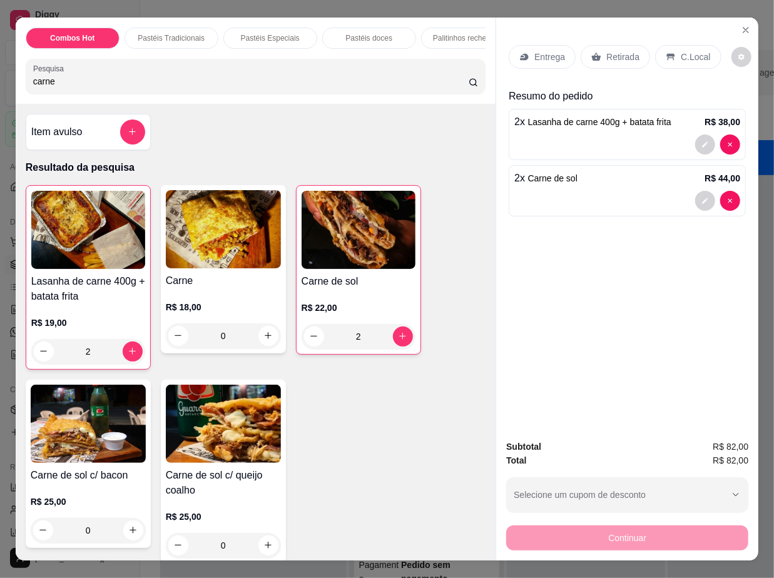
click at [685, 51] on p "C.Local" at bounding box center [694, 57] width 29 height 13
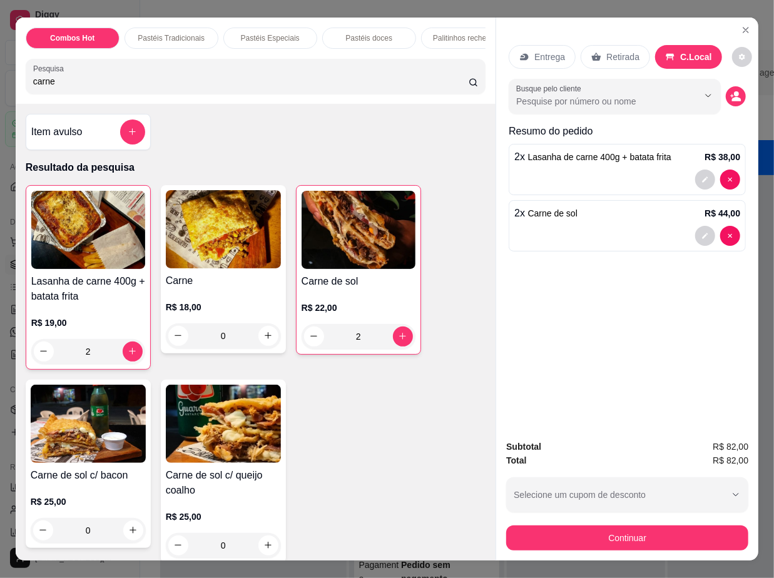
click at [629, 51] on p "Retirada" at bounding box center [622, 57] width 33 height 13
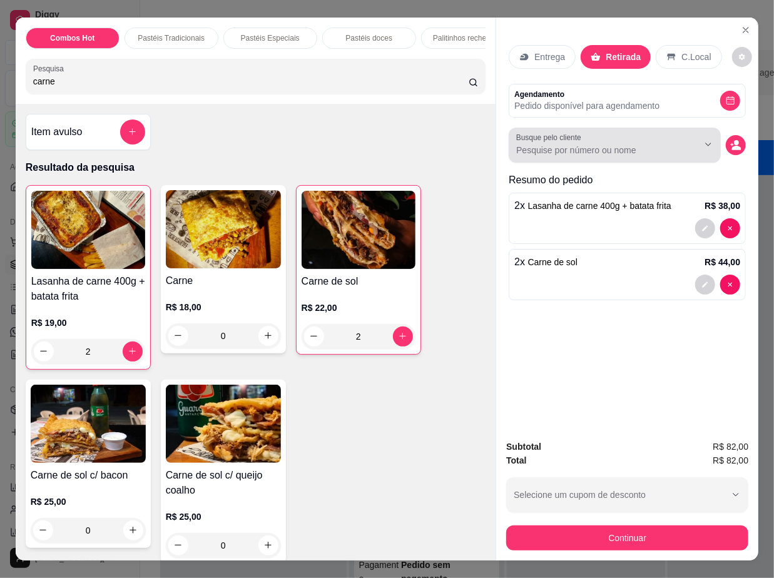
click at [587, 148] on input "Busque pelo cliente" at bounding box center [597, 150] width 162 height 13
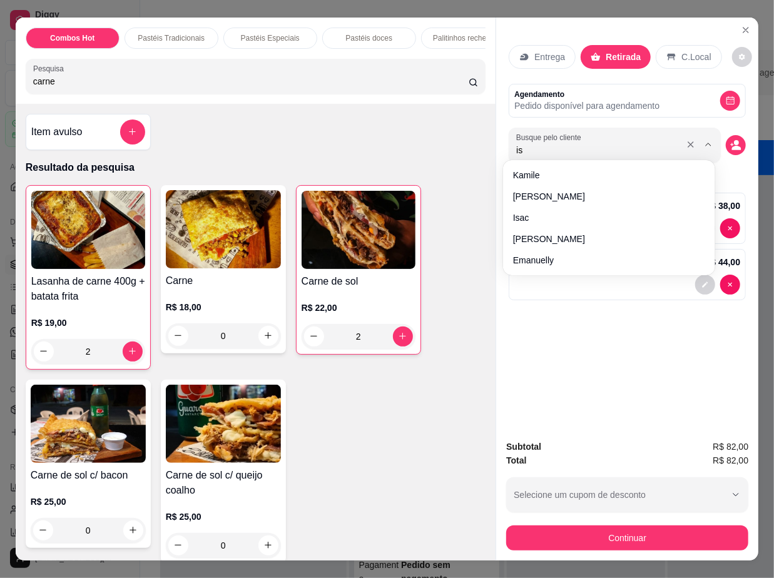
type input "isa"
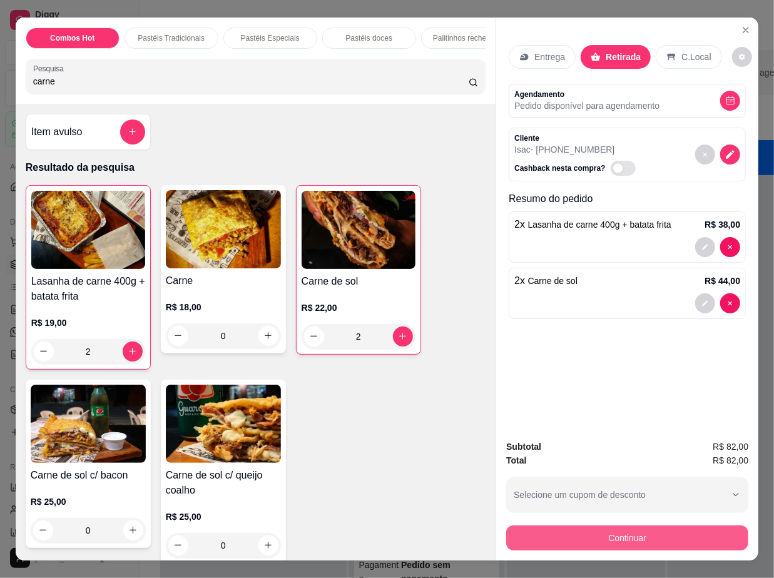
click at [674, 538] on button "Continuar" at bounding box center [627, 537] width 242 height 25
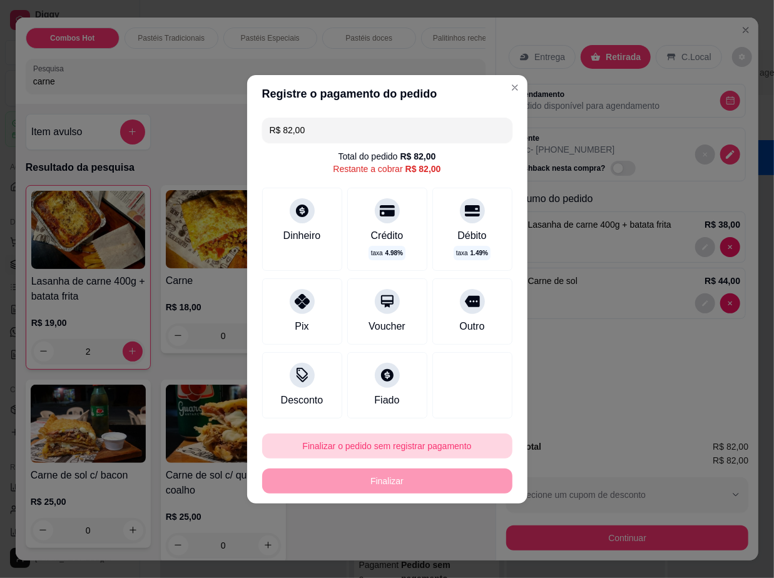
click at [404, 446] on button "Finalizar o pedido sem registrar pagamento" at bounding box center [387, 445] width 250 height 25
click at [455, 416] on button "Confirmar" at bounding box center [462, 410] width 46 height 19
type input "0"
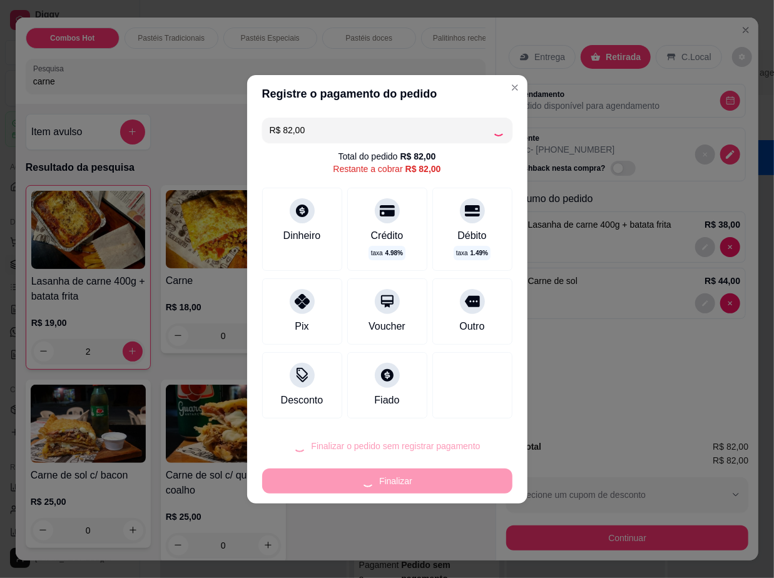
type input "0"
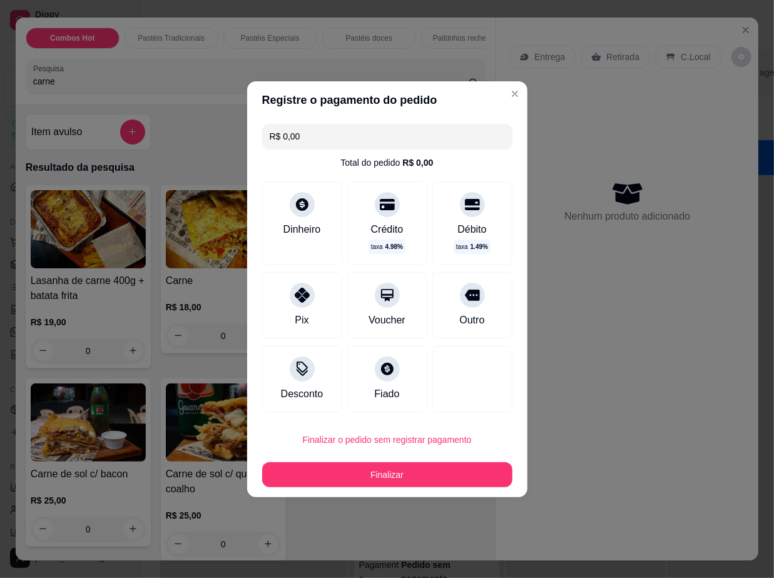
type input "R$ 0,00"
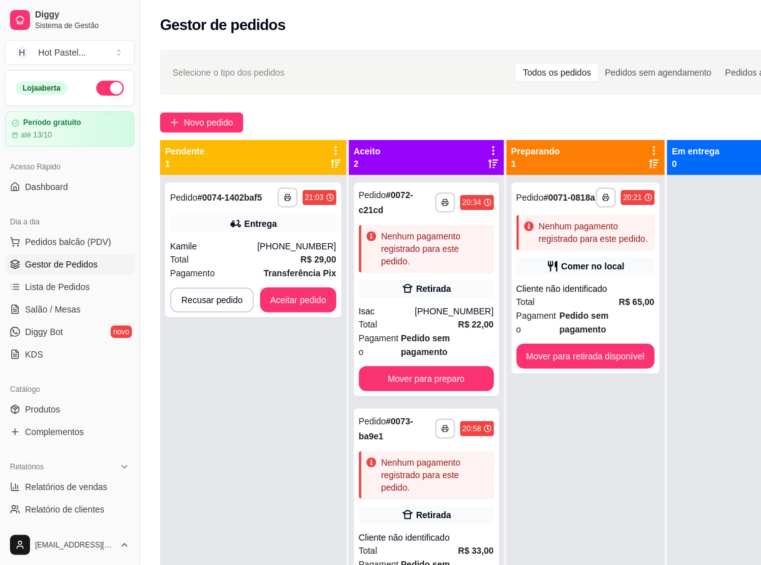
click at [668, 428] on div at bounding box center [744, 457] width 155 height 565
click at [301, 301] on button "Aceitar pedido" at bounding box center [298, 300] width 74 height 24
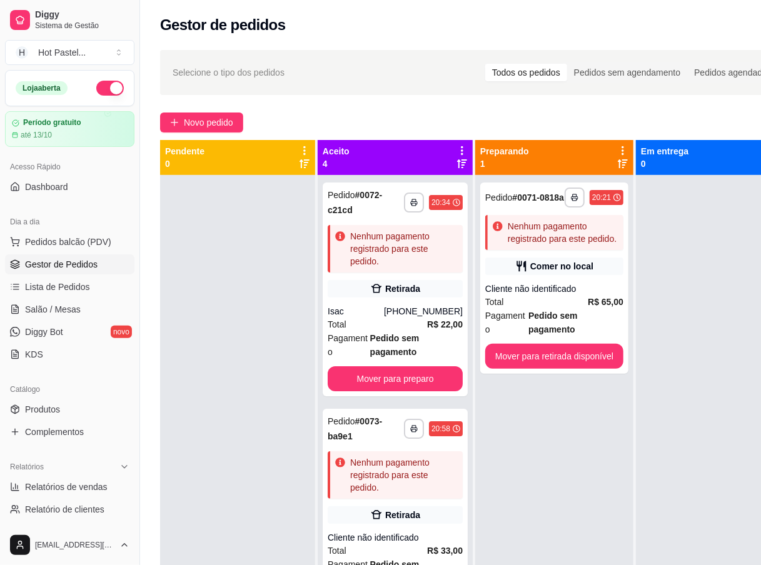
scroll to position [203, 0]
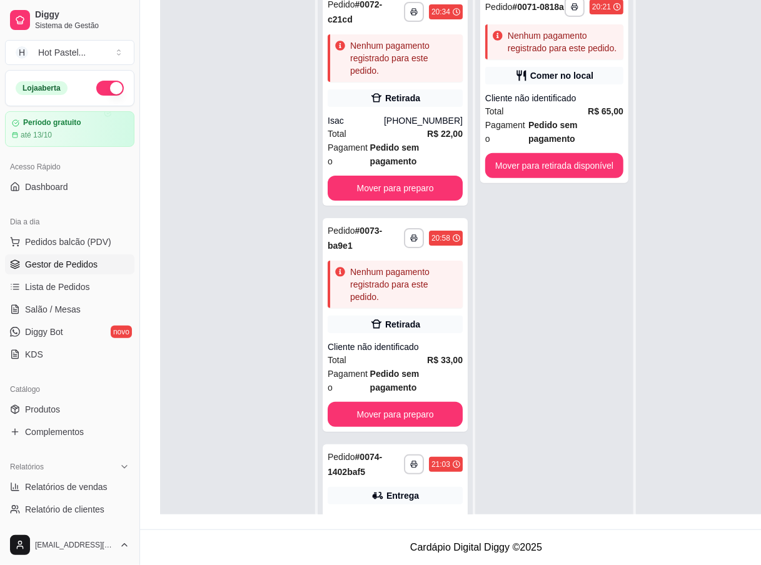
click at [156, 121] on div "**********" at bounding box center [476, 191] width 672 height 678
click at [155, 55] on div "**********" at bounding box center [476, 191] width 672 height 678
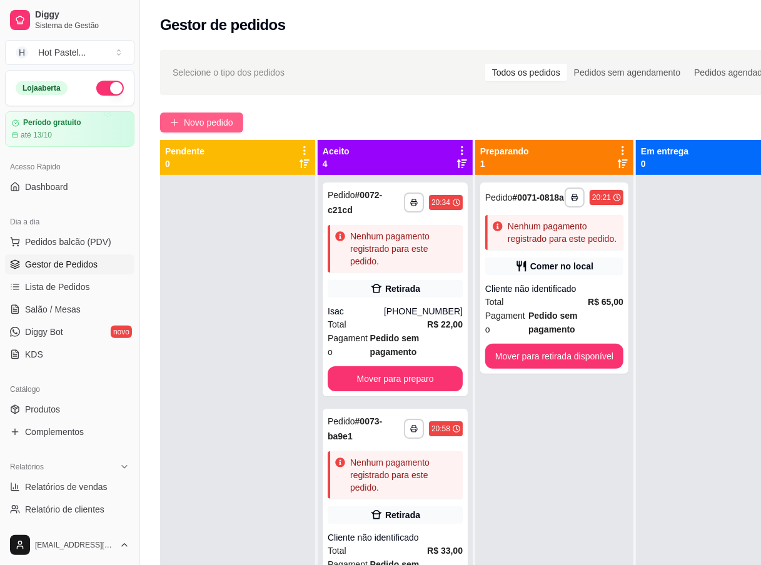
click at [215, 123] on span "Novo pedido" at bounding box center [208, 123] width 49 height 14
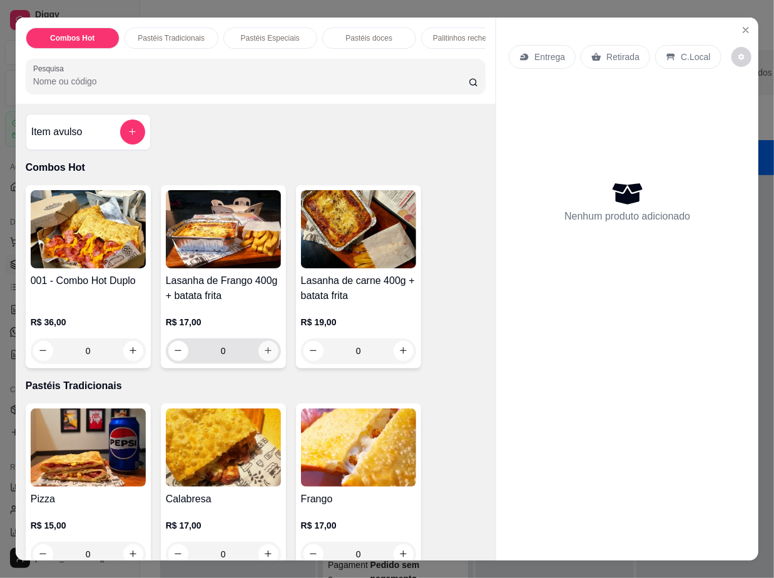
click at [263, 355] on icon "increase-product-quantity" at bounding box center [267, 350] width 9 height 9
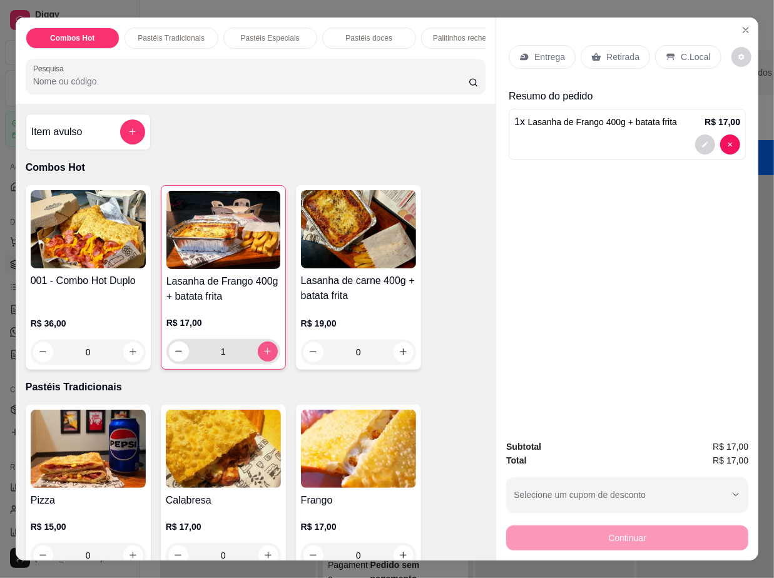
click at [263, 355] on icon "increase-product-quantity" at bounding box center [267, 350] width 9 height 9
click at [682, 51] on p "C.Local" at bounding box center [694, 57] width 29 height 13
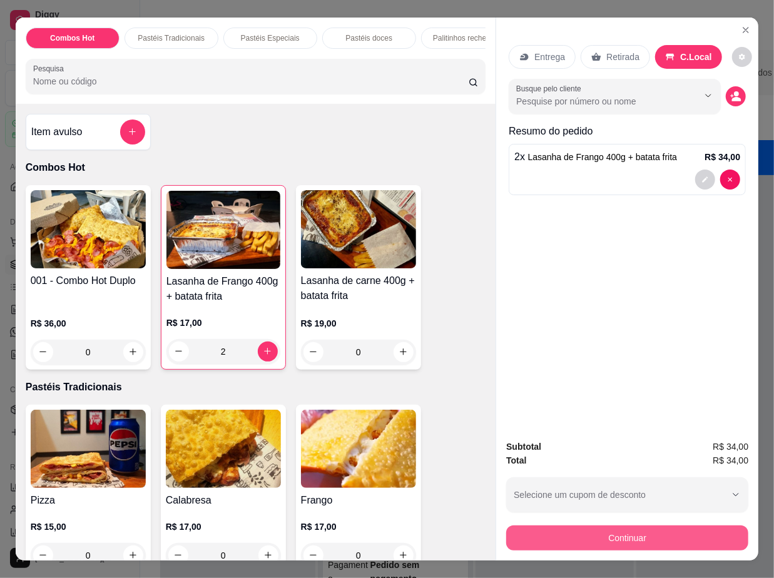
click at [659, 525] on button "Continuar" at bounding box center [627, 537] width 242 height 25
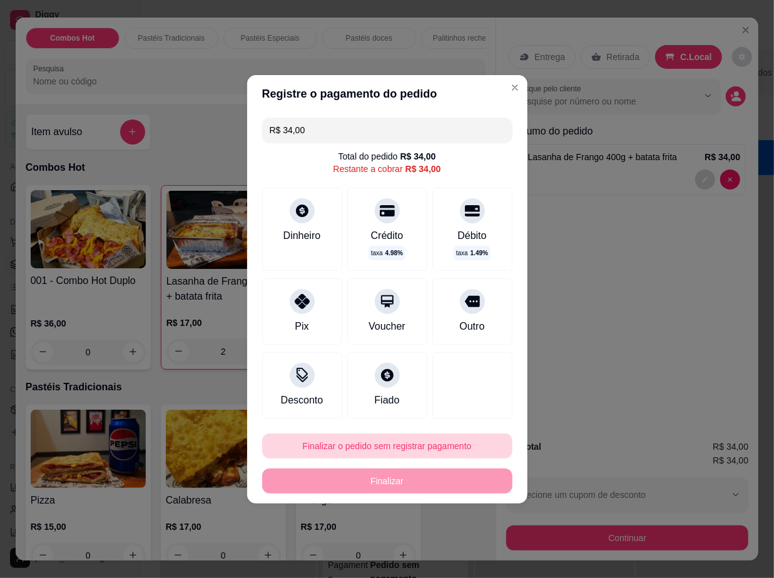
click at [452, 440] on button "Finalizar o pedido sem registrar pagamento" at bounding box center [387, 445] width 250 height 25
click at [464, 406] on button "Confirmar" at bounding box center [463, 410] width 46 height 19
type input "0"
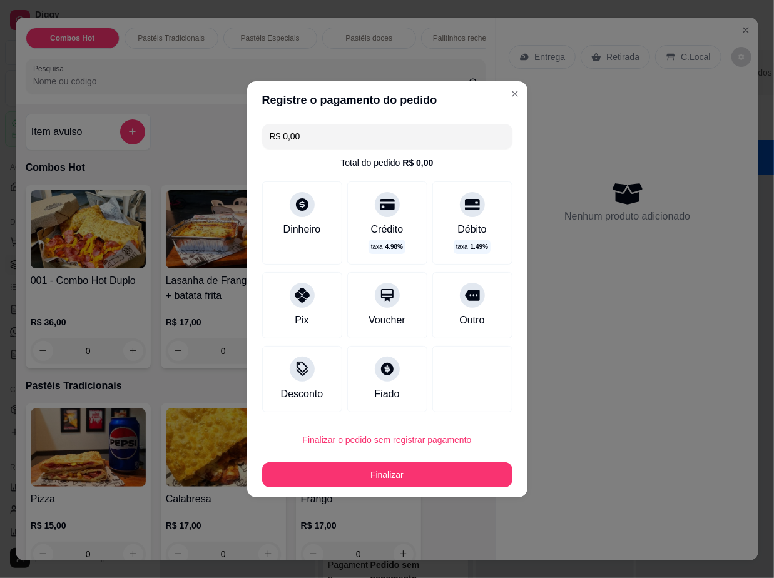
type input "R$ 0,00"
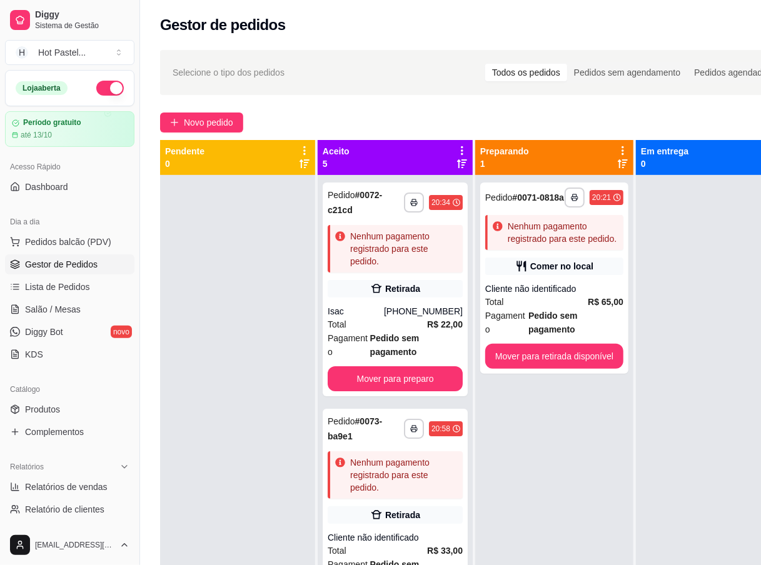
click at [619, 529] on div "**********" at bounding box center [554, 457] width 158 height 565
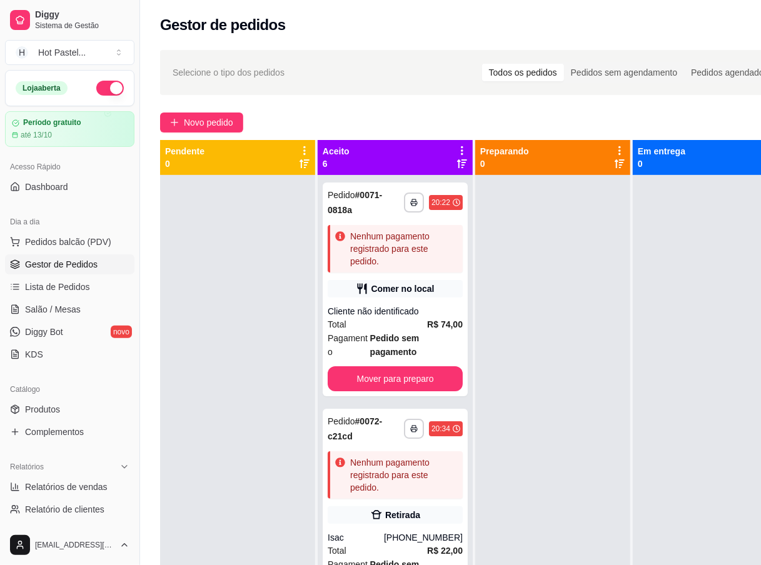
click at [518, 343] on div at bounding box center [552, 457] width 155 height 565
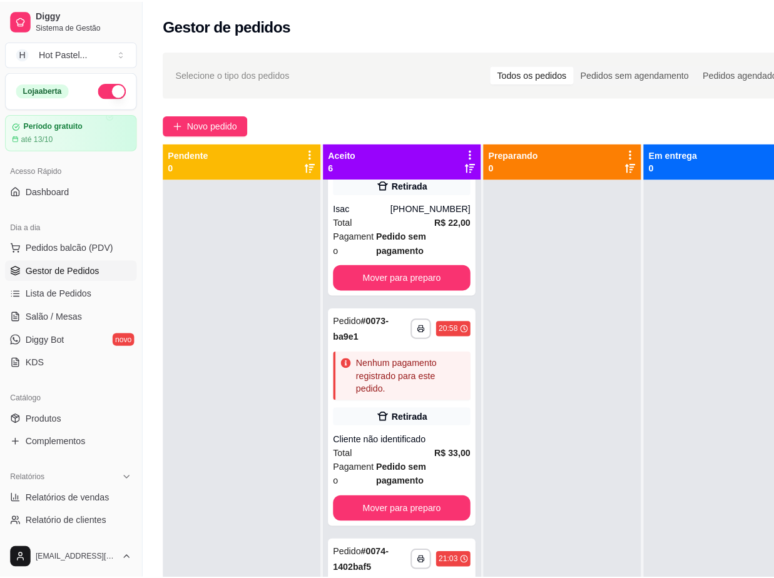
scroll to position [341, 0]
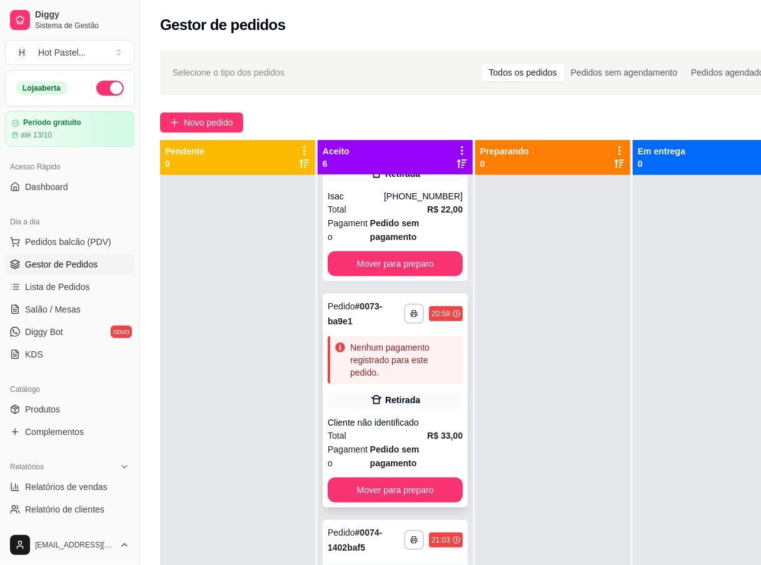
click at [425, 454] on span "Pedido sem pagamento" at bounding box center [416, 457] width 93 height 28
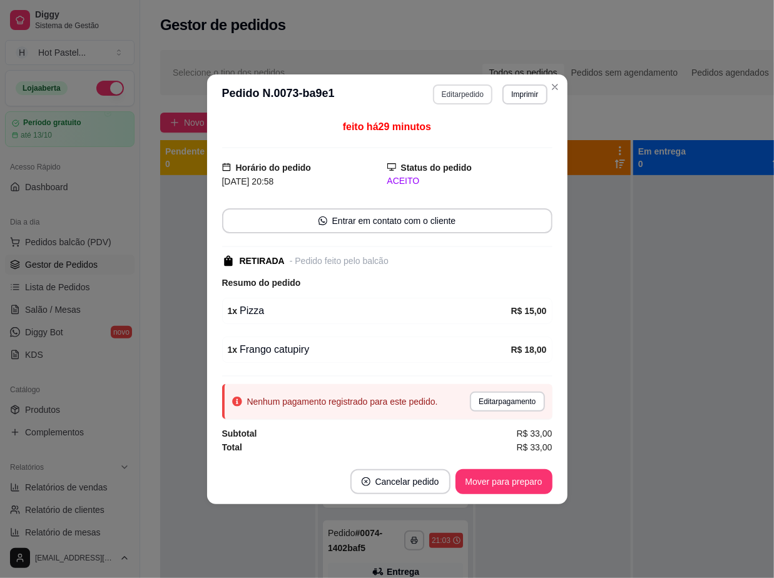
click at [468, 90] on button "Editar pedido" at bounding box center [462, 94] width 59 height 20
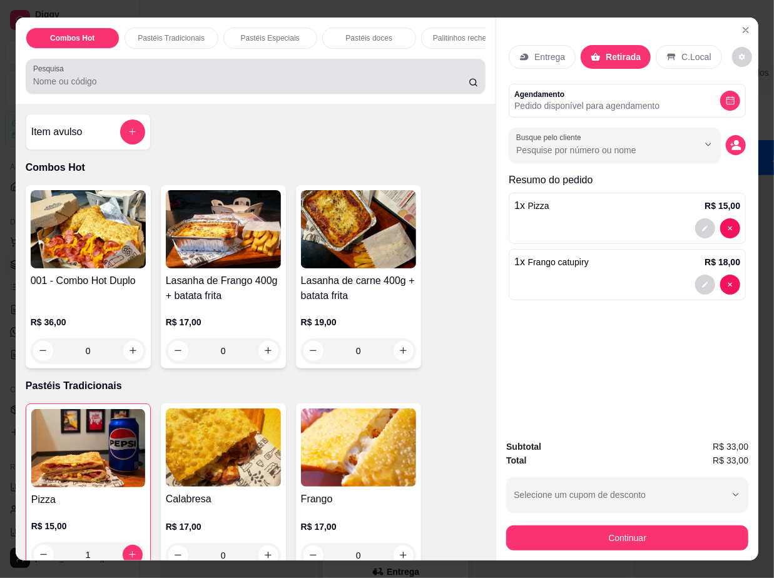
click at [148, 83] on input "Pesquisa" at bounding box center [250, 81] width 435 height 13
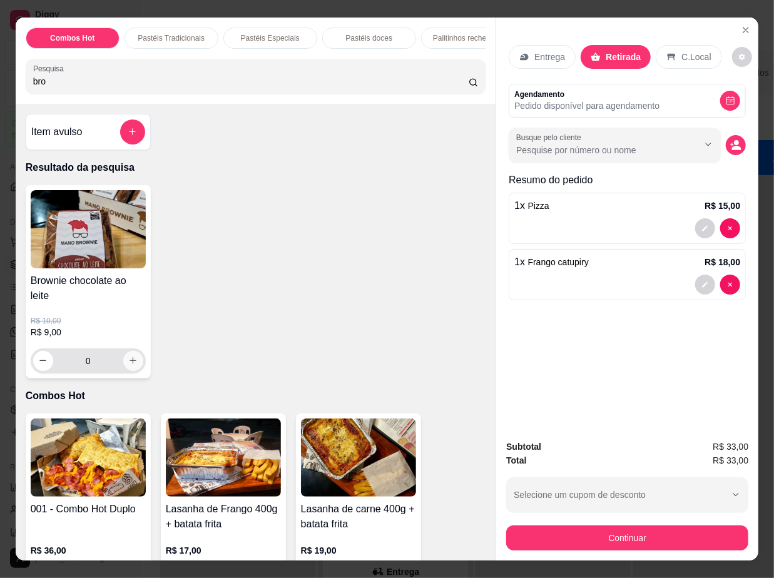
type input "bro"
click at [128, 363] on icon "increase-product-quantity" at bounding box center [132, 360] width 9 height 9
type input "1"
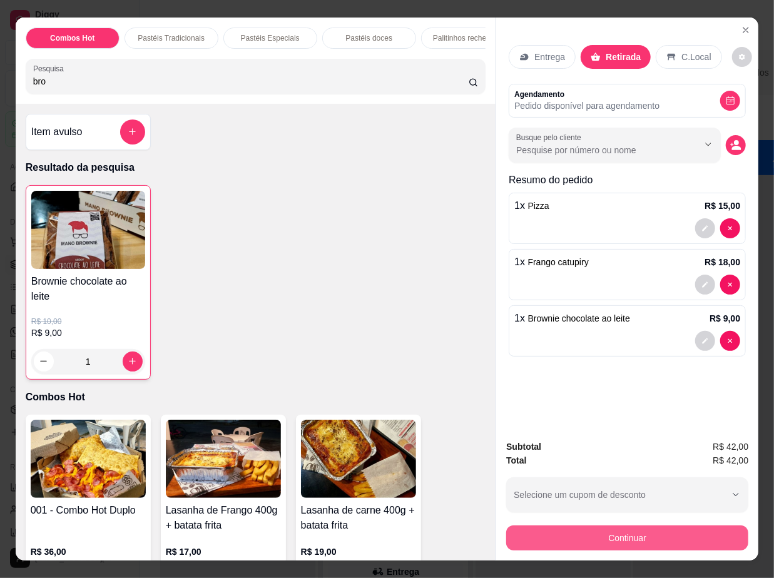
click at [583, 534] on button "Continuar" at bounding box center [627, 537] width 242 height 25
click at [609, 531] on button "Continuar" at bounding box center [627, 538] width 235 height 24
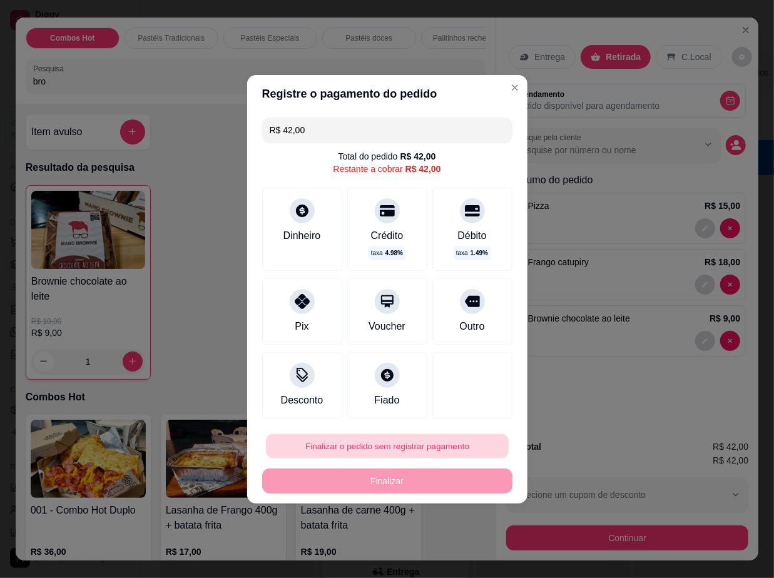
click at [405, 444] on button "Finalizar o pedido sem registrar pagamento" at bounding box center [387, 445] width 243 height 24
click at [470, 411] on button "Confirmar" at bounding box center [460, 411] width 46 height 19
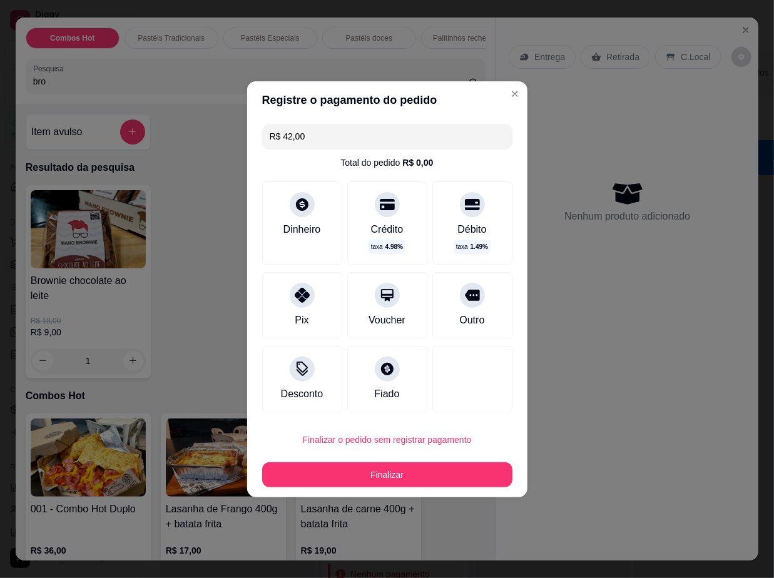
type input "0"
type input "R$ 0,00"
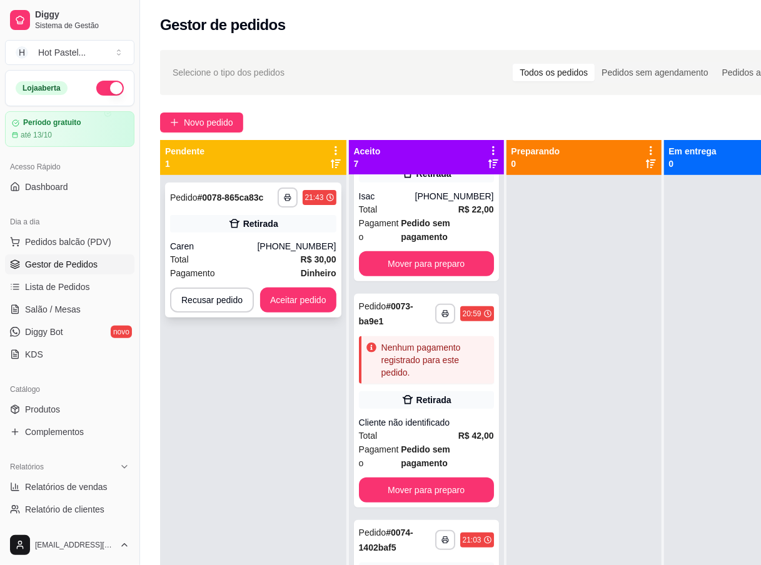
click at [215, 246] on div "Caren" at bounding box center [214, 246] width 88 height 13
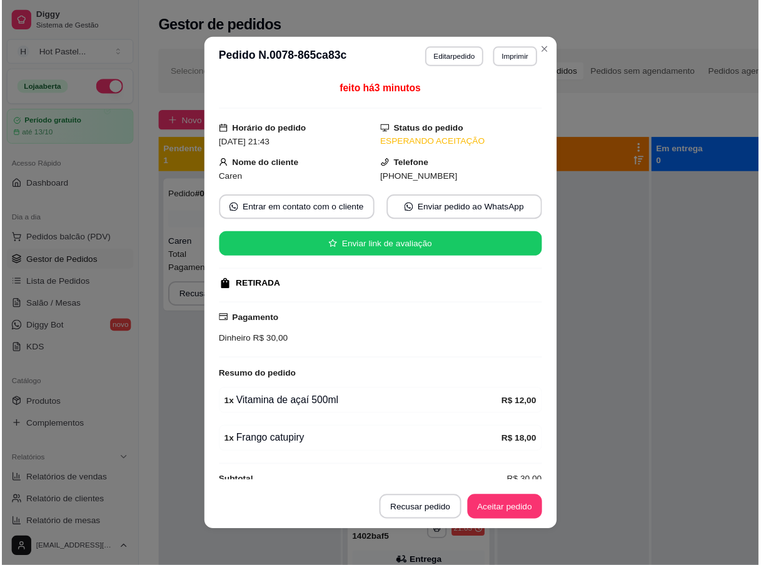
scroll to position [38, 0]
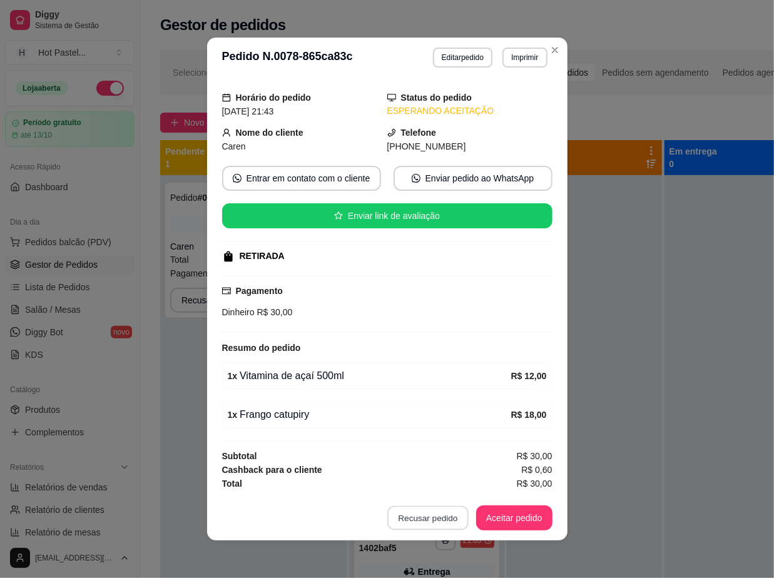
click at [439, 518] on button "Recusar pedido" at bounding box center [427, 518] width 81 height 24
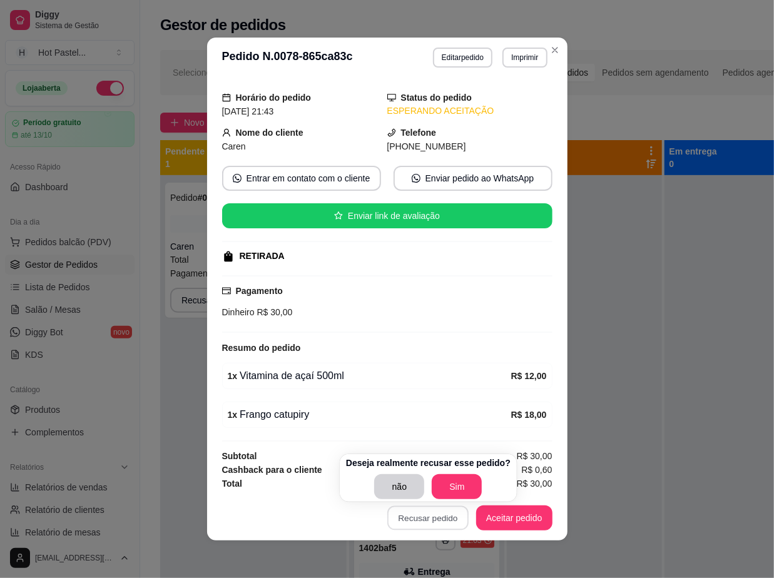
click at [457, 473] on div "Deseja realmente recusar esse pedido? não Sim" at bounding box center [428, 478] width 164 height 43
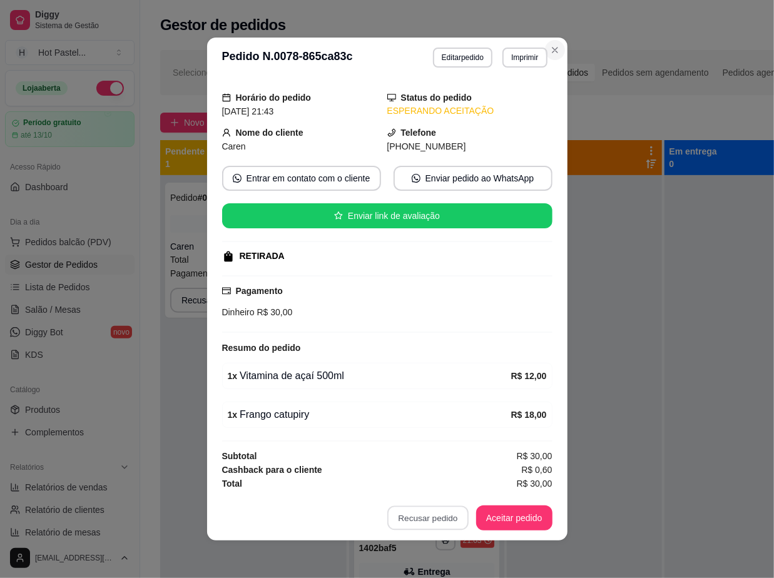
click at [550, 50] on icon "Close" at bounding box center [555, 50] width 10 height 10
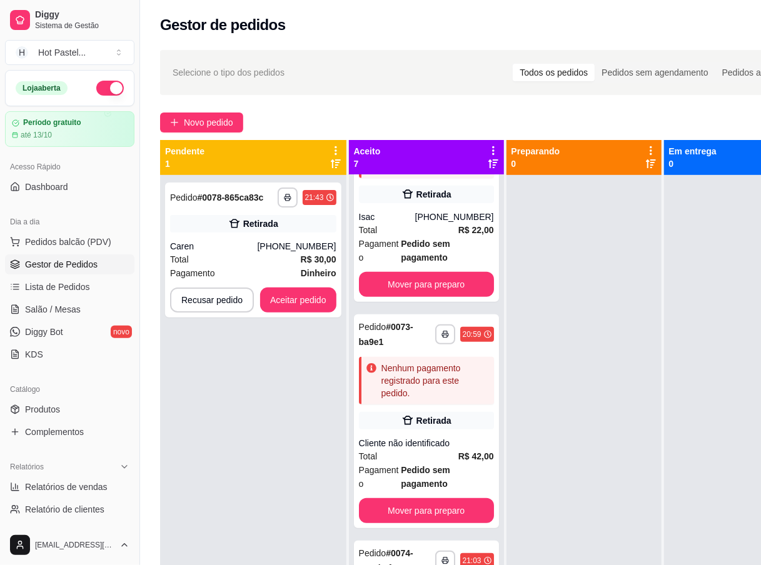
scroll to position [323, 0]
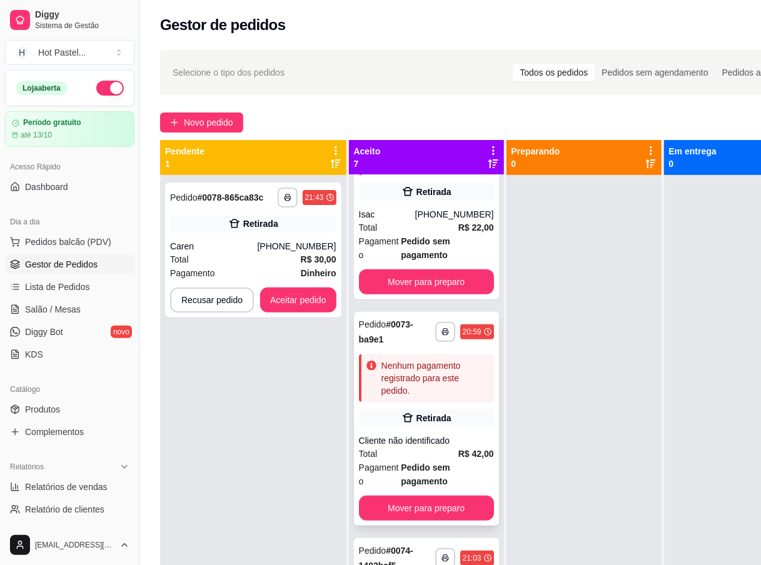
click at [458, 453] on strong "R$ 42,00" at bounding box center [476, 454] width 36 height 10
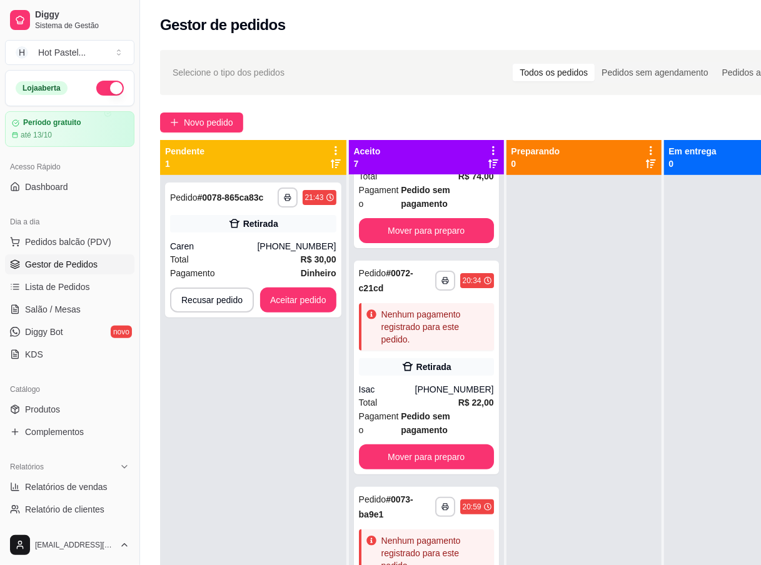
scroll to position [134, 0]
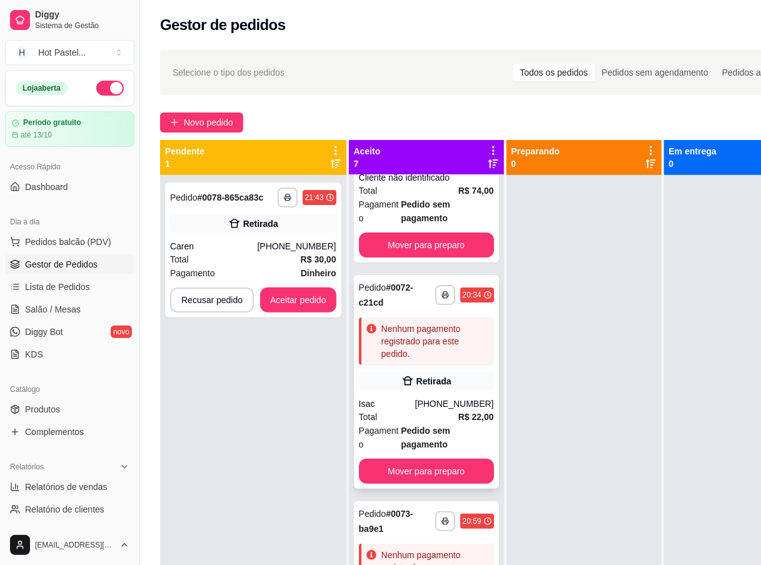
click at [464, 382] on div "Retirada" at bounding box center [426, 382] width 135 height 18
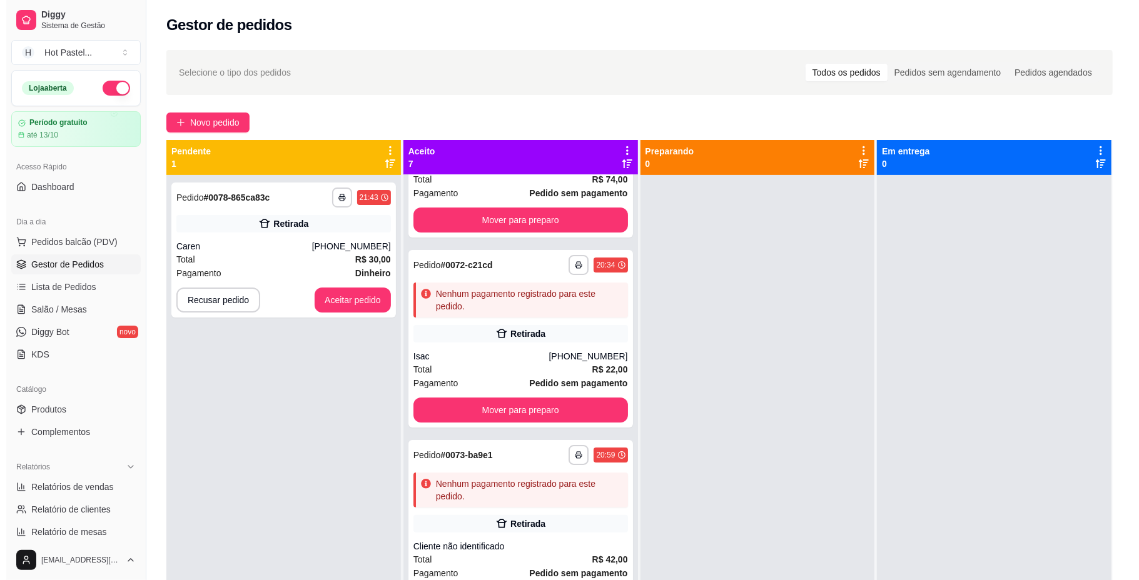
scroll to position [0, 0]
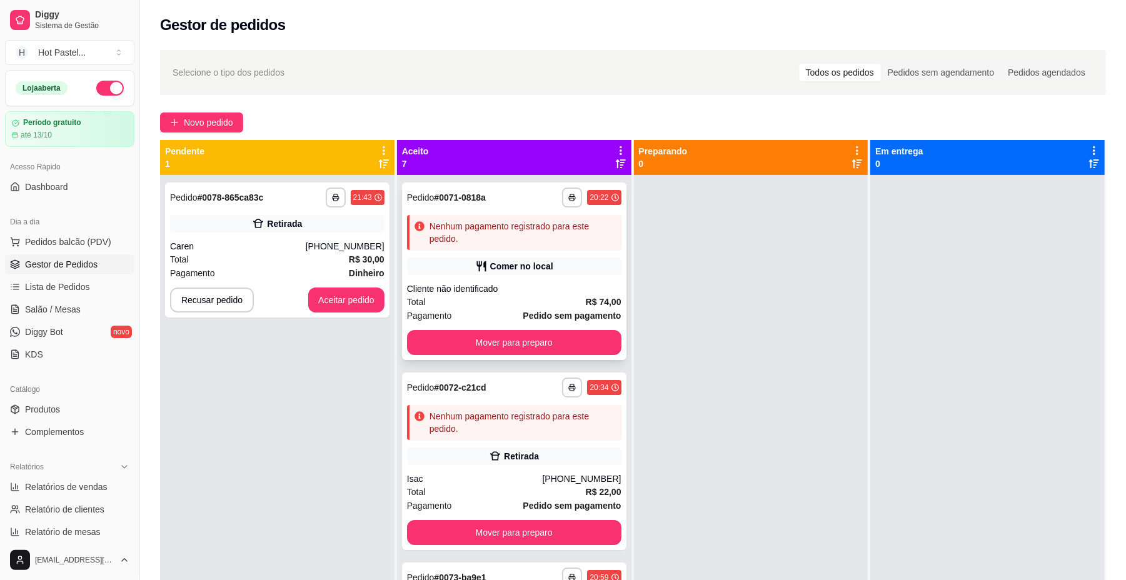
click at [574, 278] on div "**********" at bounding box center [514, 272] width 225 height 178
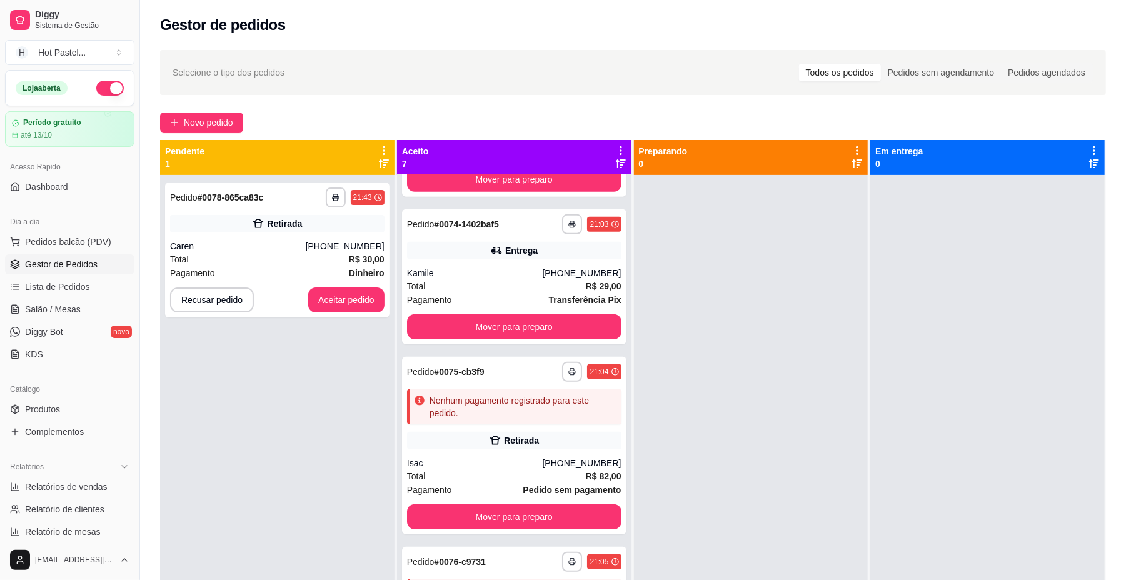
scroll to position [545, 0]
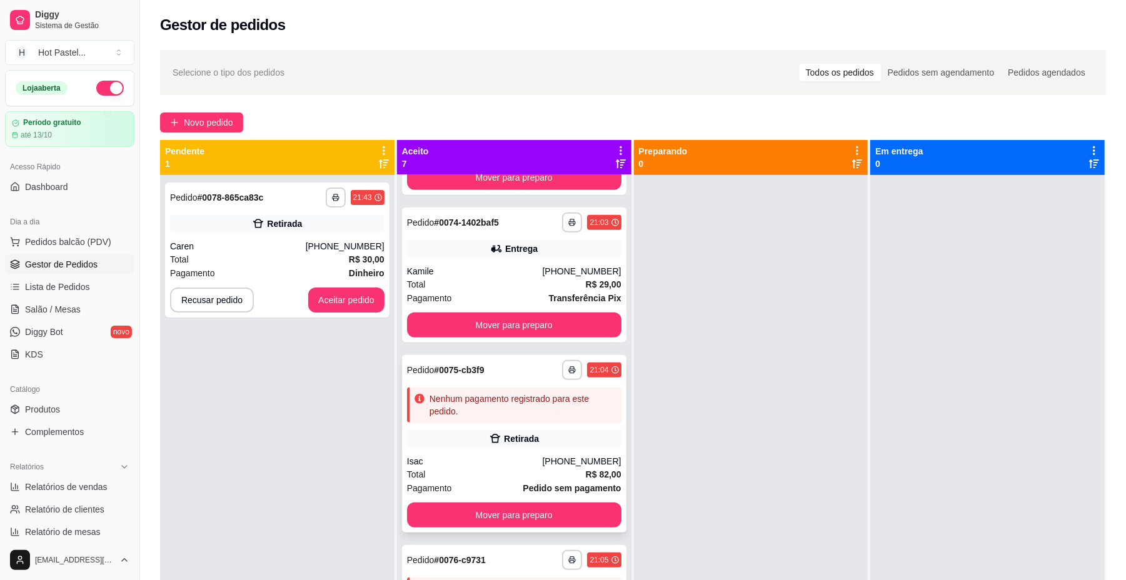
click at [511, 472] on div "Total R$ 82,00" at bounding box center [514, 475] width 215 height 14
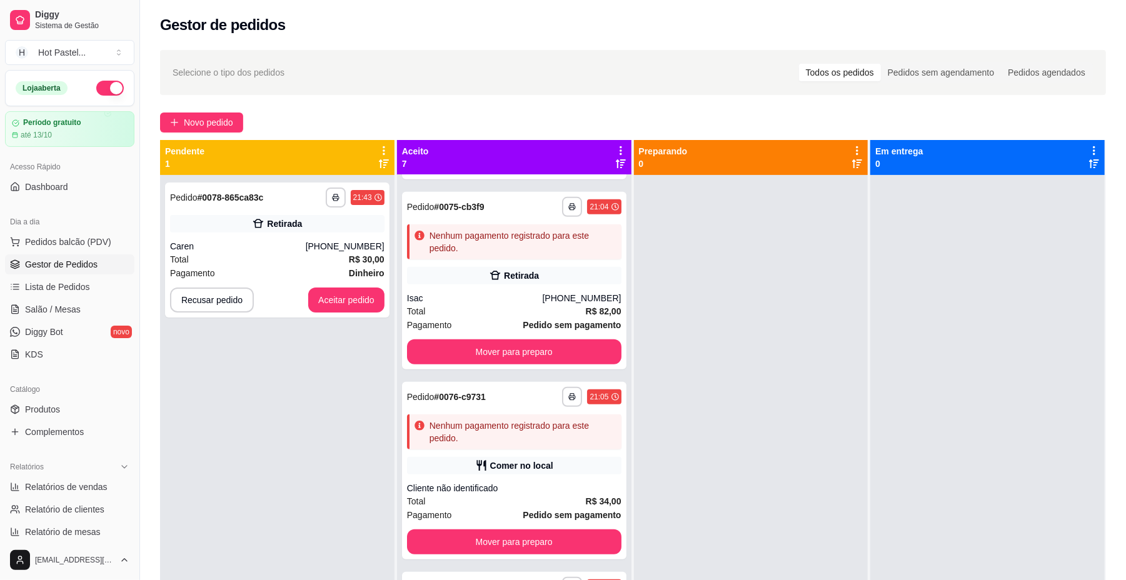
scroll to position [711, 0]
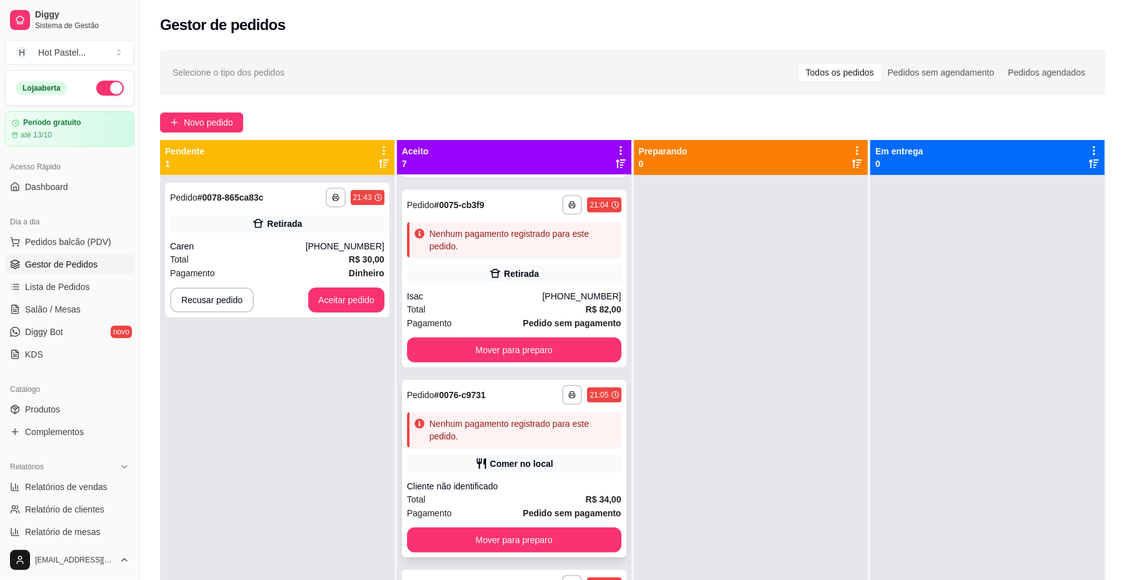
click at [586, 496] on strong "R$ 34,00" at bounding box center [604, 500] width 36 height 10
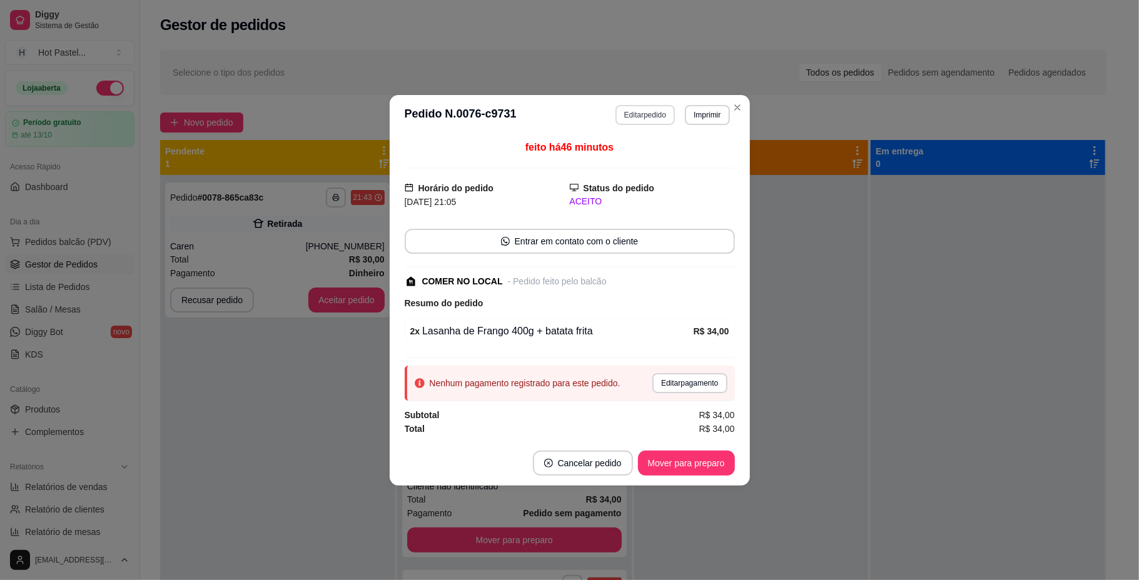
click at [635, 114] on button "Editar pedido" at bounding box center [644, 115] width 59 height 20
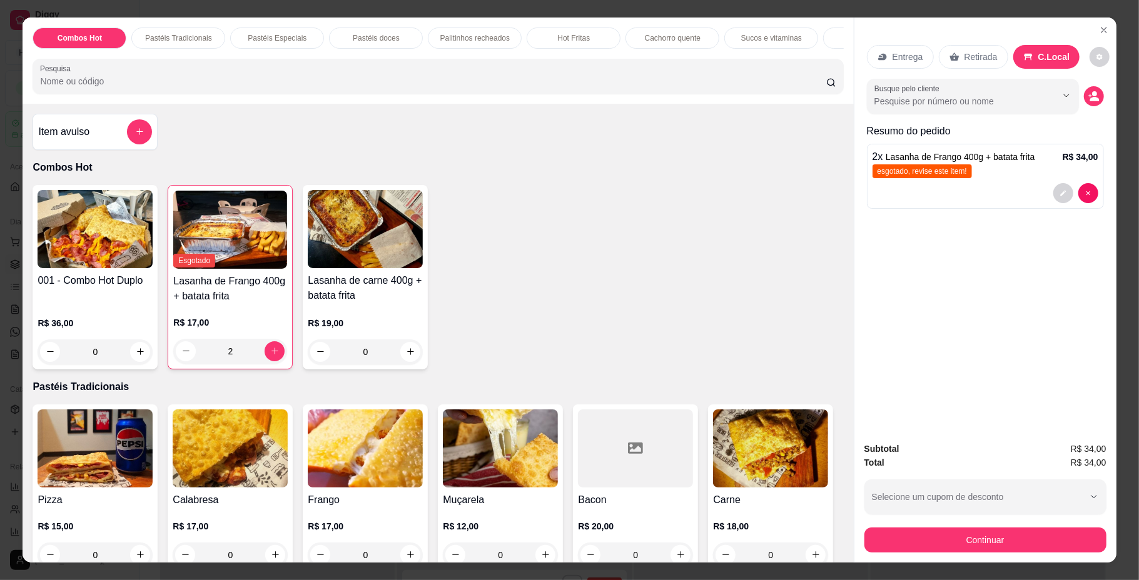
click at [369, 88] on input "Pesquisa" at bounding box center [433, 81] width 786 height 13
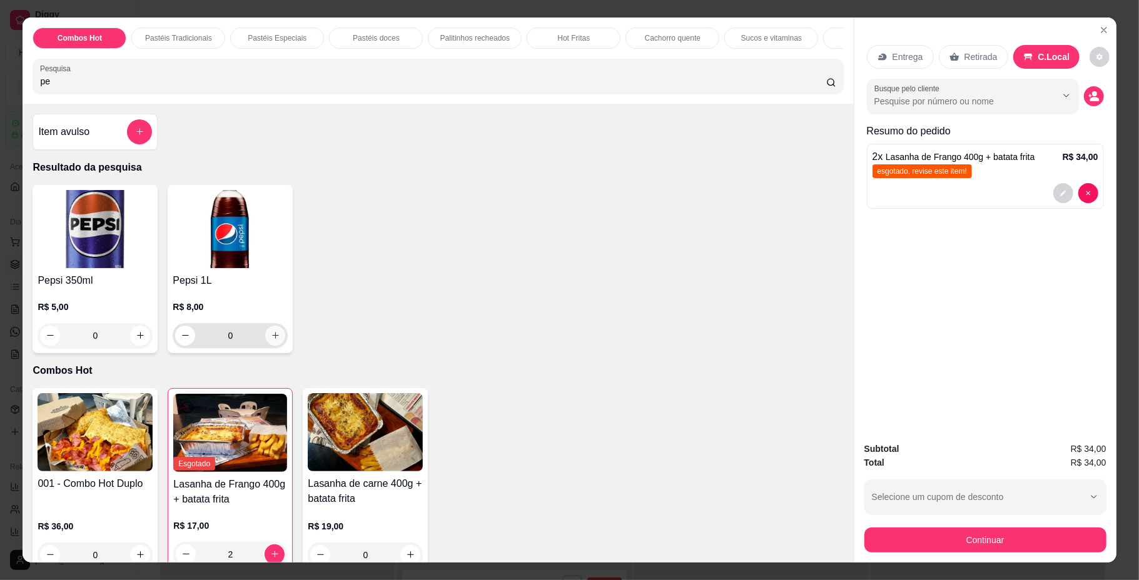
type input "pe"
click at [276, 346] on button "increase-product-quantity" at bounding box center [275, 336] width 20 height 20
type input "1"
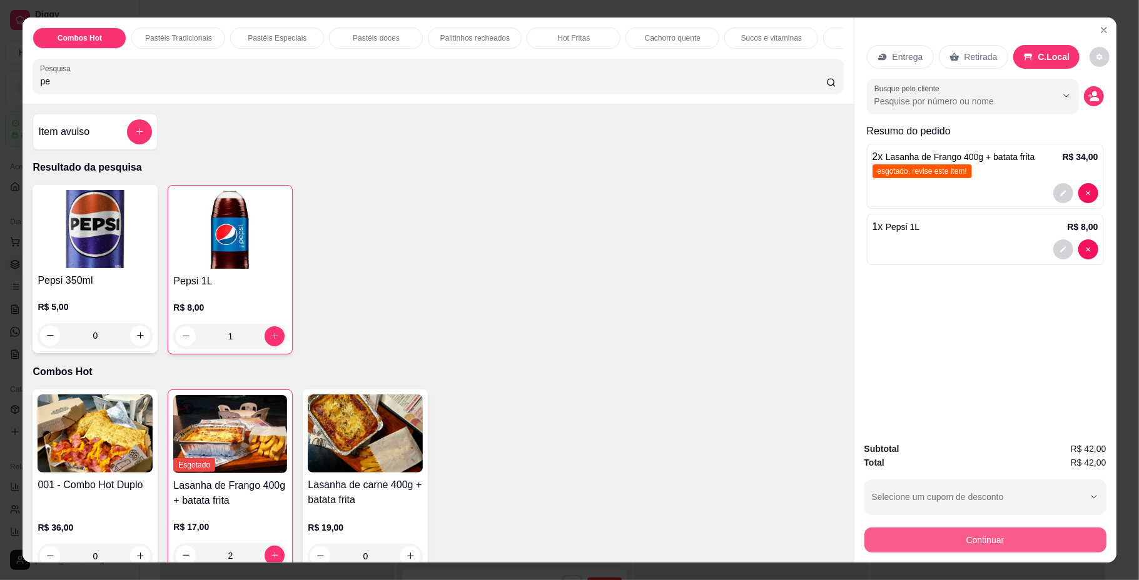
click at [773, 547] on button "Continuar" at bounding box center [985, 540] width 242 height 25
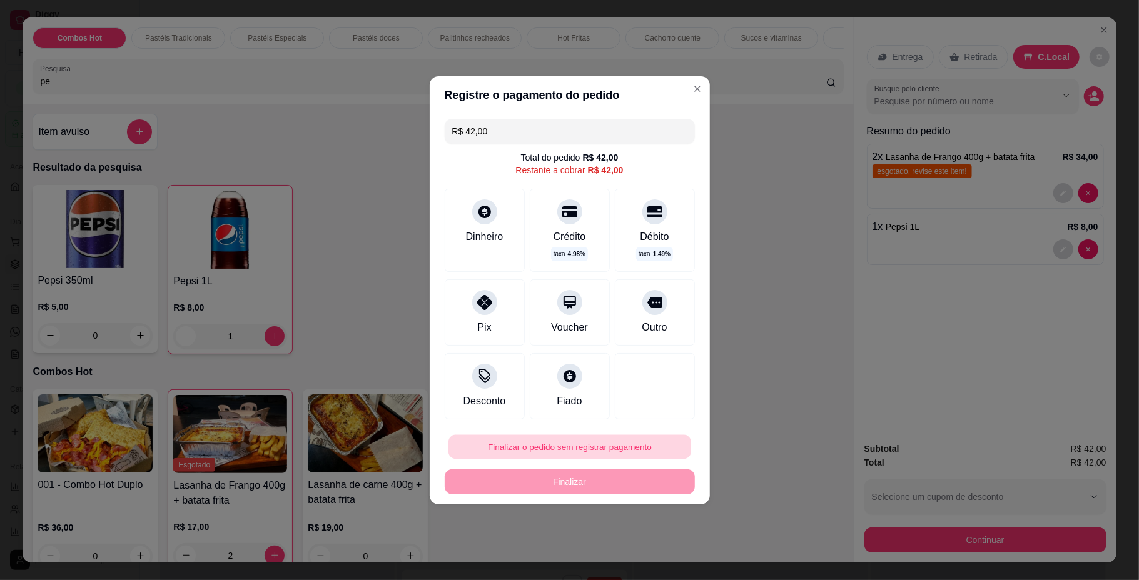
click at [614, 458] on button "Finalizar o pedido sem registrar pagamento" at bounding box center [569, 447] width 243 height 24
click at [651, 405] on button "Confirmar" at bounding box center [644, 411] width 46 height 19
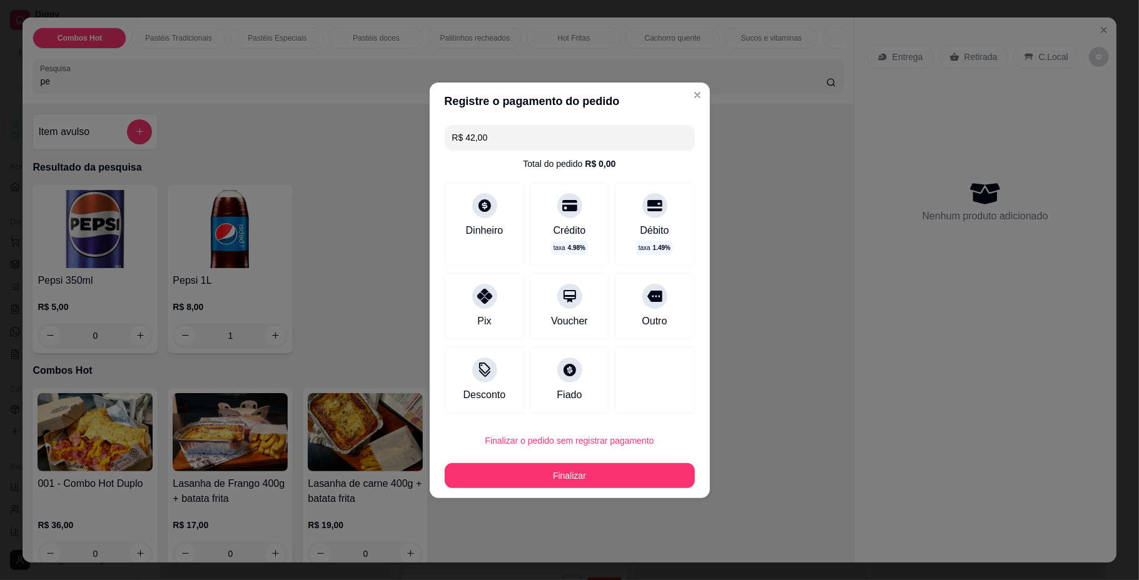
type input "0"
type input "R$ 0,00"
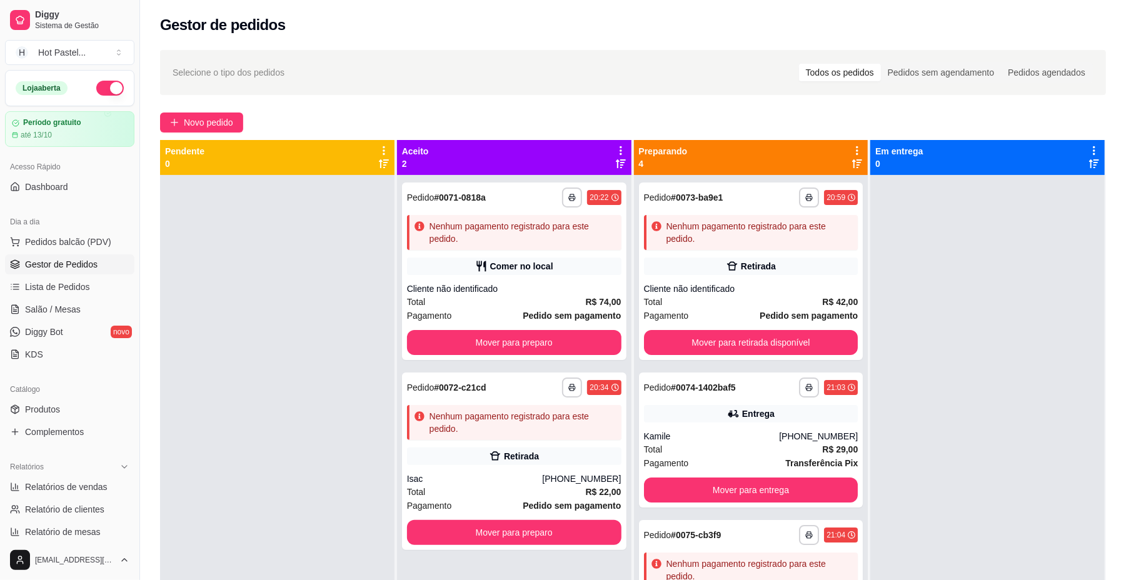
scroll to position [0, 0]
